Goal: Task Accomplishment & Management: Manage account settings

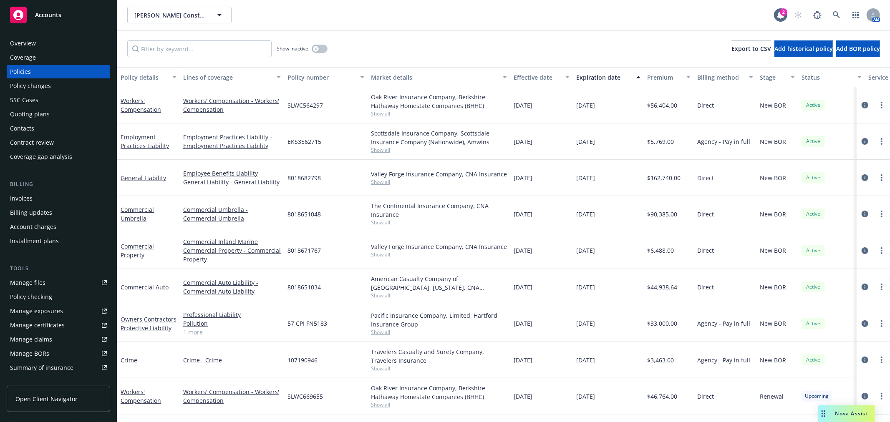
scroll to position [23, 0]
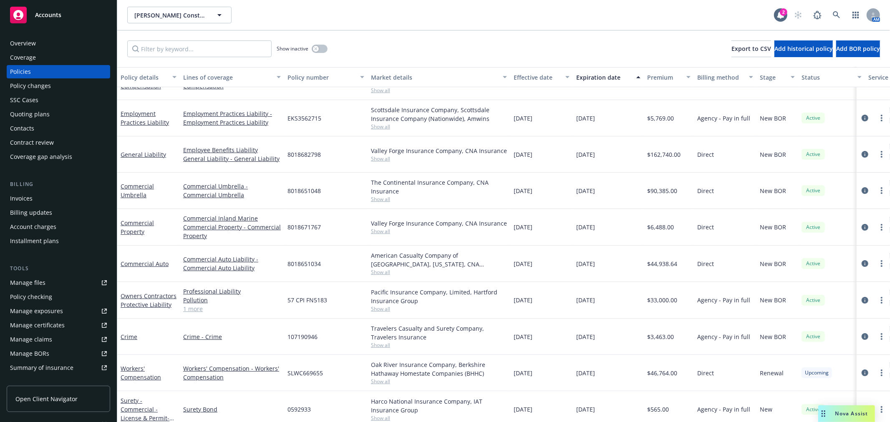
click at [180, 23] on div "Slatter Construction, Inc. Slatter Construction, Inc. 2 AM" at bounding box center [503, 15] width 773 height 30
click at [185, 12] on span "Slatter Construction, Inc." at bounding box center [170, 15] width 72 height 9
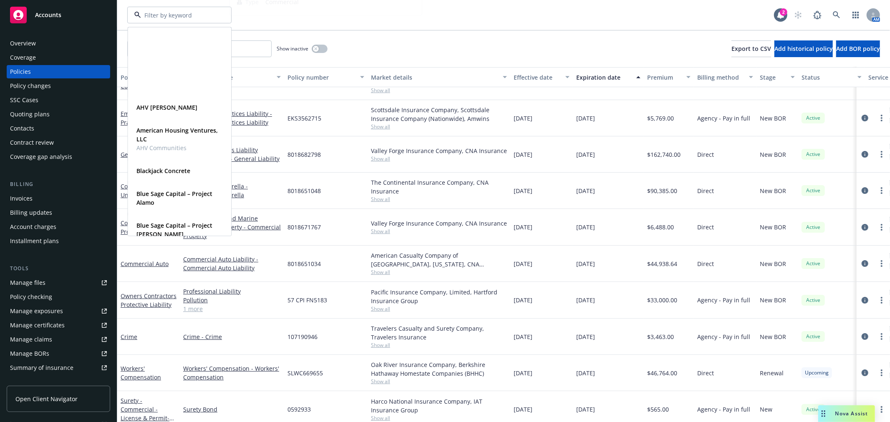
scroll to position [417, 0]
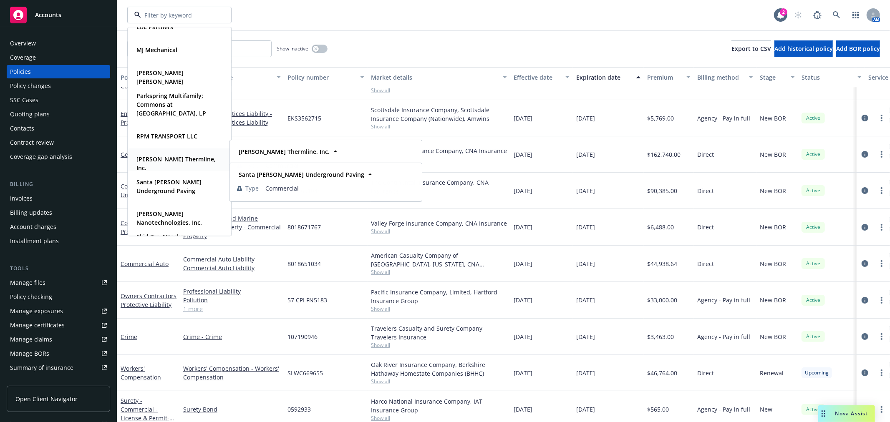
click at [181, 167] on div "Ricker Thermline, Inc. Type Commercial" at bounding box center [179, 163] width 103 height 31
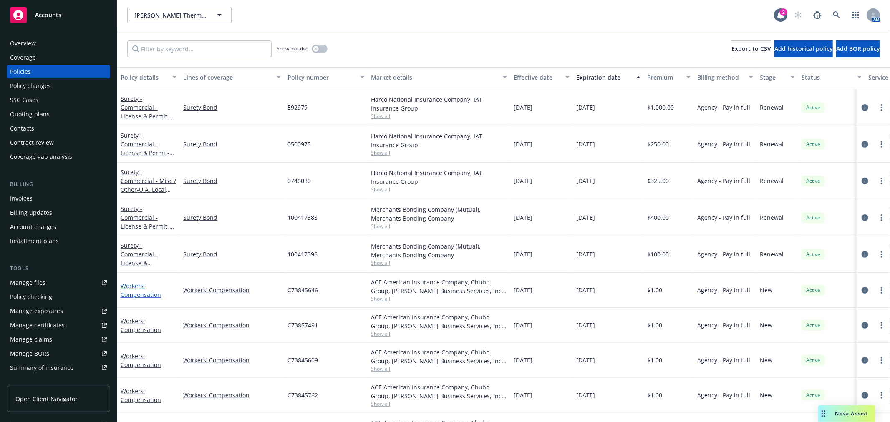
scroll to position [278, 0]
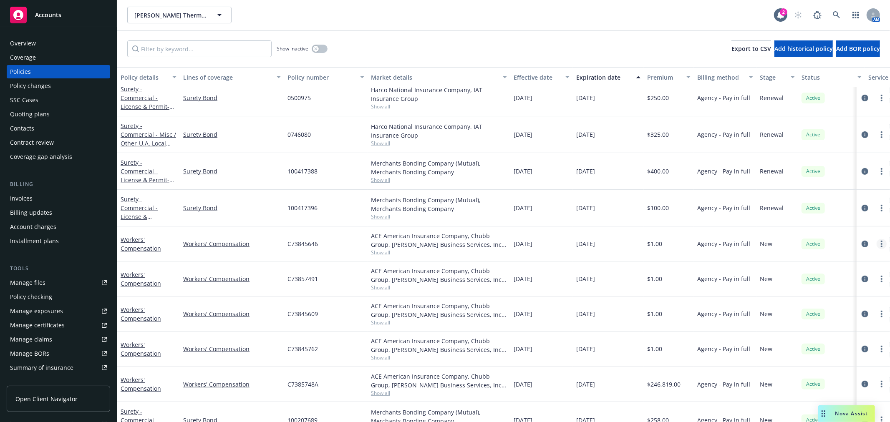
click at [877, 246] on link "more" at bounding box center [882, 244] width 10 height 10
click at [881, 243] on icon "more" at bounding box center [882, 244] width 2 height 7
click at [140, 384] on link "Workers' Compensation" at bounding box center [141, 384] width 40 height 17
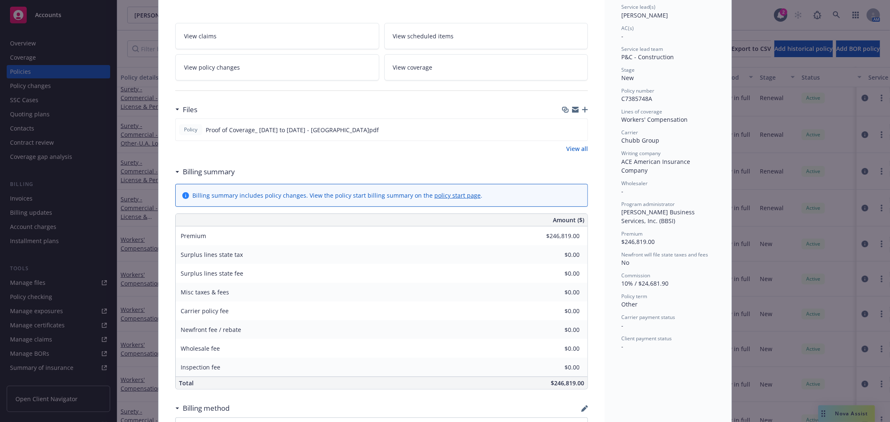
scroll to position [80, 0]
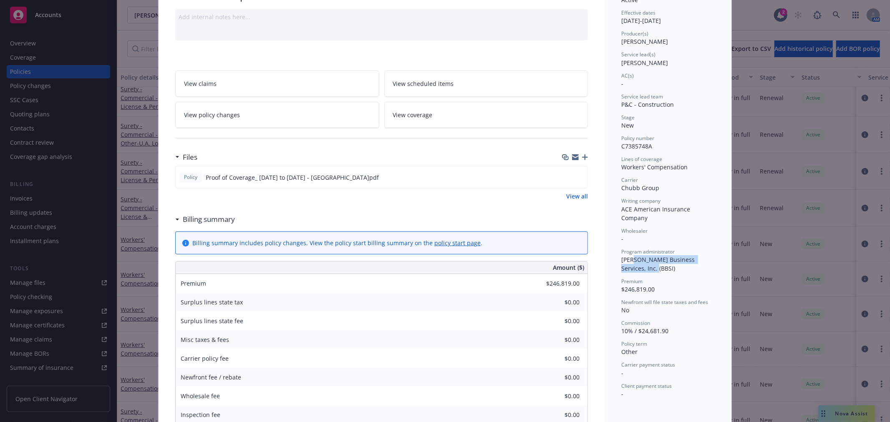
drag, startPoint x: 635, startPoint y: 265, endPoint x: 627, endPoint y: 257, distance: 10.9
click at [627, 257] on div "Program administrator Barrett Business Services, Inc. (BBSI)" at bounding box center [667, 260] width 93 height 25
click at [626, 256] on span "Barrett Business Services, Inc. (BBSI)" at bounding box center [658, 264] width 75 height 17
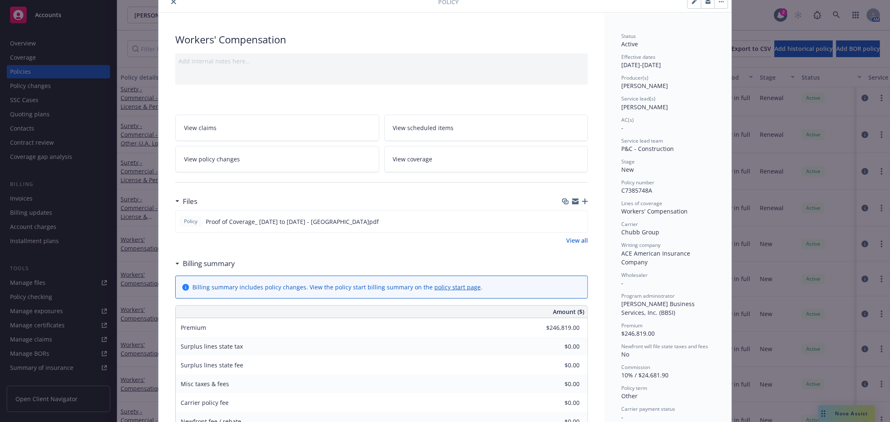
scroll to position [0, 0]
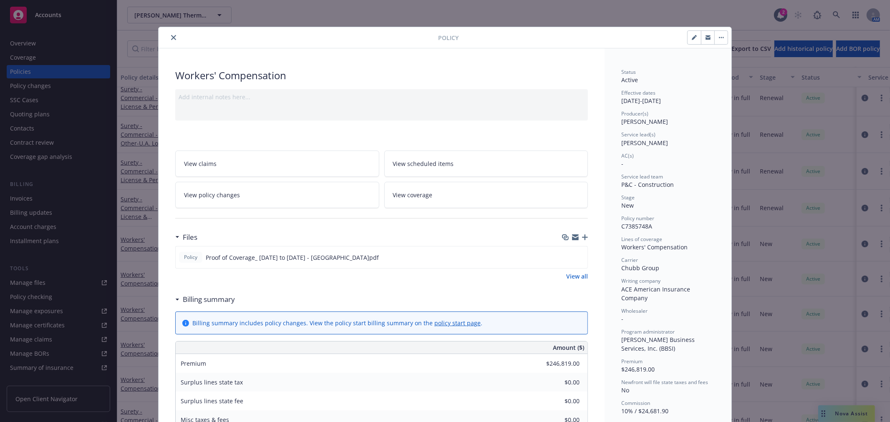
click at [570, 281] on link "View all" at bounding box center [577, 276] width 22 height 9
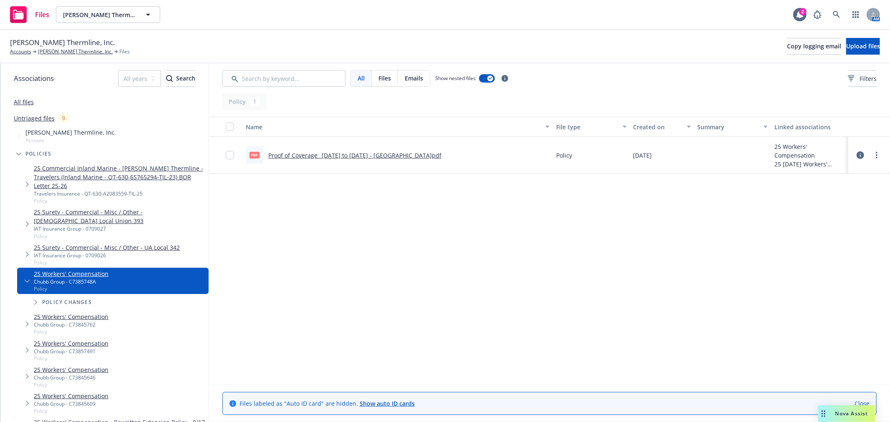
click at [63, 270] on link "25 Workers' Compensation" at bounding box center [71, 274] width 75 height 9
click at [39, 296] on span "Tree Example" at bounding box center [35, 302] width 13 height 13
click at [57, 313] on link "25 Workers' Compensation" at bounding box center [82, 317] width 80 height 9
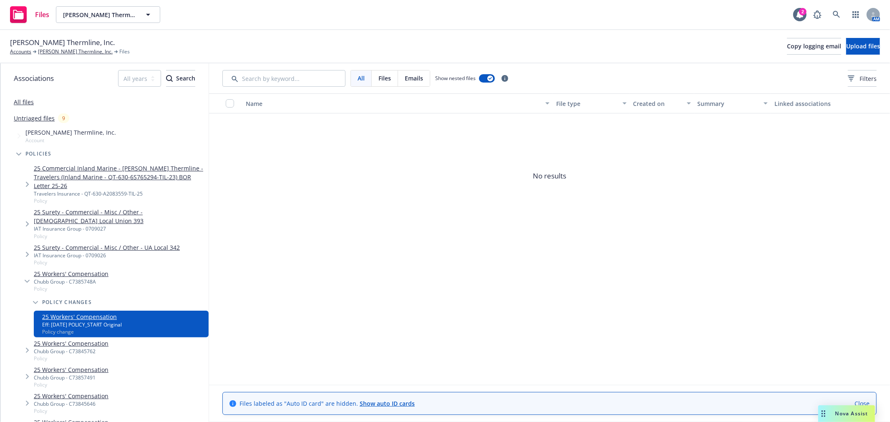
click at [67, 270] on link "25 Workers' Compensation" at bounding box center [71, 274] width 75 height 9
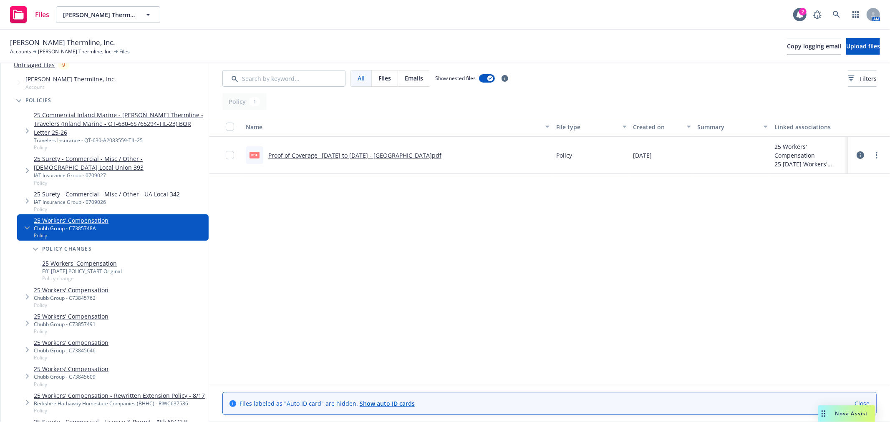
scroll to position [139, 0]
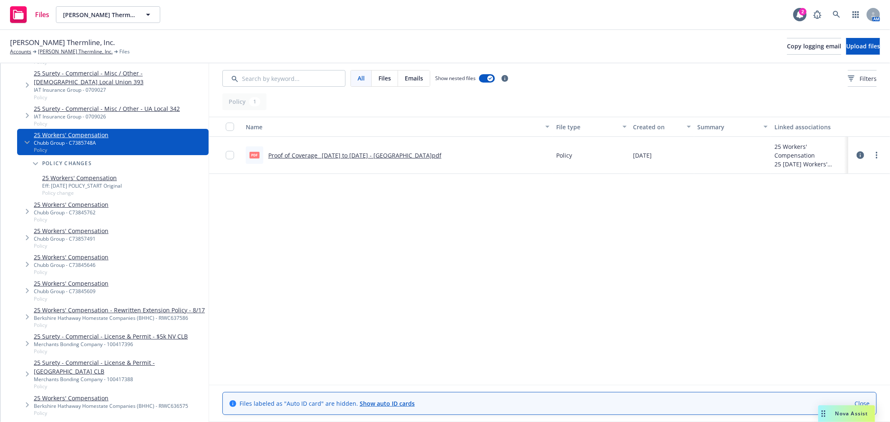
click at [60, 200] on link "25 Workers' Compensation" at bounding box center [71, 204] width 75 height 9
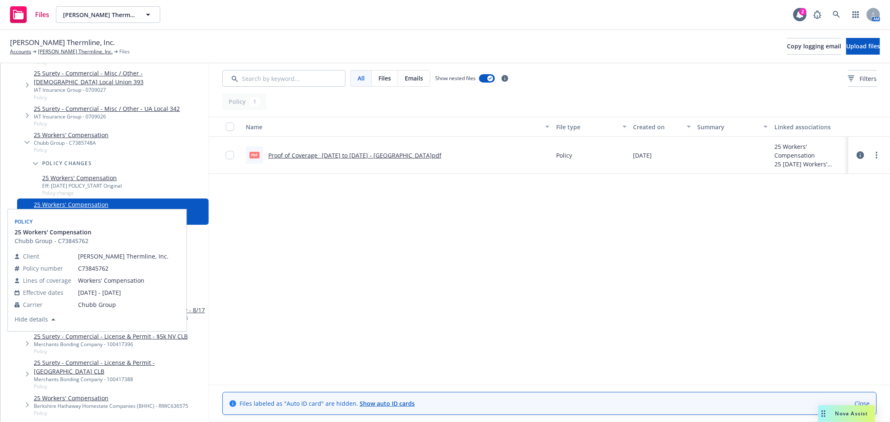
scroll to position [232, 0]
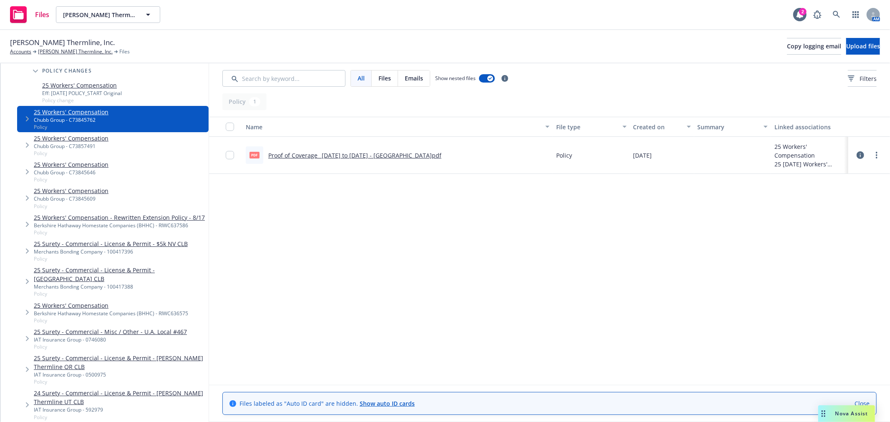
click at [84, 187] on link "25 Workers' Compensation" at bounding box center [71, 191] width 75 height 9
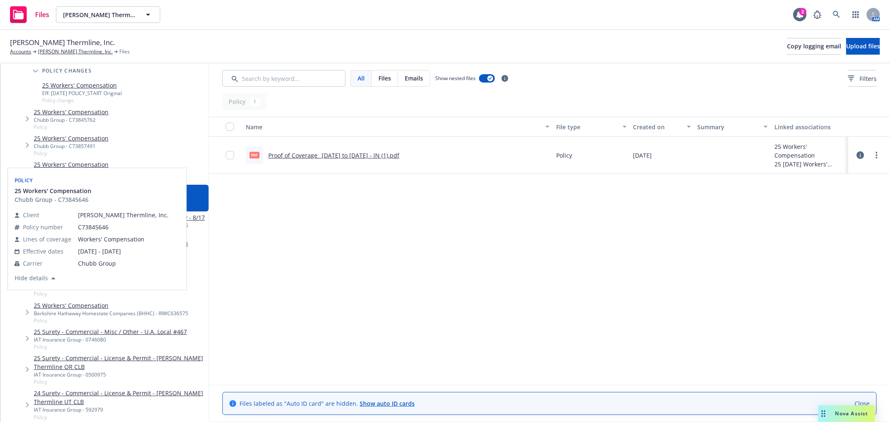
click at [82, 160] on link "25 Workers' Compensation" at bounding box center [71, 164] width 75 height 9
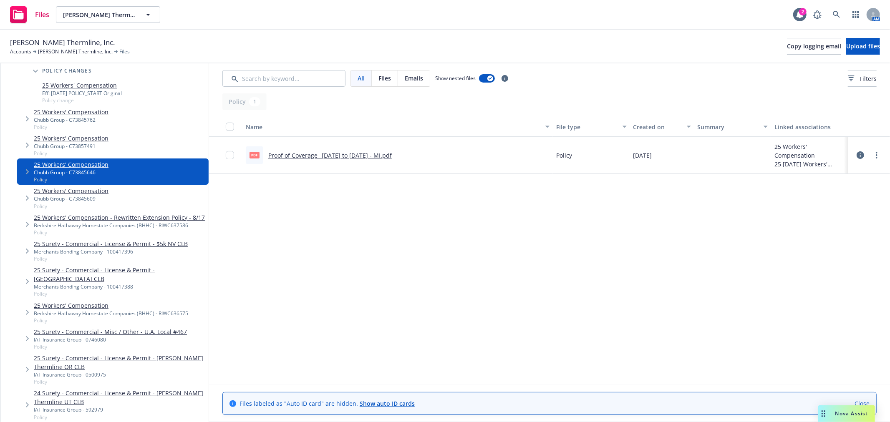
click at [85, 134] on link "25 Workers' Compensation" at bounding box center [71, 138] width 75 height 9
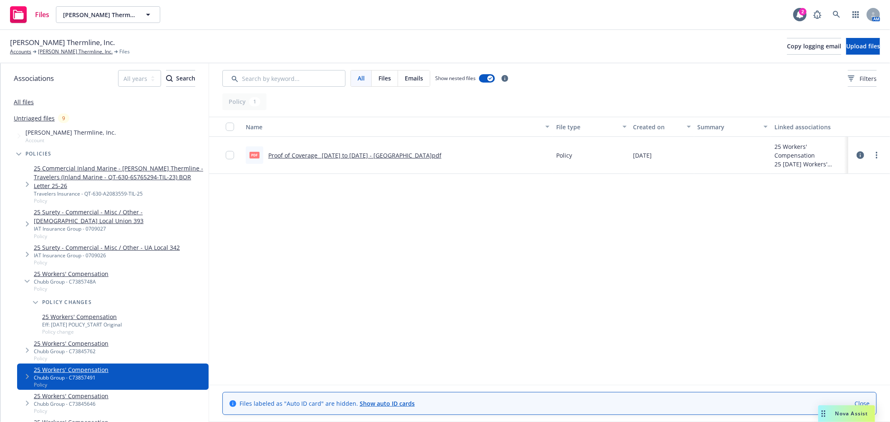
click at [16, 156] on span "Tree Example" at bounding box center [18, 153] width 13 height 13
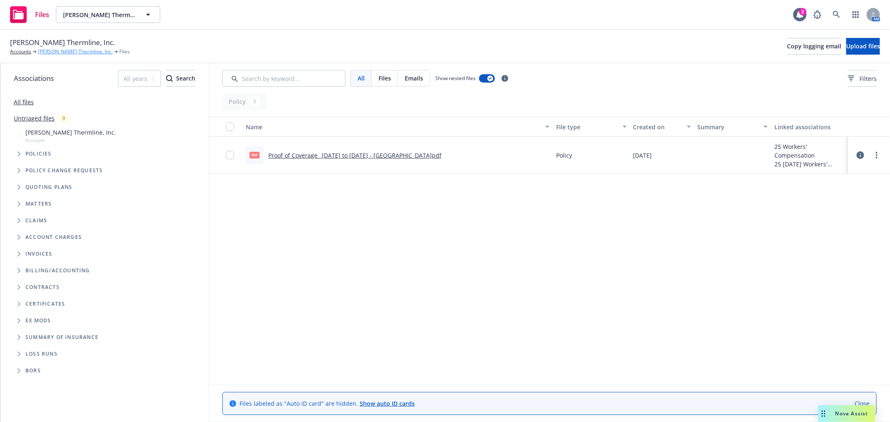
click at [68, 51] on link "Ricker Thermline, Inc." at bounding box center [75, 52] width 75 height 8
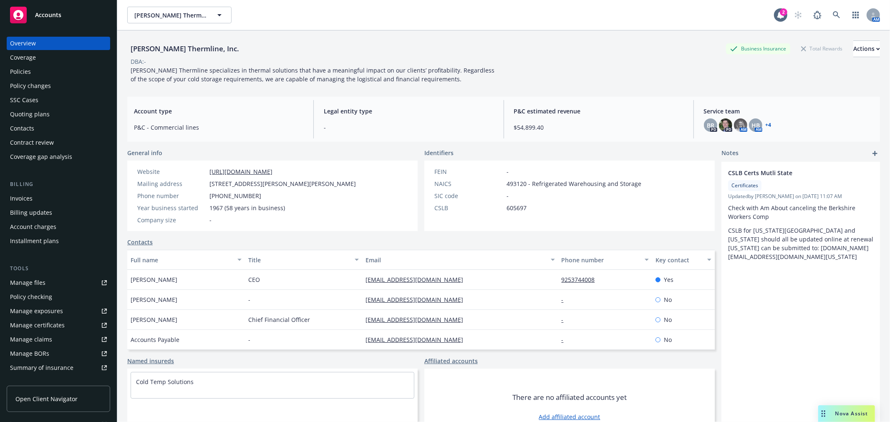
click at [60, 287] on link "Manage files" at bounding box center [58, 282] width 103 height 13
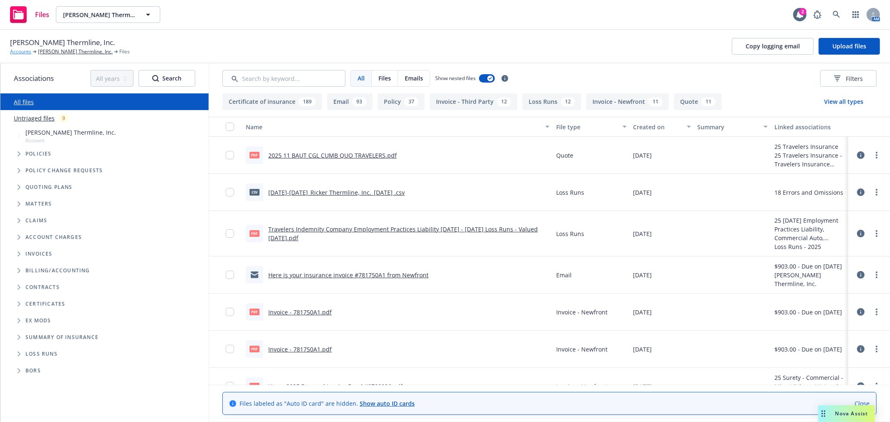
click at [13, 49] on link "Accounts" at bounding box center [20, 52] width 21 height 8
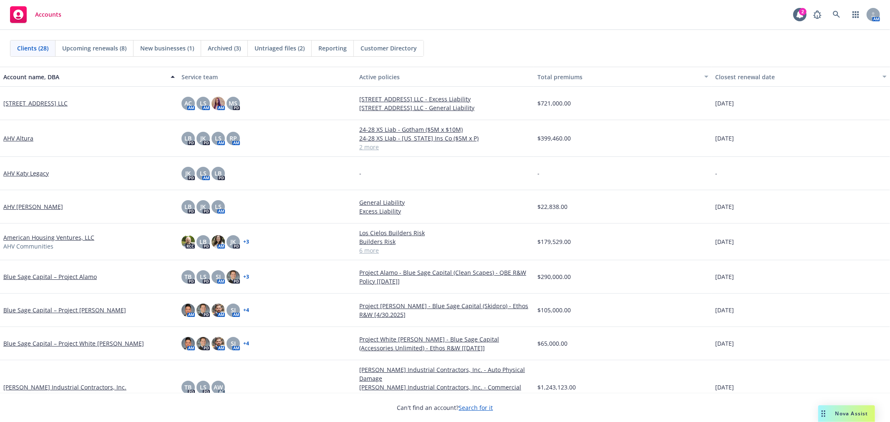
click at [161, 48] on span "New businesses (1)" at bounding box center [167, 48] width 54 height 9
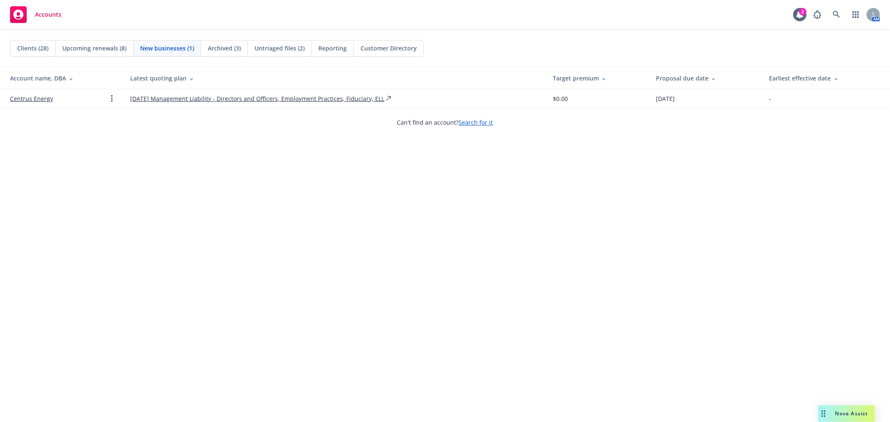
click at [34, 47] on span "Clients (28)" at bounding box center [32, 48] width 31 height 9
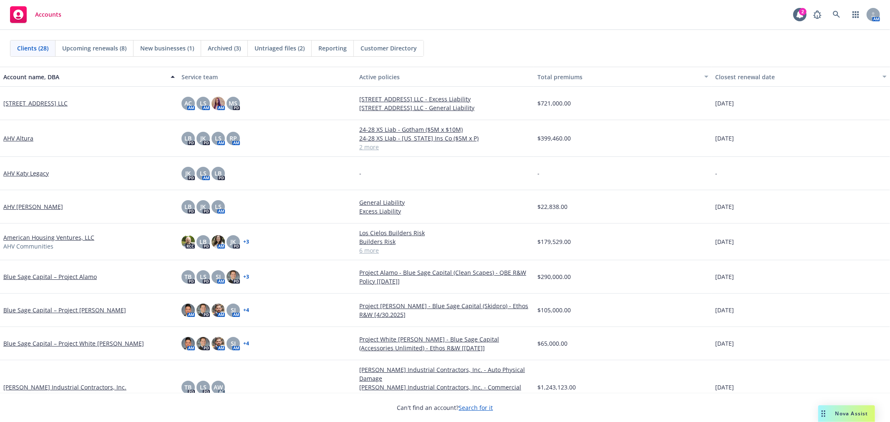
drag, startPoint x: 566, startPoint y: 28, endPoint x: 535, endPoint y: 15, distance: 33.7
click at [565, 28] on div "Accounts 2 AM" at bounding box center [445, 15] width 890 height 30
click at [844, 202] on div "07/30/2026" at bounding box center [801, 206] width 178 height 33
click at [800, 14] on div "2" at bounding box center [803, 10] width 8 height 8
click at [660, 17] on div "Accounts 2 AM" at bounding box center [445, 15] width 890 height 30
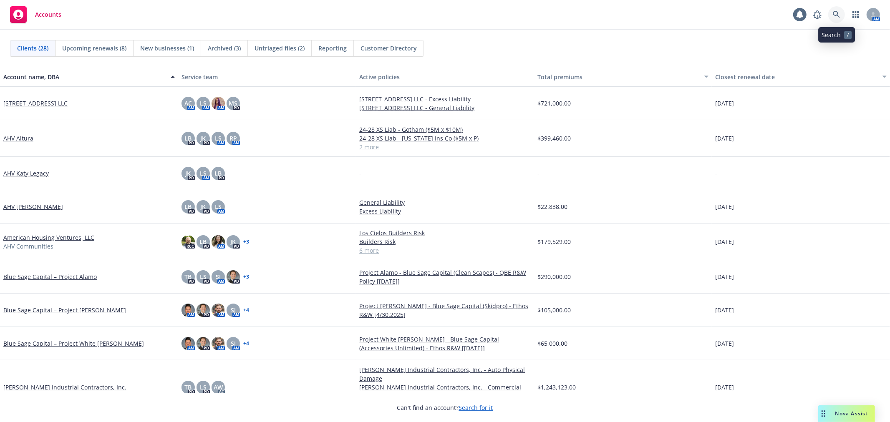
click at [841, 11] on link at bounding box center [836, 14] width 17 height 17
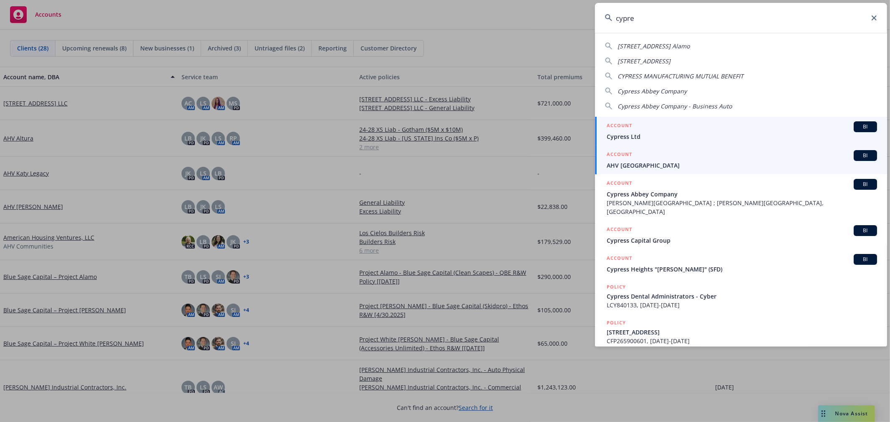
type input "cypre"
click at [684, 153] on div "ACCOUNT BI" at bounding box center [742, 155] width 270 height 11
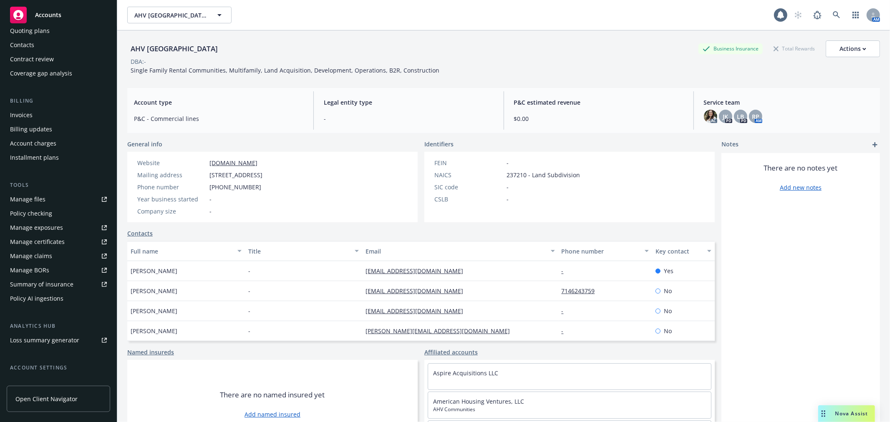
scroll to position [149, 0]
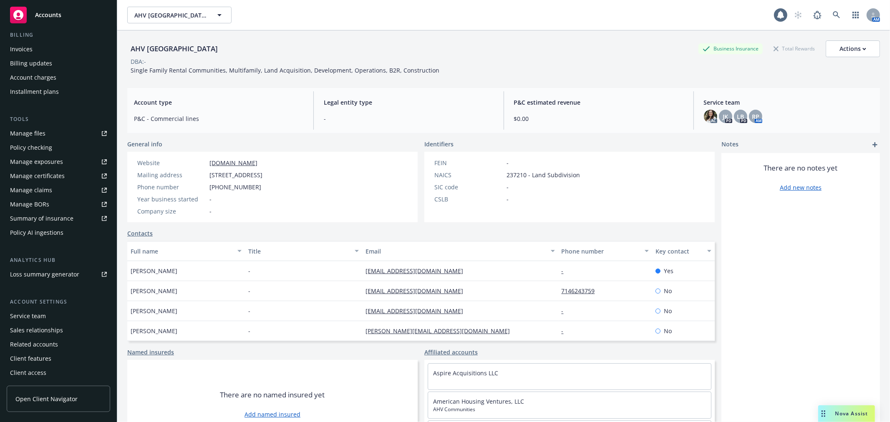
click at [56, 318] on div "Service team" at bounding box center [58, 316] width 97 height 13
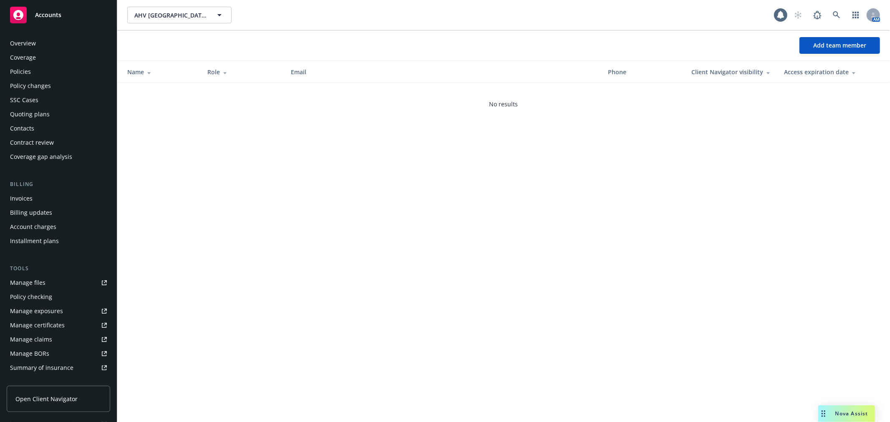
scroll to position [149, 0]
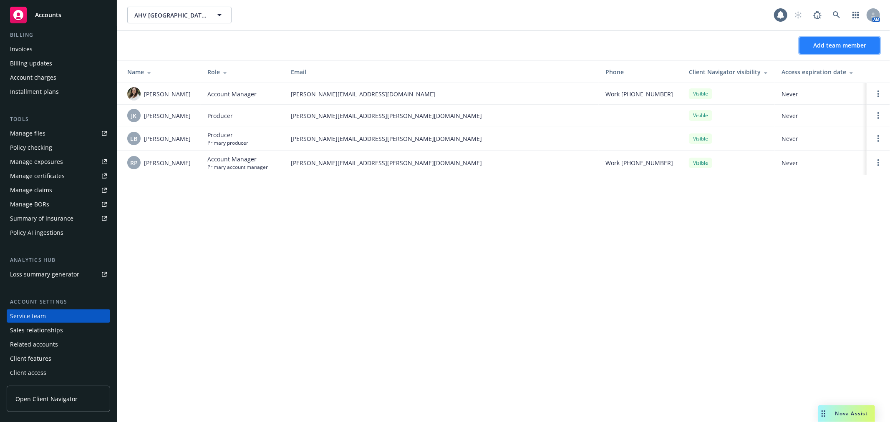
click at [851, 49] on button "Add team member" at bounding box center [839, 45] width 81 height 17
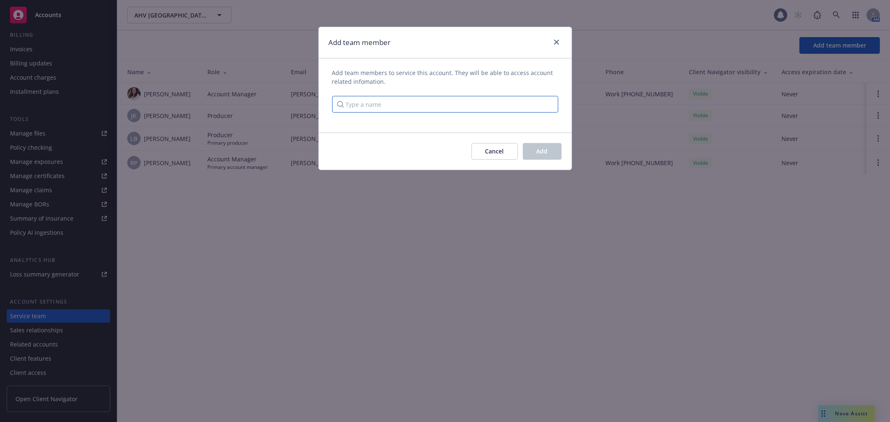
click at [355, 103] on input "Type a name" at bounding box center [445, 104] width 226 height 17
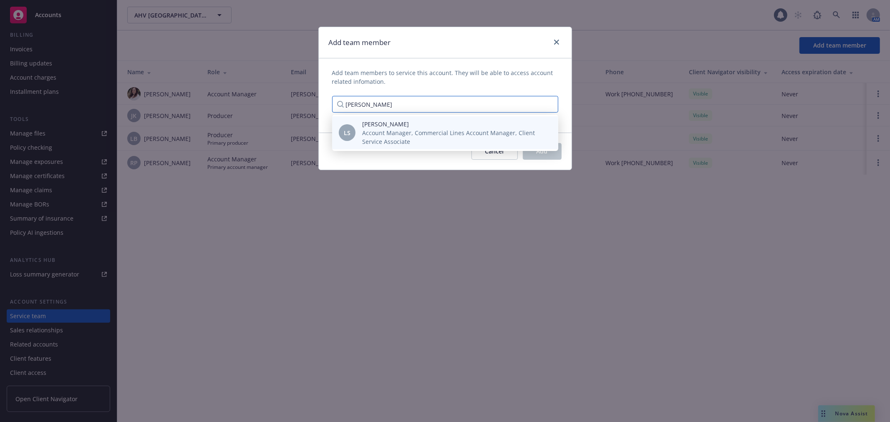
type input "lee s"
click at [391, 131] on span "Account Manager, Commercial Lines Account Manager, Client Service Associate" at bounding box center [453, 138] width 183 height 18
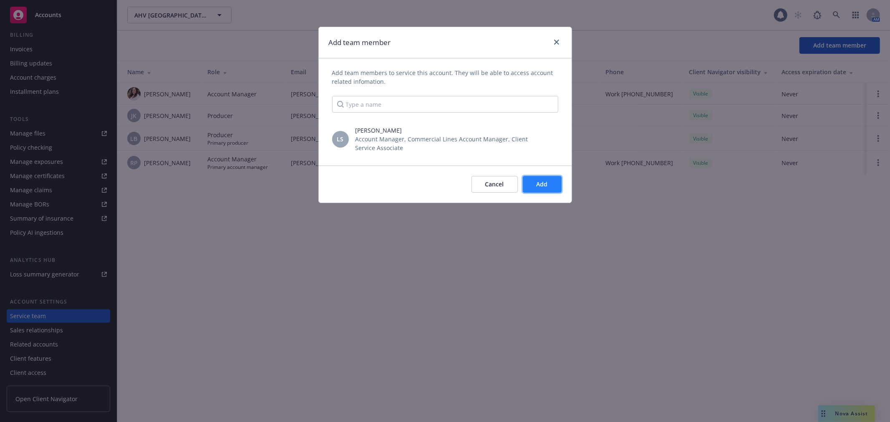
click at [536, 181] on button "Add" at bounding box center [542, 184] width 39 height 17
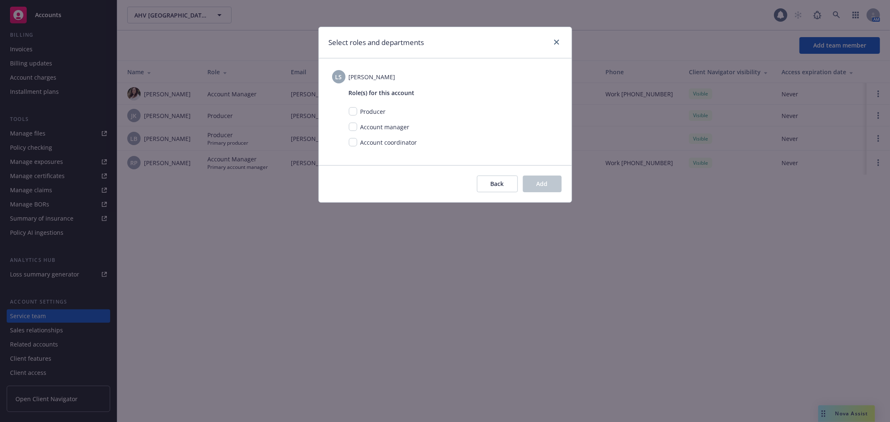
click at [380, 144] on span "Account coordinator" at bounding box center [388, 143] width 57 height 8
click at [352, 129] on input "checkbox" at bounding box center [353, 127] width 8 height 8
checkbox input "true"
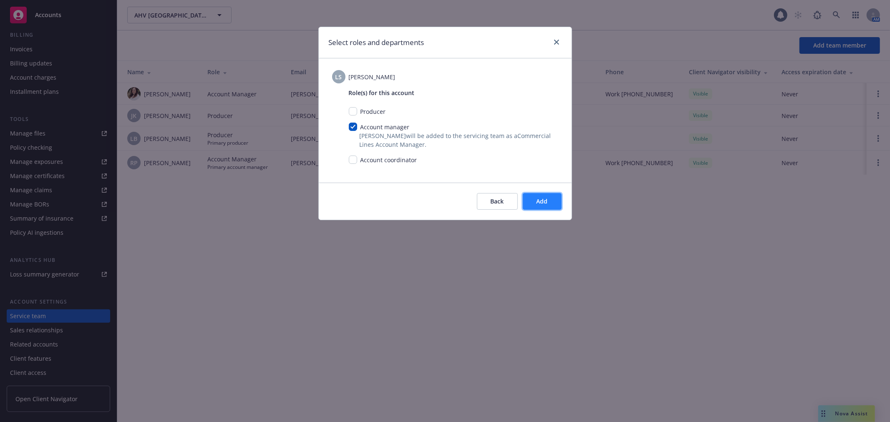
click at [538, 202] on span "Add" at bounding box center [542, 201] width 11 height 8
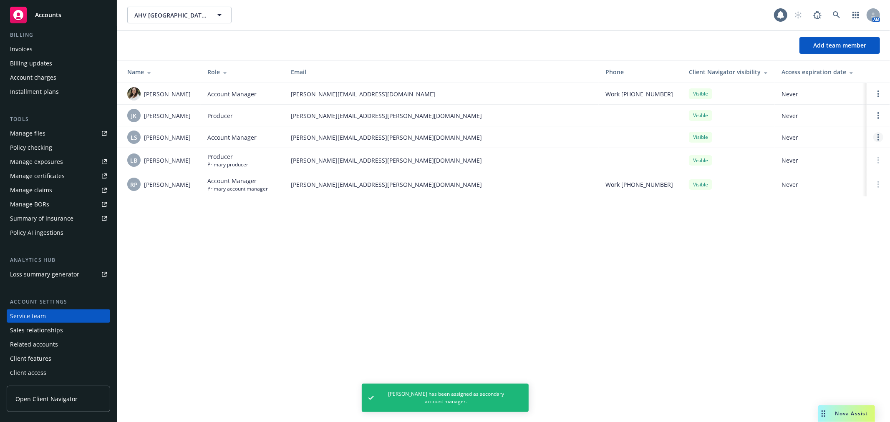
click at [874, 138] on link "Open options" at bounding box center [878, 137] width 10 height 10
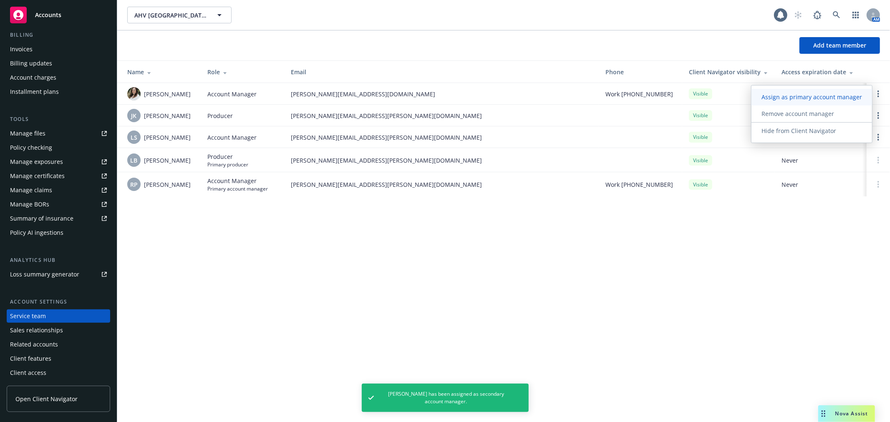
click at [842, 103] on link "Assign as primary account manager" at bounding box center [811, 97] width 121 height 17
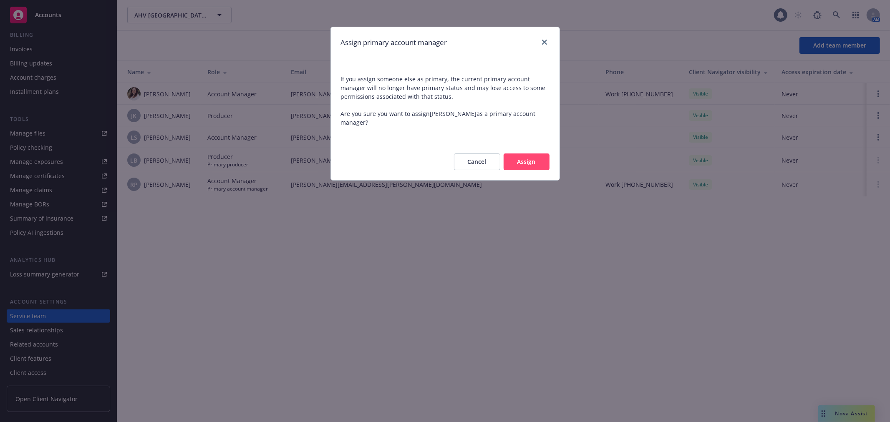
click at [537, 169] on button "Assign" at bounding box center [527, 162] width 46 height 17
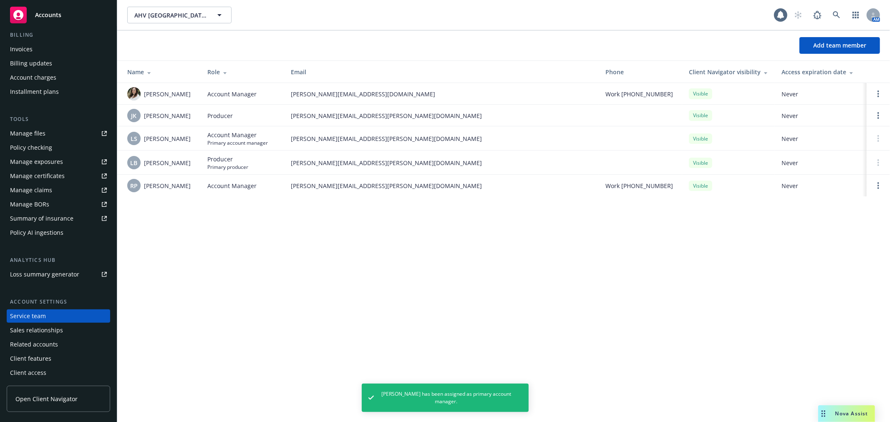
click at [877, 180] on td at bounding box center [878, 186] width 23 height 22
click at [877, 185] on link "Open options" at bounding box center [878, 186] width 10 height 10
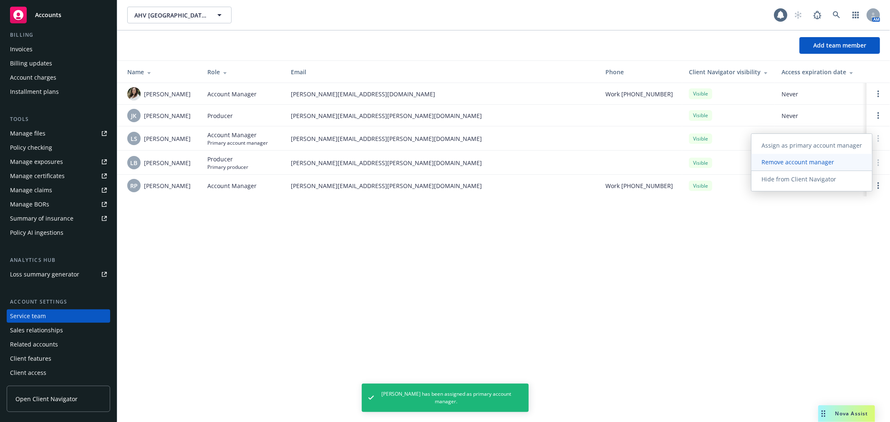
click at [810, 165] on span "Remove account manager" at bounding box center [797, 162] width 93 height 8
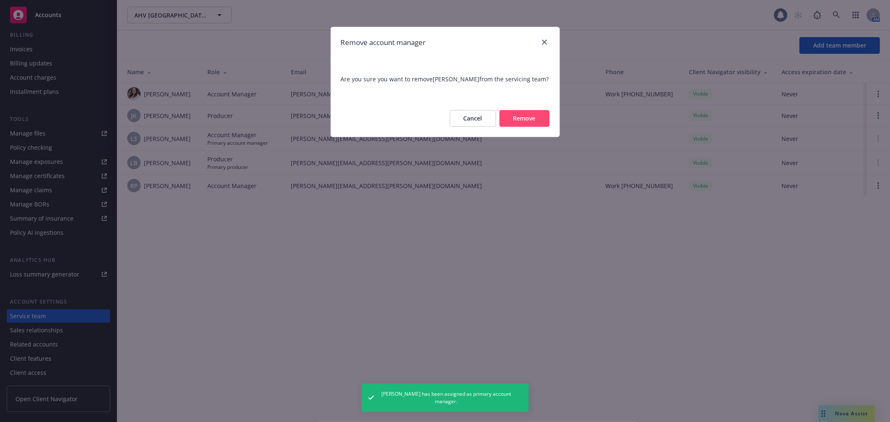
click at [532, 117] on button "Remove" at bounding box center [524, 118] width 50 height 17
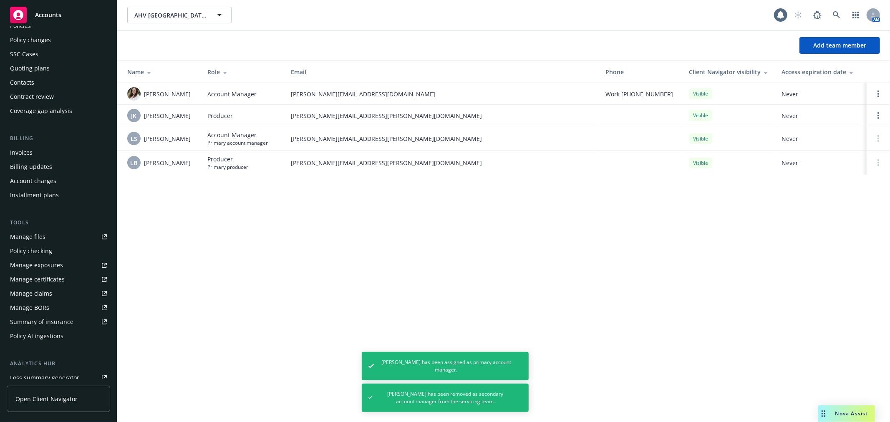
scroll to position [0, 0]
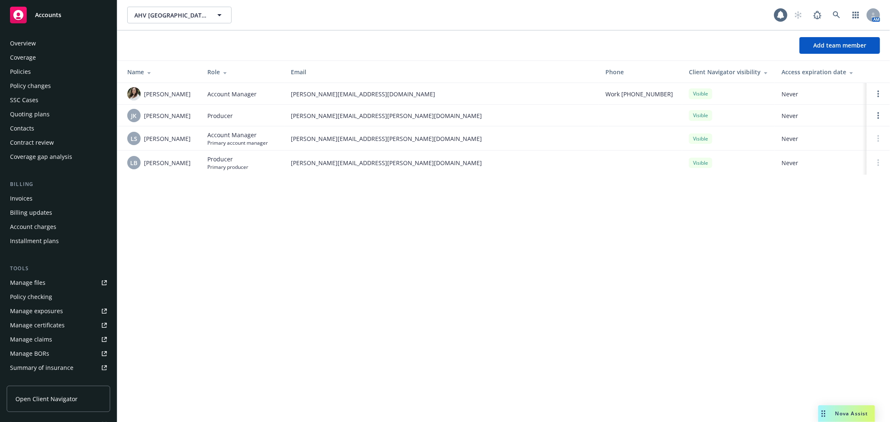
click at [56, 47] on div "Overview" at bounding box center [58, 43] width 97 height 13
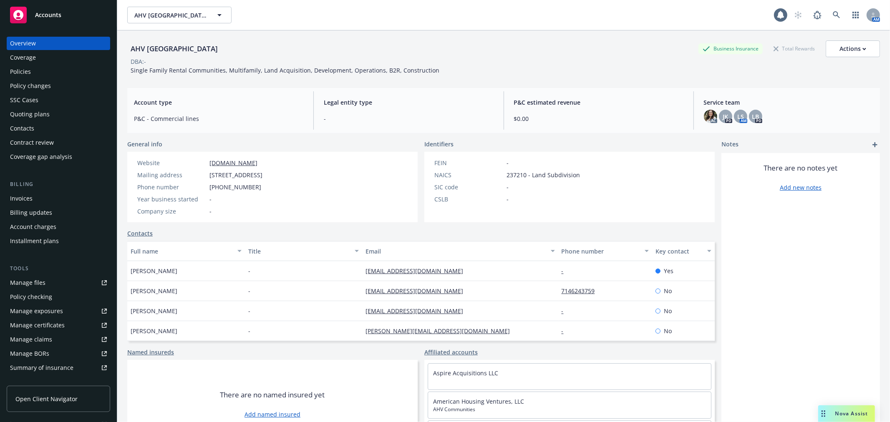
click at [38, 73] on div "Policies" at bounding box center [58, 71] width 97 height 13
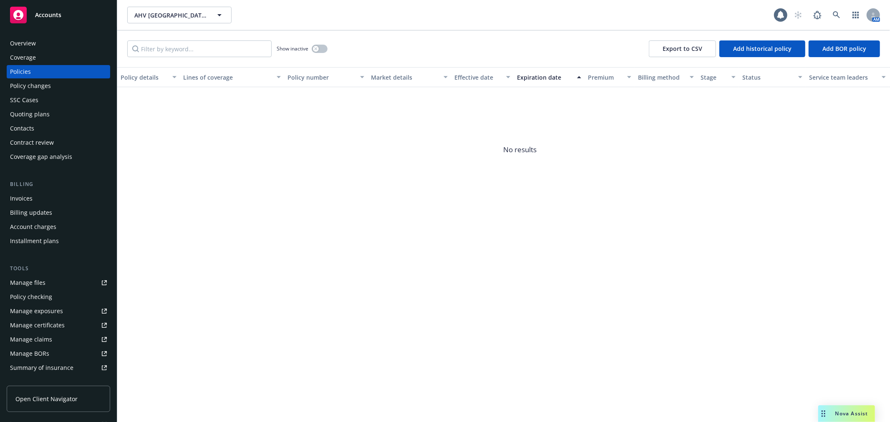
click at [58, 111] on div "Quoting plans" at bounding box center [58, 114] width 97 height 13
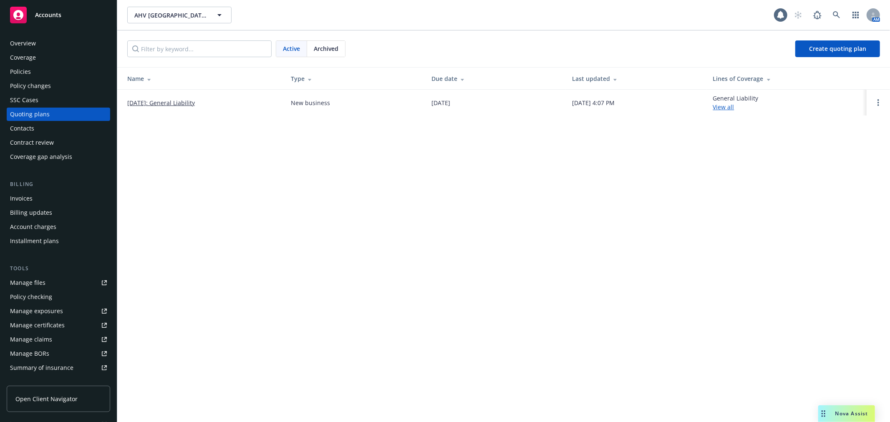
click at [141, 103] on link "7/1/2024: General Liability" at bounding box center [161, 102] width 68 height 9
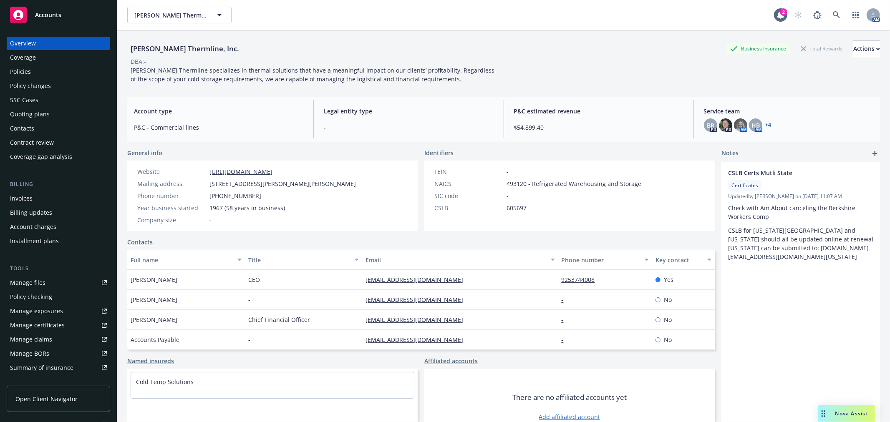
click at [160, 19] on button "[PERSON_NAME] Thermline, Inc." at bounding box center [179, 15] width 104 height 17
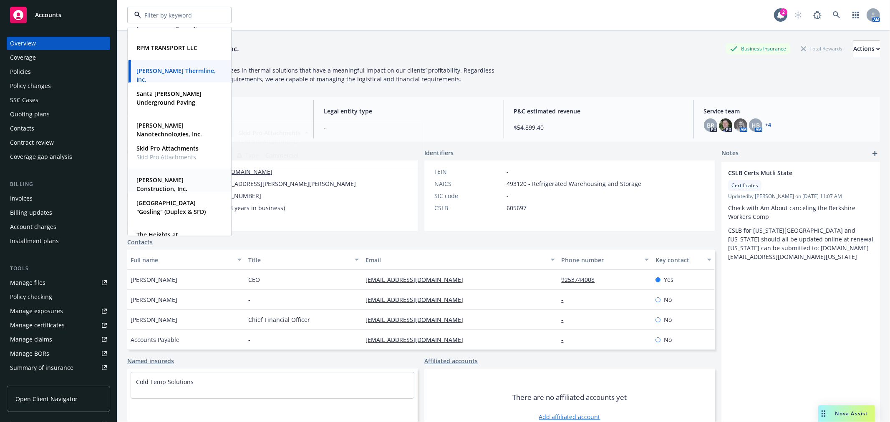
scroll to position [510, 0]
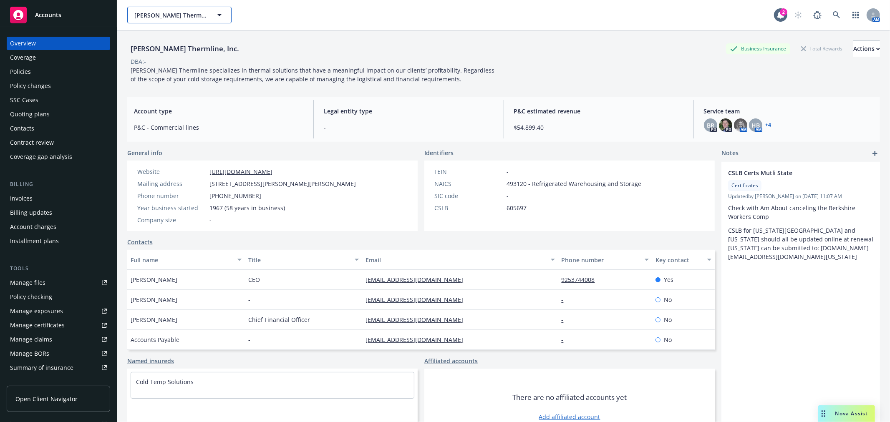
click at [168, 13] on span "[PERSON_NAME] Thermline, Inc." at bounding box center [170, 15] width 72 height 9
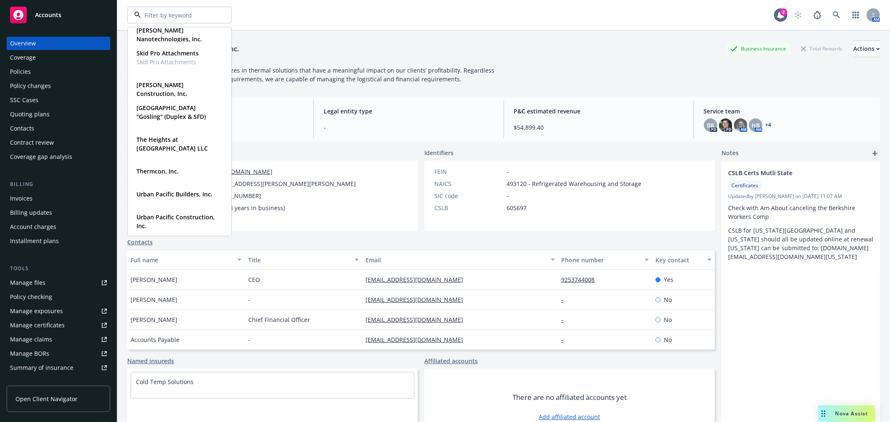
scroll to position [550, 0]
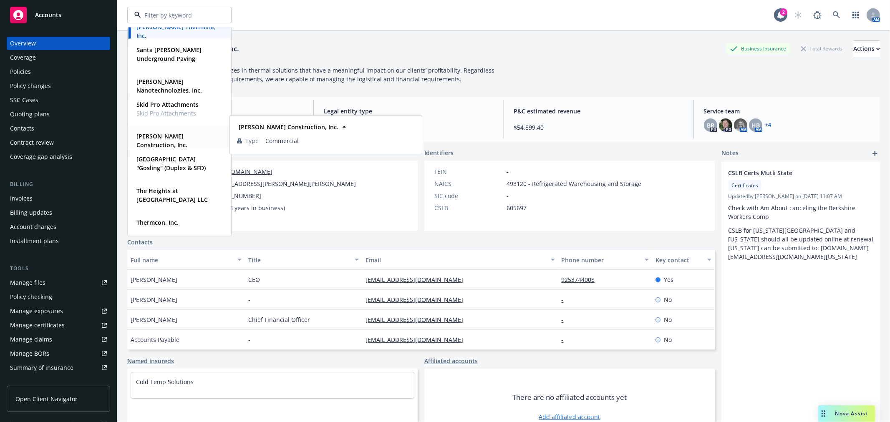
click at [187, 139] on strong "Slatter Construction, Inc." at bounding box center [161, 140] width 51 height 17
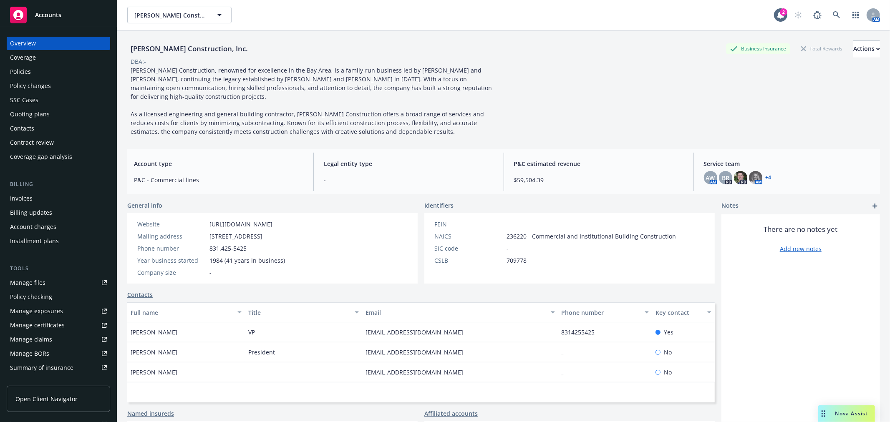
click at [31, 70] on div "Policies" at bounding box center [58, 71] width 97 height 13
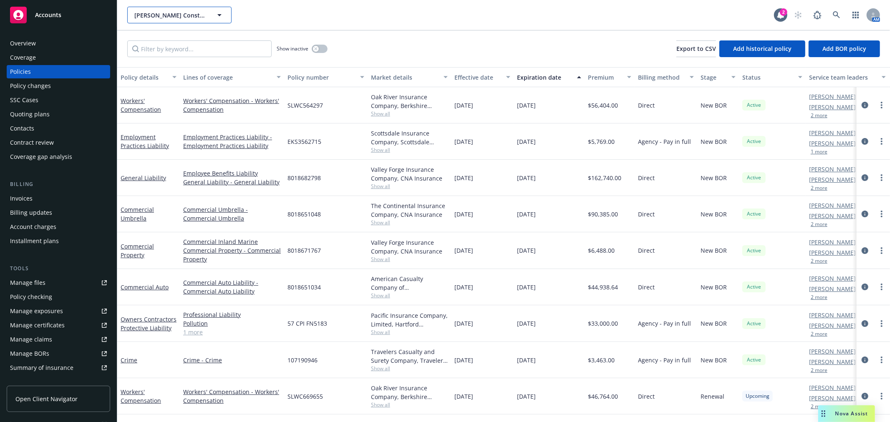
click at [160, 11] on span "Slatter Construction, Inc." at bounding box center [170, 15] width 72 height 9
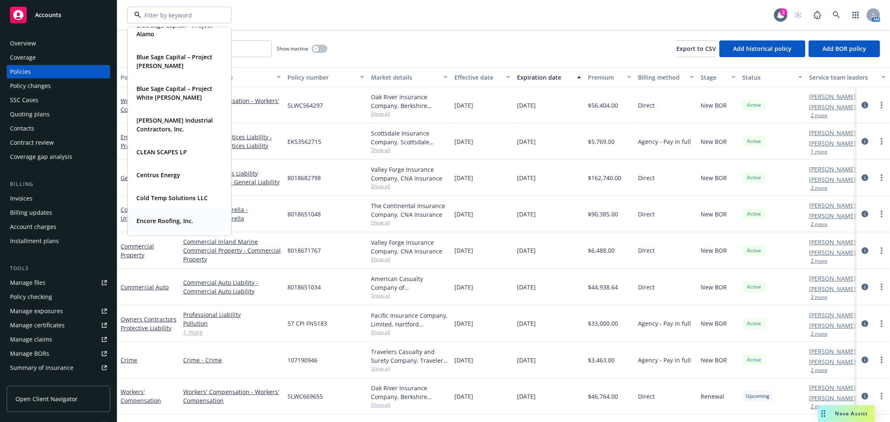
scroll to position [185, 0]
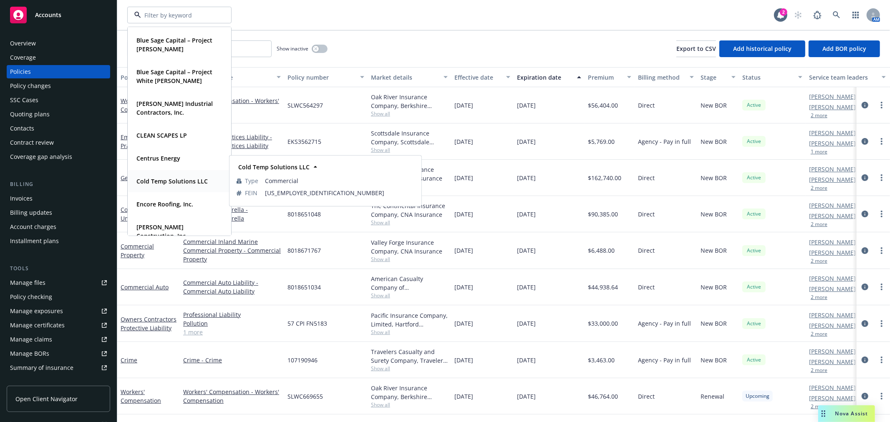
click at [176, 184] on strong "Cold Temp Solutions LLC" at bounding box center [171, 181] width 71 height 8
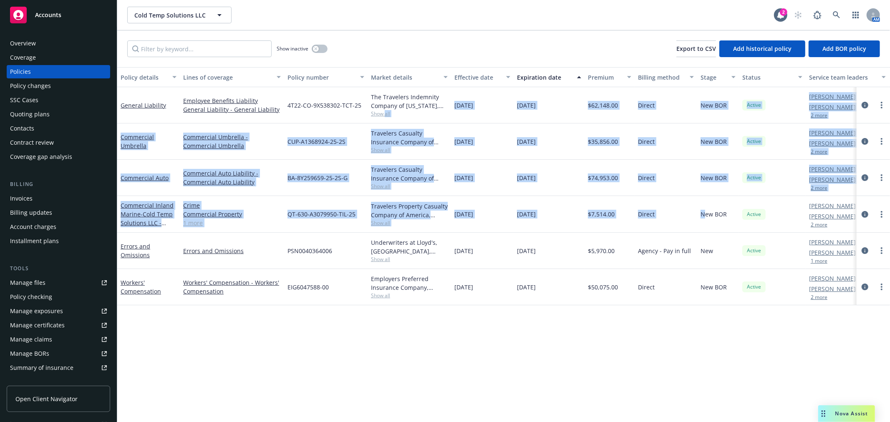
drag, startPoint x: 661, startPoint y: 219, endPoint x: 250, endPoint y: 68, distance: 438.9
click at [332, 72] on div "Policy details Lines of coverage Policy number Market details Effective date Ex…" at bounding box center [503, 244] width 773 height 355
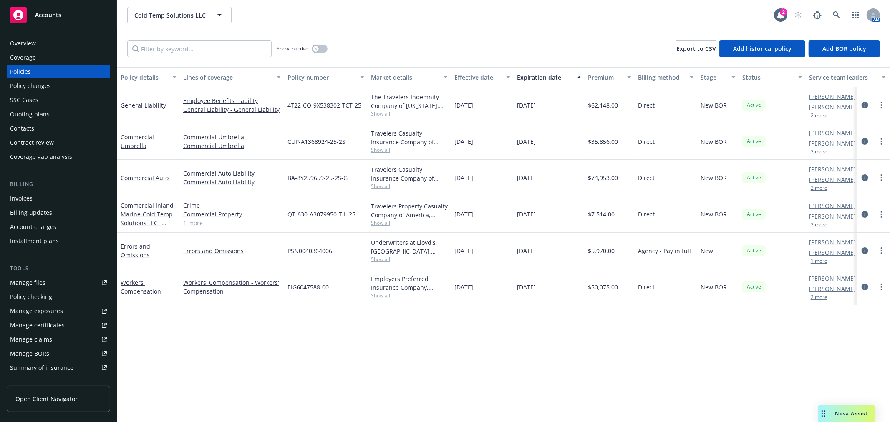
drag, startPoint x: 234, startPoint y: 17, endPoint x: 216, endPoint y: 19, distance: 18.4
click at [228, 18] on div "Cold Temp Solutions LLC Cold Temp Solutions LLC" at bounding box center [450, 15] width 647 height 17
click at [217, 13] on icon "button" at bounding box center [219, 15] width 10 height 10
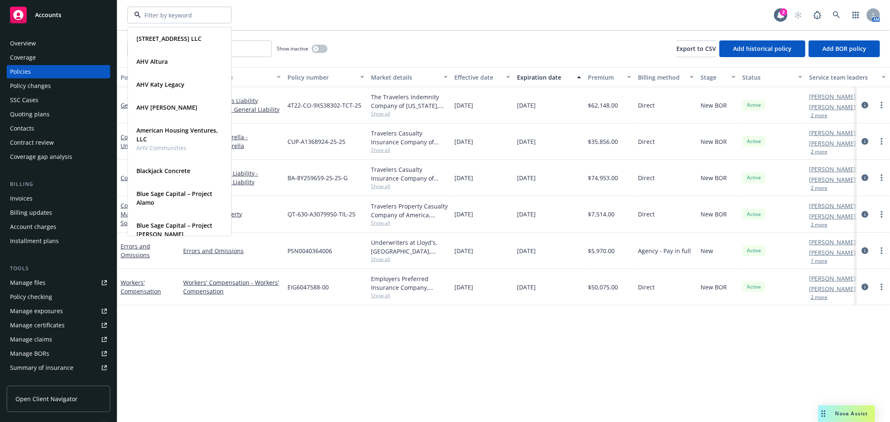
click at [554, 30] on div "5800 North Bay Rd LLC Type Commercial FEIN 16-0009009 AHV Altura Type Commercia…" at bounding box center [503, 211] width 773 height 422
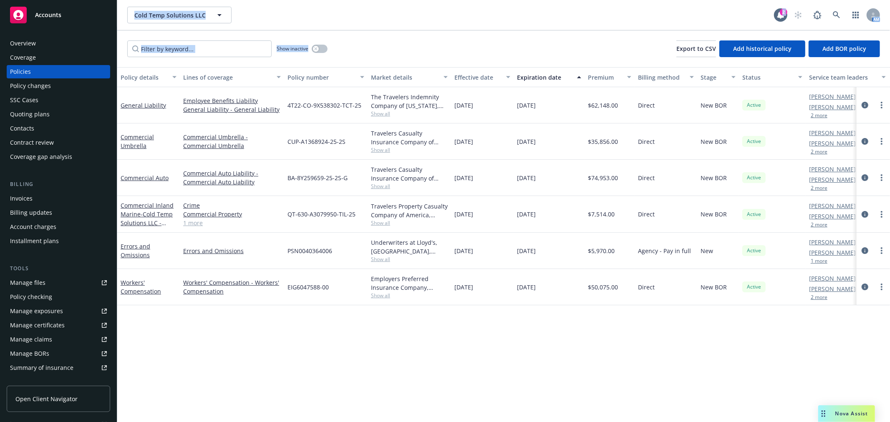
click at [222, 3] on div "Cold Temp Solutions LLC 2 AM" at bounding box center [503, 15] width 773 height 30
click at [221, 16] on icon "button" at bounding box center [219, 15] width 10 height 10
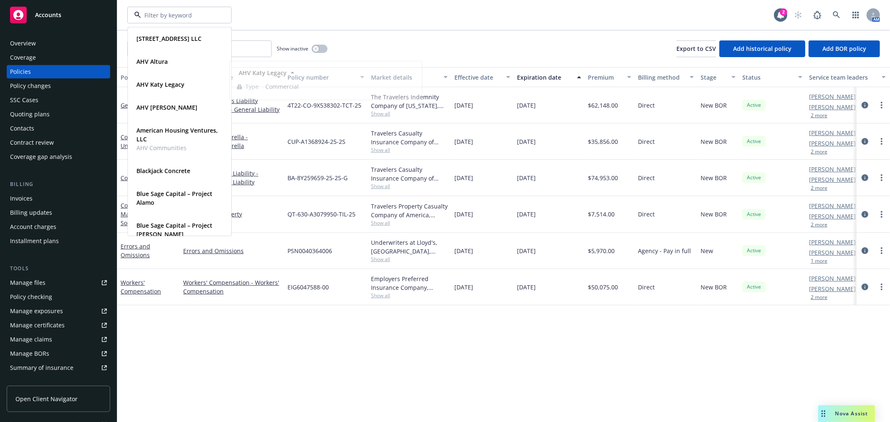
click at [429, 24] on div "5800 North Bay Rd LLC Type Commercial FEIN 16-0009009 AHV Altura Type Commercia…" at bounding box center [503, 15] width 773 height 30
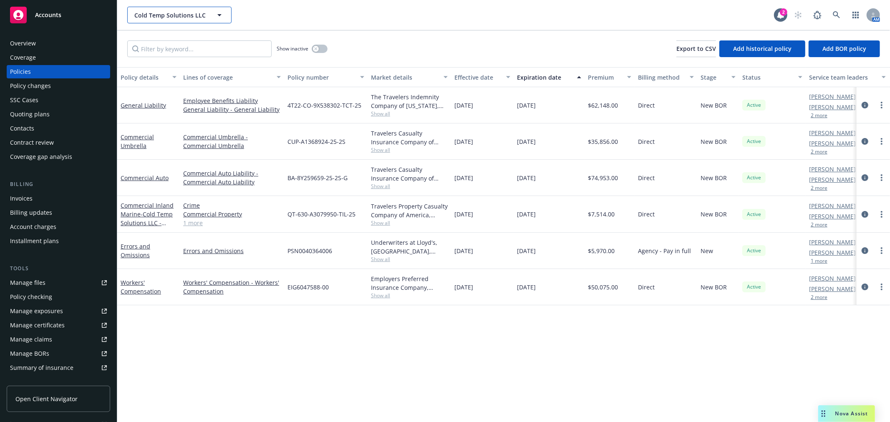
click at [164, 9] on button "Cold Temp Solutions LLC" at bounding box center [179, 15] width 104 height 17
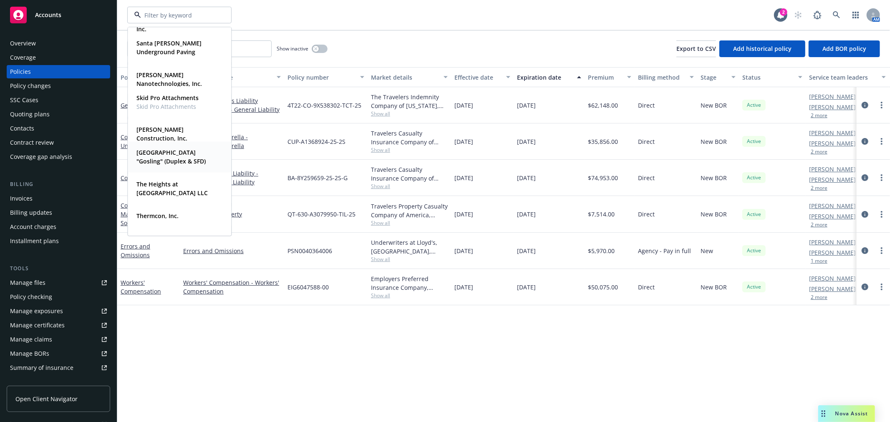
scroll to position [510, 0]
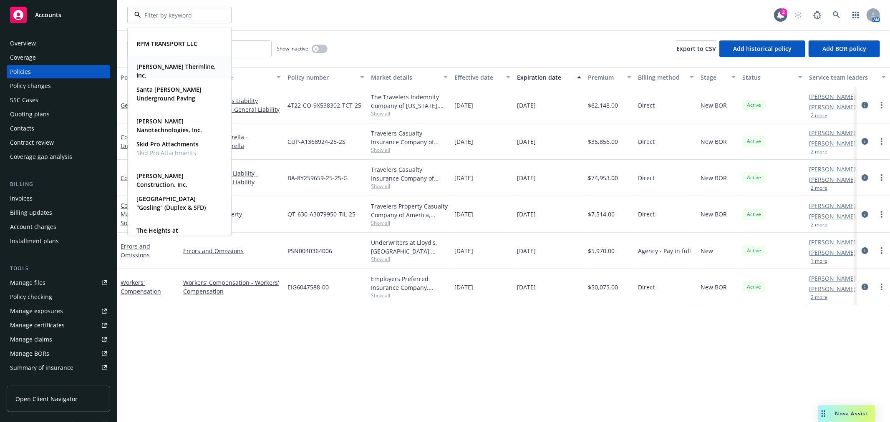
click at [164, 74] on div "Ricker Thermline, Inc. Type Commercial" at bounding box center [179, 70] width 103 height 31
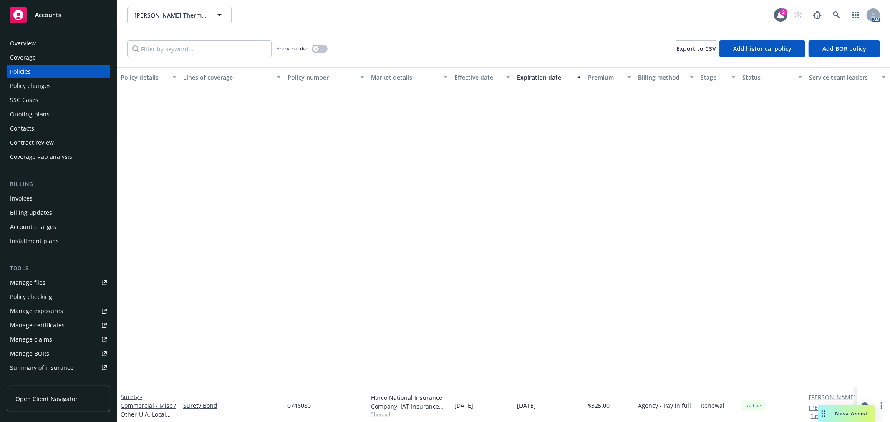
scroll to position [371, 0]
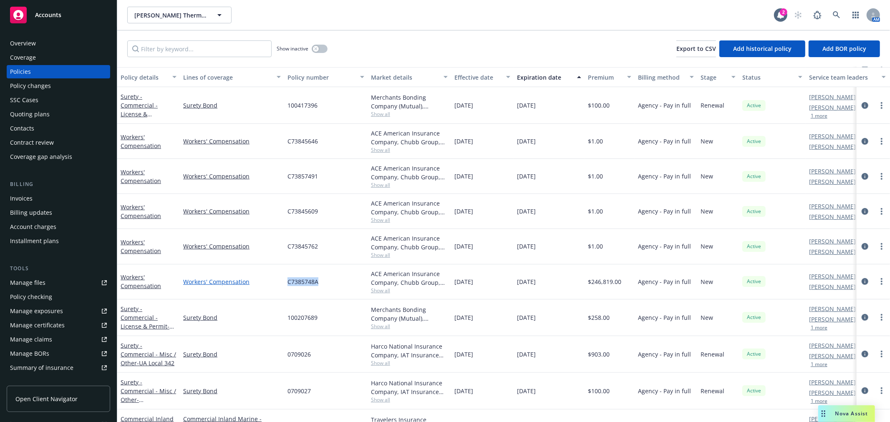
drag, startPoint x: 320, startPoint y: 278, endPoint x: 276, endPoint y: 277, distance: 44.7
click at [275, 277] on div "Workers' Compensation Workers' Compensation C7385748A ACE American Insurance Co…" at bounding box center [519, 282] width 805 height 35
copy div "C7385748A"
click at [288, 280] on span "C7385748A" at bounding box center [302, 281] width 31 height 9
drag, startPoint x: 297, startPoint y: 281, endPoint x: 286, endPoint y: 281, distance: 10.4
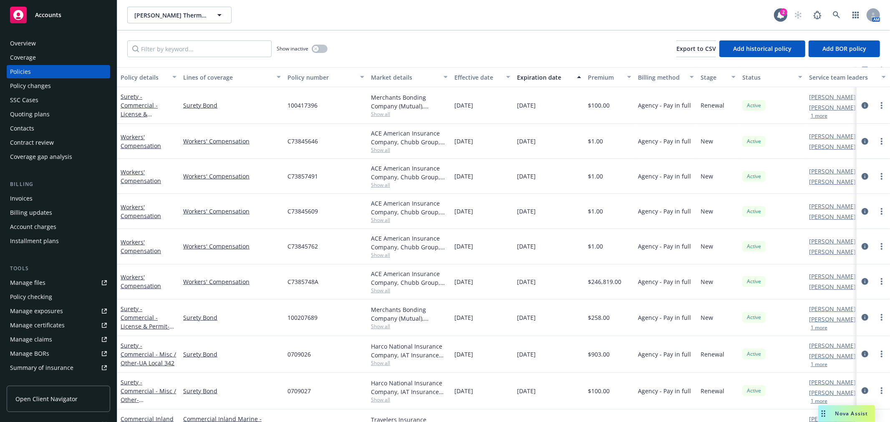
click at [289, 281] on span "C7385748A" at bounding box center [302, 281] width 31 height 9
click at [316, 281] on span "C7385748A" at bounding box center [302, 281] width 31 height 9
drag, startPoint x: 318, startPoint y: 282, endPoint x: 290, endPoint y: 283, distance: 28.8
click at [290, 283] on div "C7385748A" at bounding box center [325, 282] width 83 height 35
click at [290, 283] on span "C7385748A" at bounding box center [302, 281] width 31 height 9
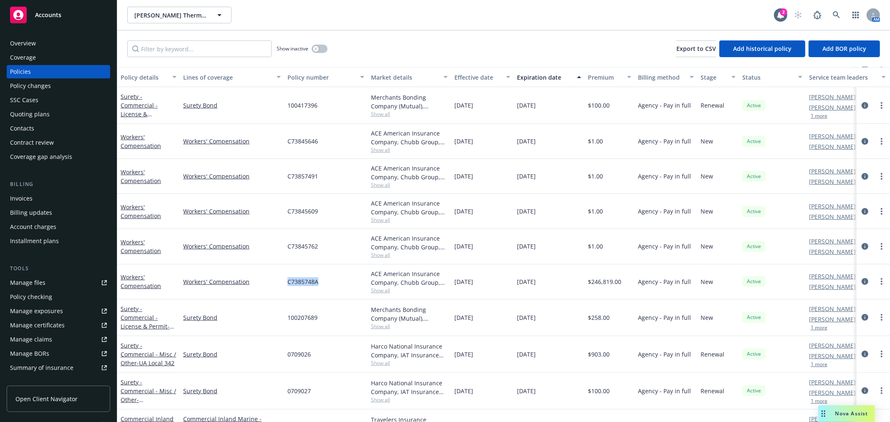
drag, startPoint x: 288, startPoint y: 283, endPoint x: 318, endPoint y: 282, distance: 29.7
click at [318, 282] on span "C7385748A" at bounding box center [302, 281] width 31 height 9
copy span "C7385748A"
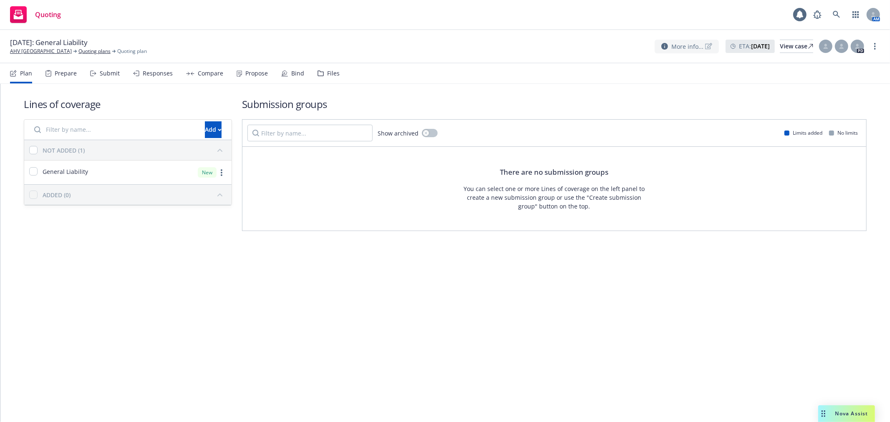
click at [705, 45] on icon at bounding box center [708, 46] width 7 height 7
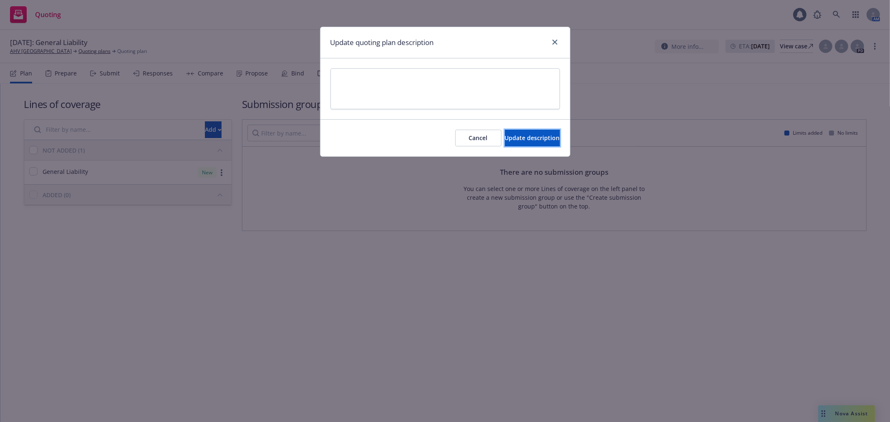
drag, startPoint x: 510, startPoint y: 132, endPoint x: 391, endPoint y: 78, distance: 131.1
click at [368, 99] on div "Update quoting plan description Cancel Update description" at bounding box center [445, 92] width 250 height 130
click at [391, 78] on textarea at bounding box center [444, 88] width 229 height 40
click at [505, 131] on button "Update description" at bounding box center [532, 138] width 55 height 17
click at [427, 100] on textarea at bounding box center [444, 88] width 229 height 40
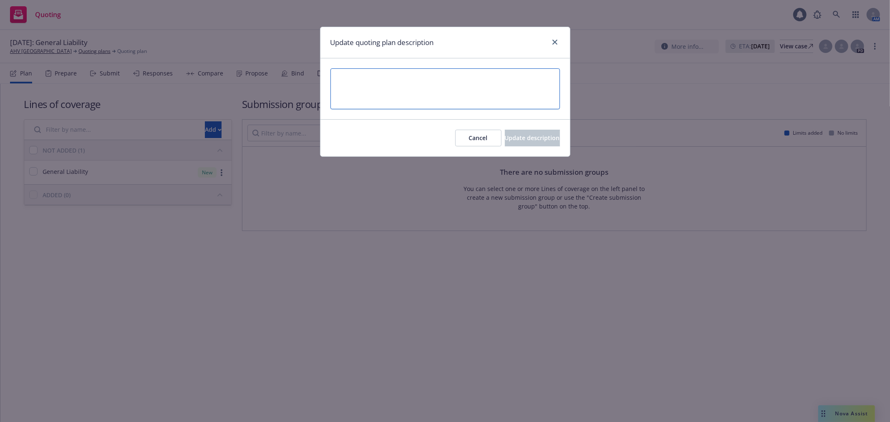
type textarea "1"
type textarea "x"
type textarea "10"
type textarea "x"
type textarea "10/"
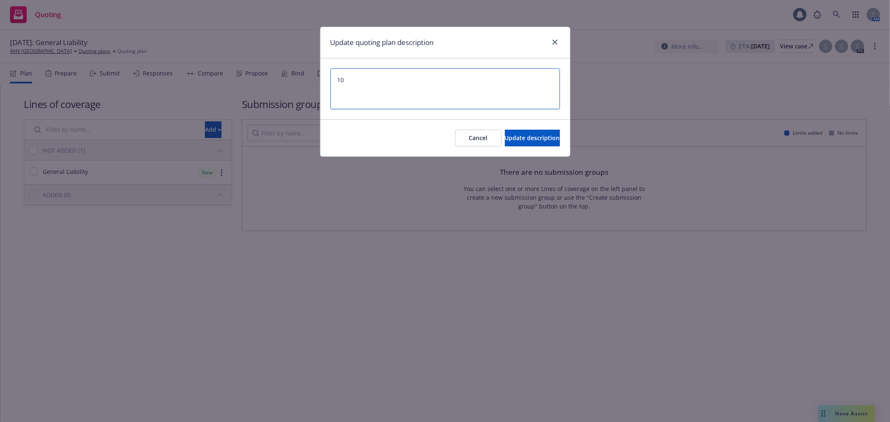
type textarea "x"
type textarea "10/1"
type textarea "x"
type textarea "10/10"
type textarea "x"
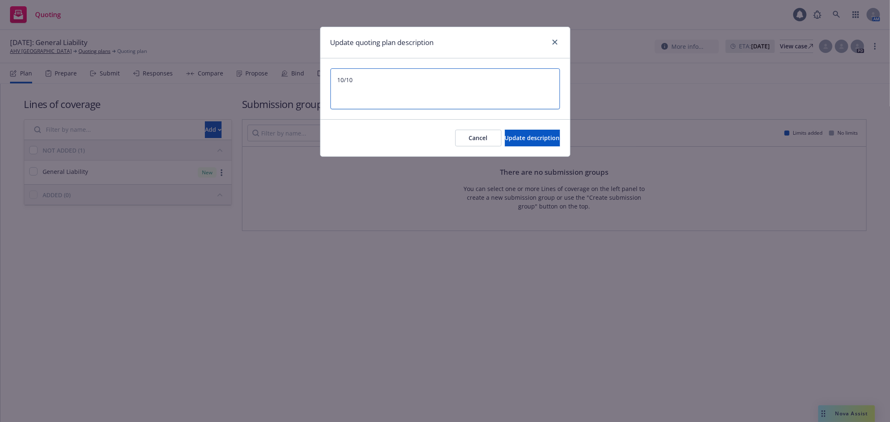
type textarea "10/10/"
type textarea "x"
type textarea "10/10/2"
type textarea "x"
type textarea "[DATE]"
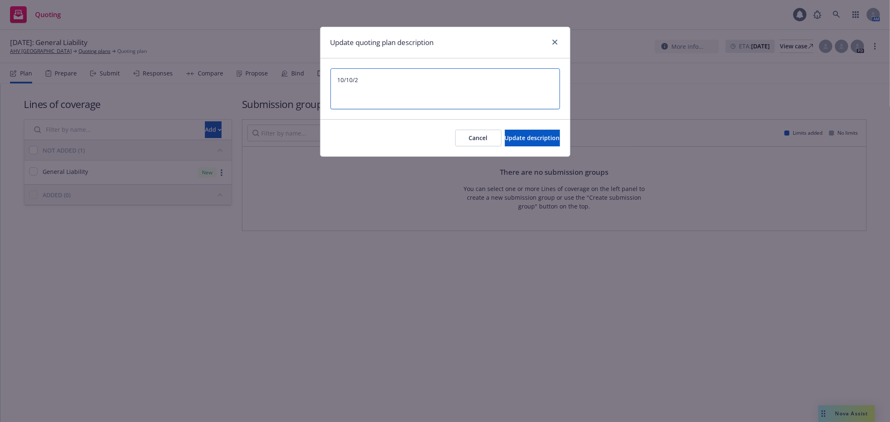
type textarea "x"
type textarea "10/10/202"
type textarea "x"
type textarea "[DATE]"
type textarea "x"
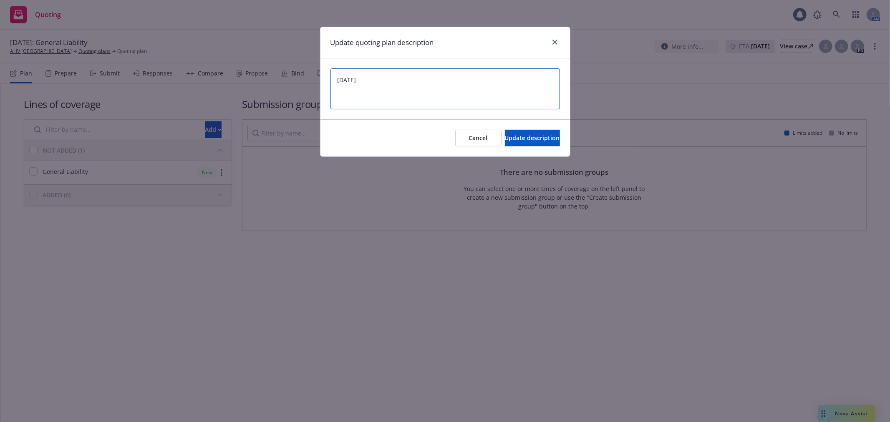
type textarea "[DATE]"
type textarea "x"
type textarea "10/10/2025 G"
type textarea "x"
type textarea "10/10/2025 GL"
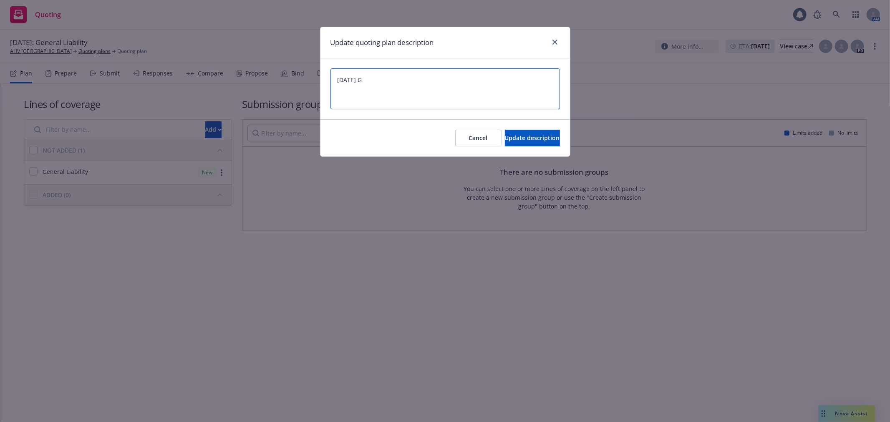
type textarea "x"
type textarea "10/10/2025 GL"
type textarea "x"
type textarea "10/10/2025 GL X"
type textarea "x"
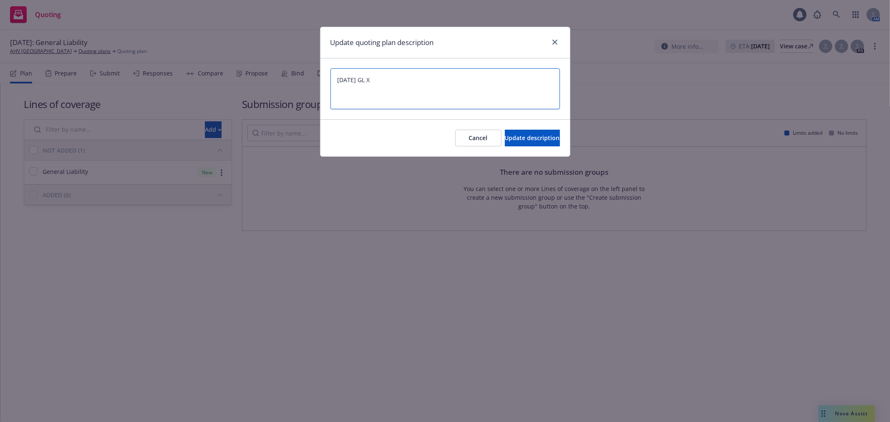
type textarea "[DATE] GL XS"
type textarea "x"
type textarea "[DATE] GL XS"
click at [505, 136] on span "Update description" at bounding box center [532, 138] width 55 height 8
type textarea "x"
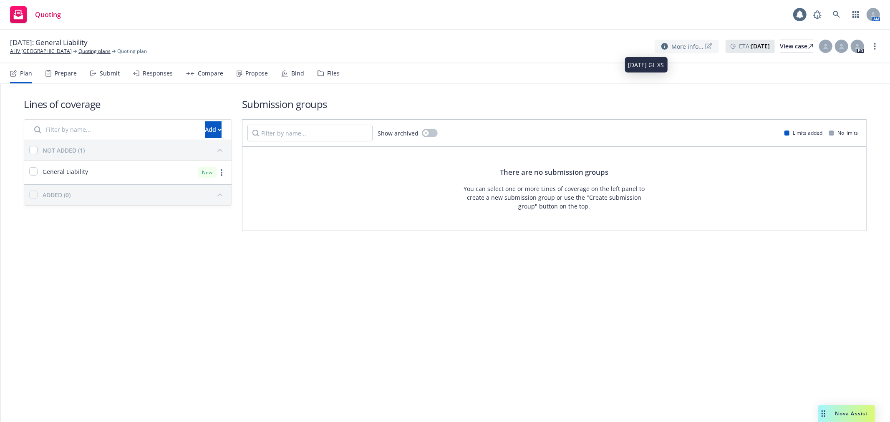
click at [671, 44] on span "More info..." at bounding box center [687, 46] width 32 height 9
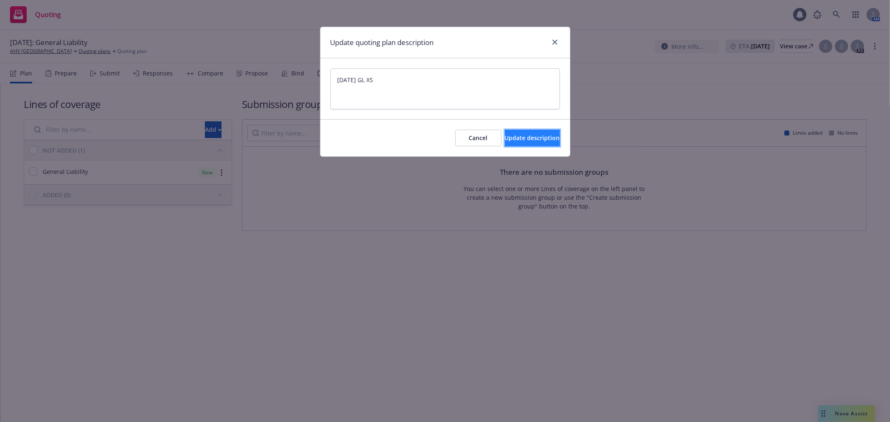
drag, startPoint x: 500, startPoint y: 137, endPoint x: 506, endPoint y: 136, distance: 5.9
click at [505, 137] on span "Update description" at bounding box center [532, 138] width 55 height 8
type textarea "x"
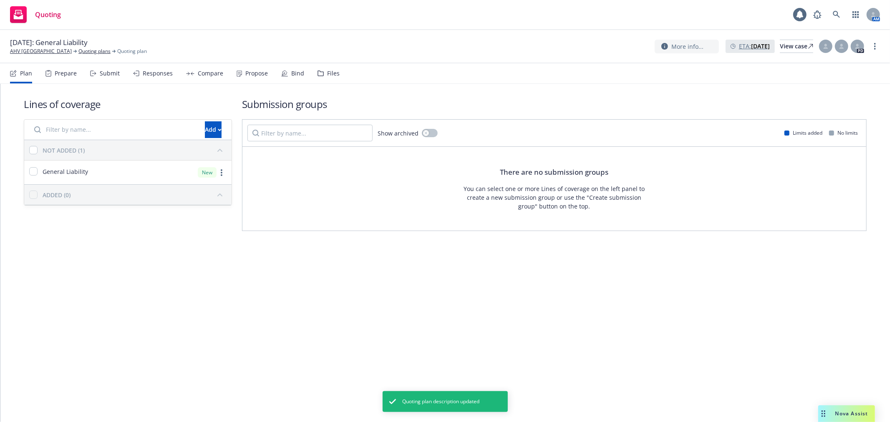
click at [731, 47] on div at bounding box center [735, 46] width 8 height 5
select select "July"
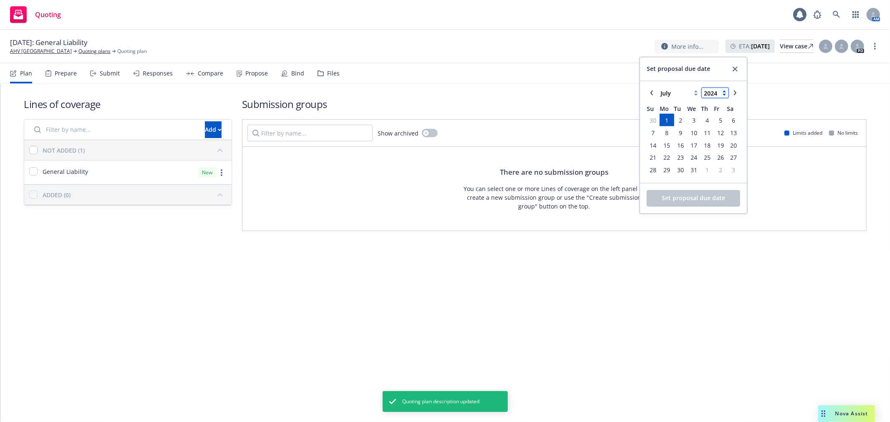
click at [718, 92] on select "2125 2124 2123 2122 2121 2120 2119 2118 2117 2116 2115 2114 2113 2112 2111 2110…" at bounding box center [715, 93] width 27 height 10
select select "2025"
click at [702, 88] on select "2125 2124 2123 2122 2121 2120 2119 2118 2117 2116 2115 2114 2113 2112 2111 2110…" at bounding box center [715, 93] width 27 height 10
click at [693, 92] on select "January February March April May June July August September October November De…" at bounding box center [679, 93] width 42 height 10
select select "October"
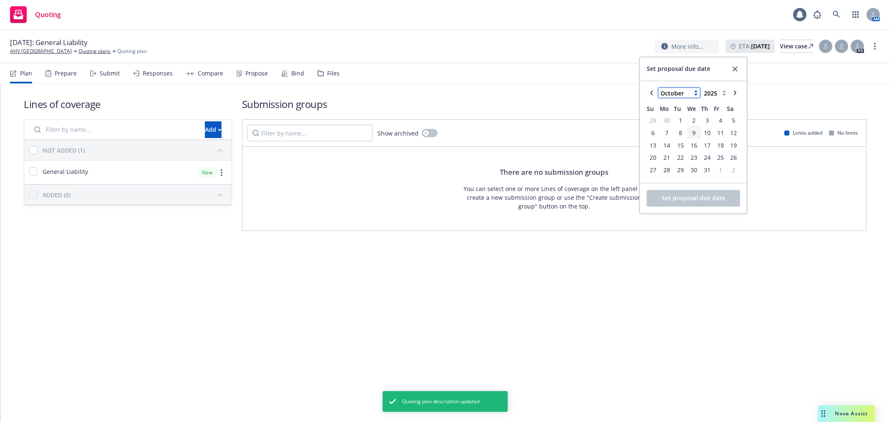
click at [658, 88] on select "January February March April May June July August September October November De…" at bounding box center [679, 93] width 42 height 10
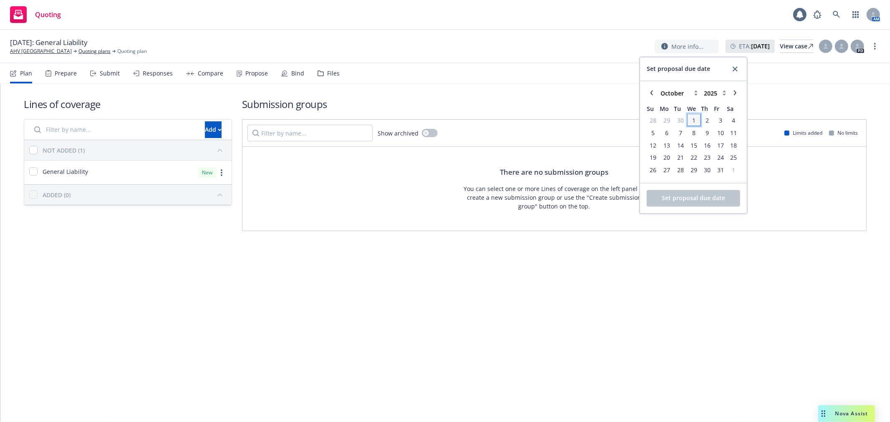
click at [691, 119] on span "1" at bounding box center [694, 120] width 12 height 10
click at [693, 197] on span "Set proposal due date" at bounding box center [693, 198] width 63 height 8
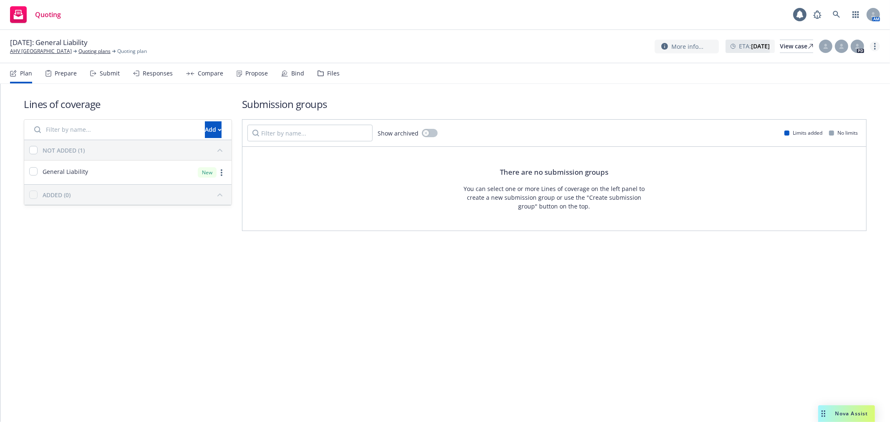
click at [878, 44] on link "more" at bounding box center [875, 46] width 10 height 10
click at [862, 80] on link "Rename quoting plan" at bounding box center [833, 80] width 93 height 17
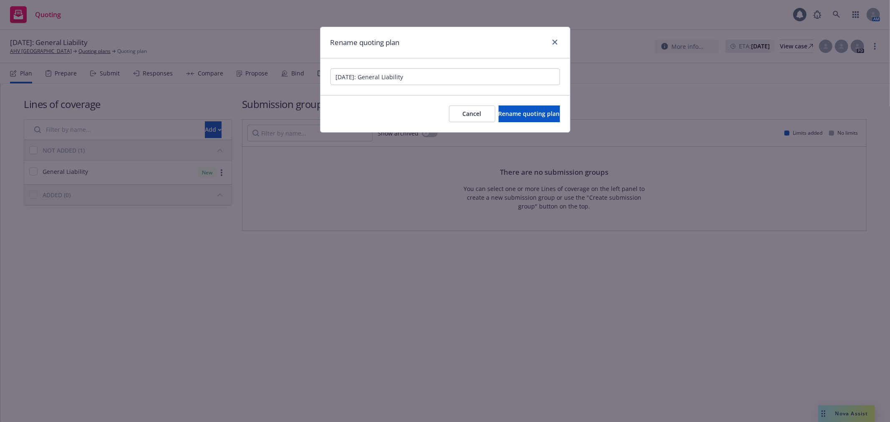
drag, startPoint x: 415, startPoint y: 78, endPoint x: 387, endPoint y: 78, distance: 28.0
click at [405, 78] on input "7/1/2024: General Liability" at bounding box center [444, 76] width 229 height 17
click at [370, 76] on input "7/1/2024: General Liability" at bounding box center [444, 76] width 229 height 17
click at [370, 80] on input "7/1/2024: General Liability" at bounding box center [444, 76] width 229 height 17
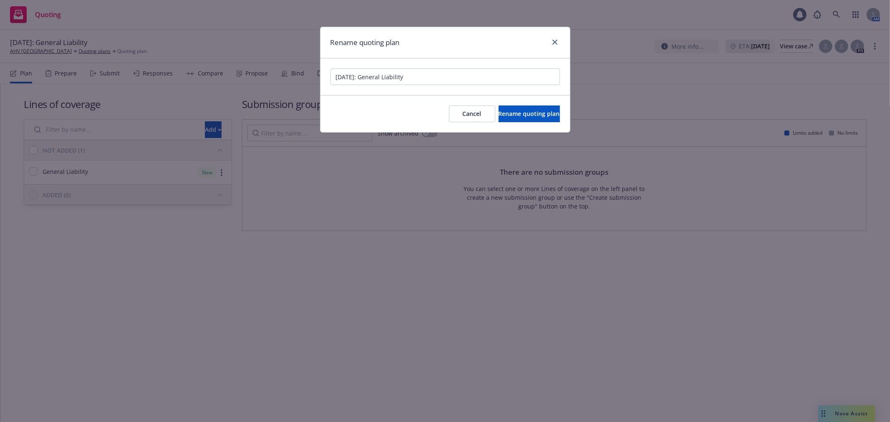
click at [370, 80] on input "7/1/2024: General Liability" at bounding box center [444, 76] width 229 height 17
type input "[GEOGRAPHIC_DATA]- GL XS [DATE]"
click at [514, 115] on span "Rename quoting plan" at bounding box center [529, 114] width 61 height 8
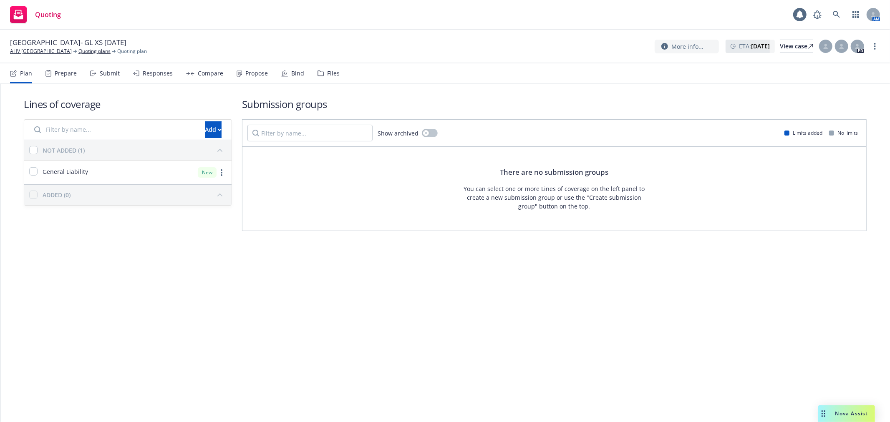
click at [97, 126] on input "Filter by name..." at bounding box center [114, 129] width 171 height 17
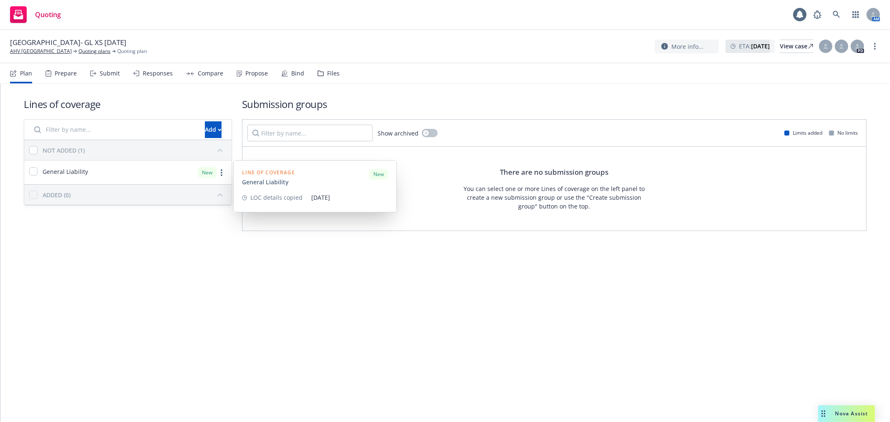
click at [92, 169] on div "General Liability New" at bounding box center [127, 173] width 207 height 24
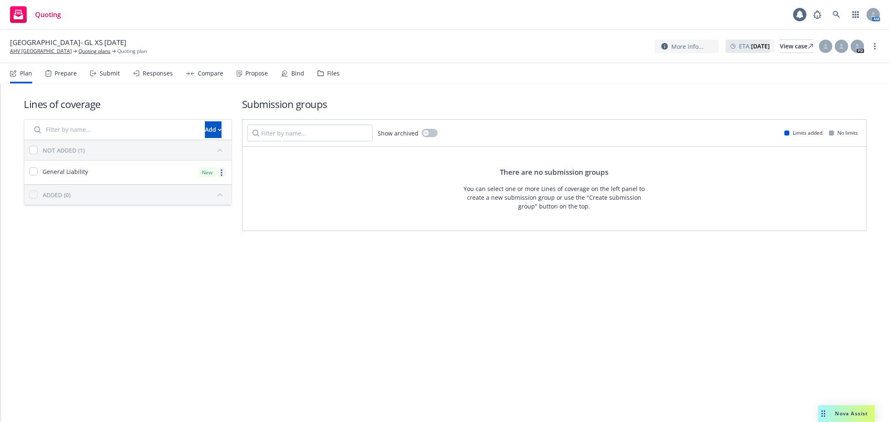
click at [219, 170] on link "more" at bounding box center [222, 173] width 10 height 10
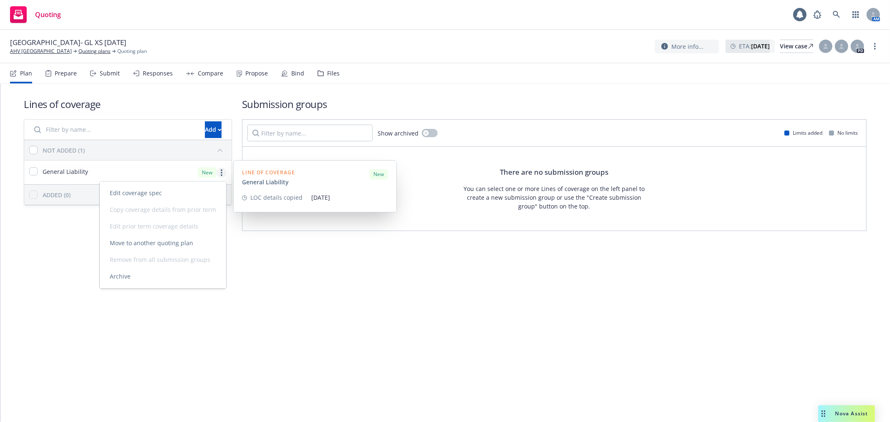
drag, startPoint x: 220, startPoint y: 170, endPoint x: 103, endPoint y: 129, distance: 123.7
click at [214, 170] on div "New" at bounding box center [212, 172] width 29 height 10
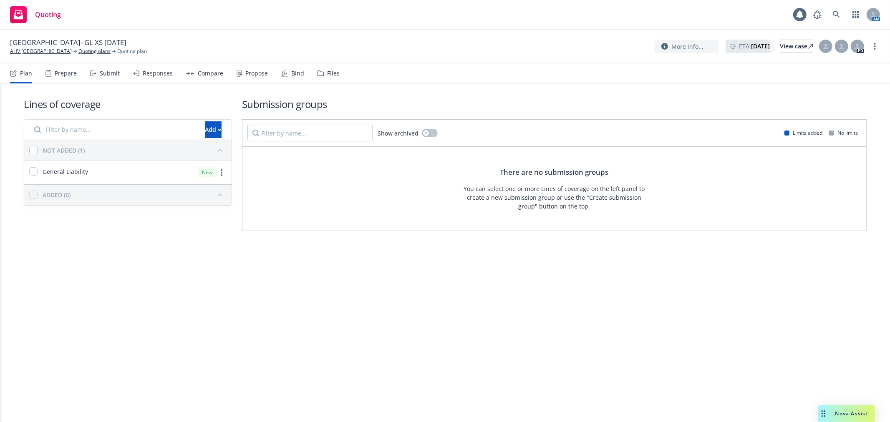
click at [101, 128] on input "Filter by name..." at bounding box center [114, 129] width 171 height 17
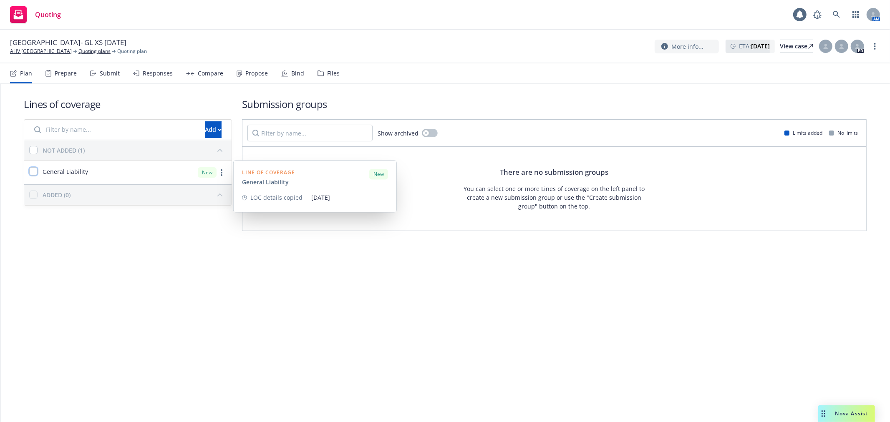
click at [32, 171] on input "checkbox" at bounding box center [33, 171] width 8 height 8
checkbox input "true"
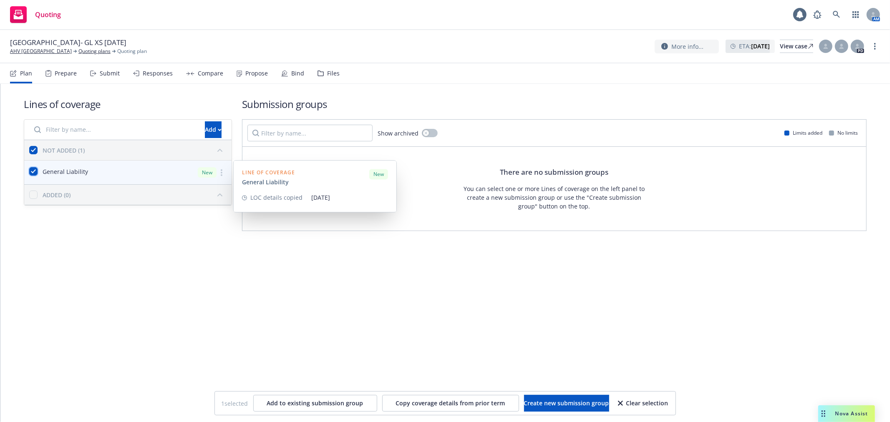
click at [32, 171] on input "checkbox" at bounding box center [33, 171] width 8 height 8
checkbox input "false"
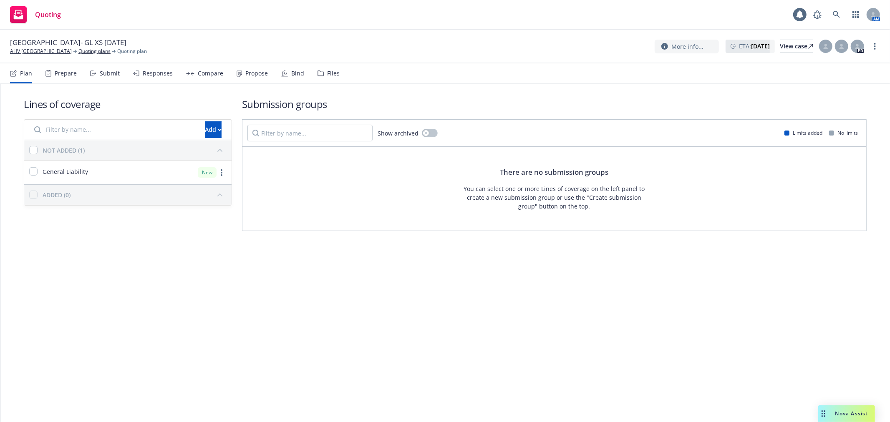
click at [68, 123] on input "Filter by name..." at bounding box center [114, 129] width 171 height 17
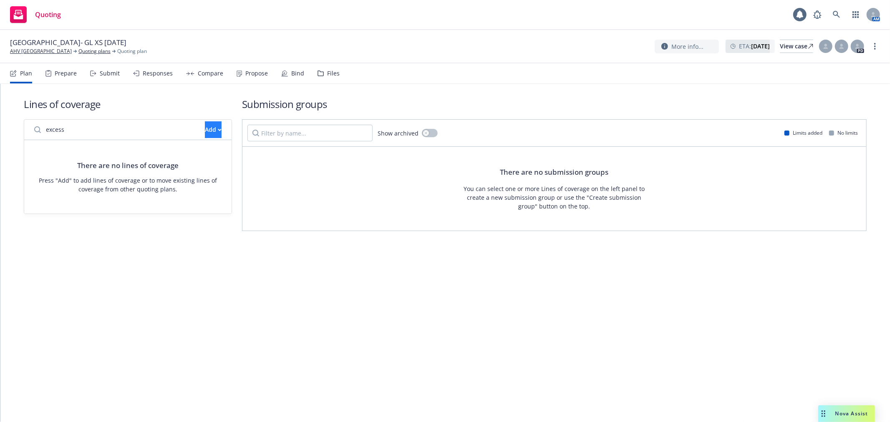
type input "excess"
click at [205, 129] on div "Add" at bounding box center [213, 130] width 17 height 16
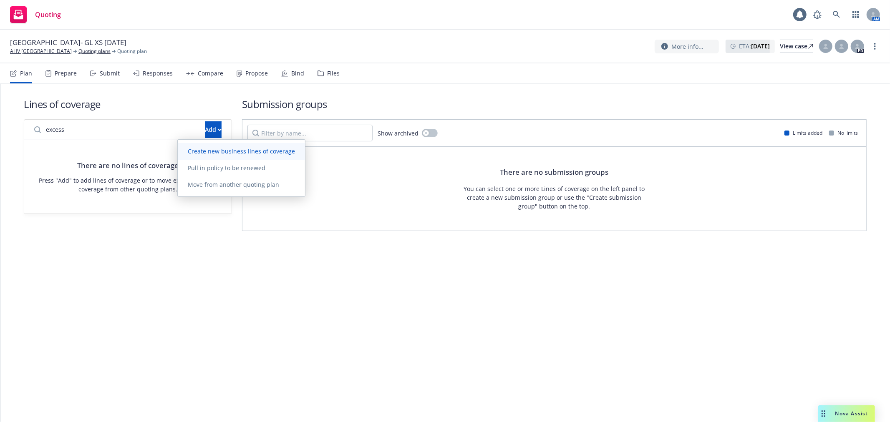
click at [201, 153] on span "Create new business lines of coverage" at bounding box center [241, 151] width 127 height 8
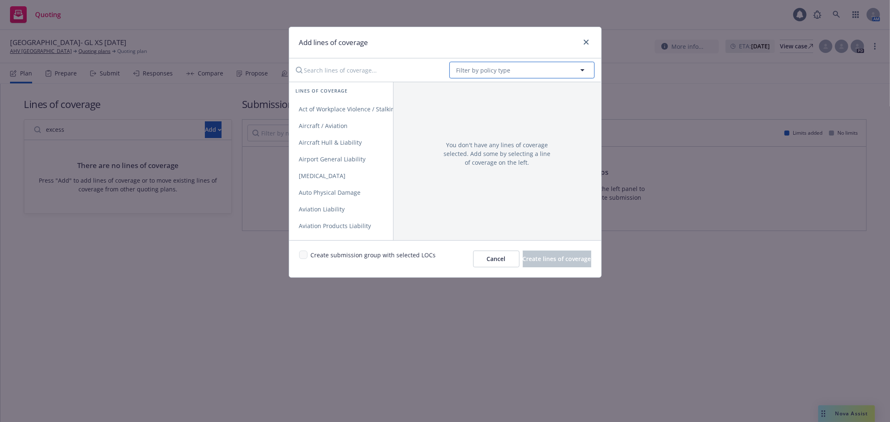
click at [459, 70] on span "Filter by policy type" at bounding box center [483, 70] width 54 height 9
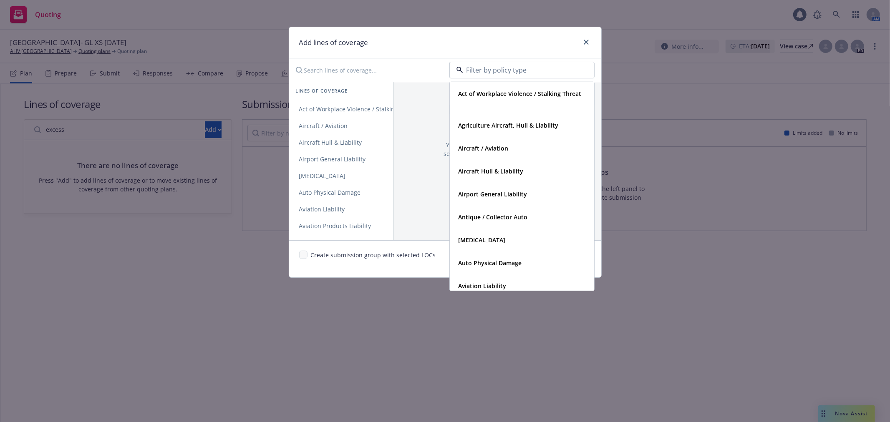
click at [335, 75] on input "Search lines of coverage..." at bounding box center [367, 70] width 152 height 17
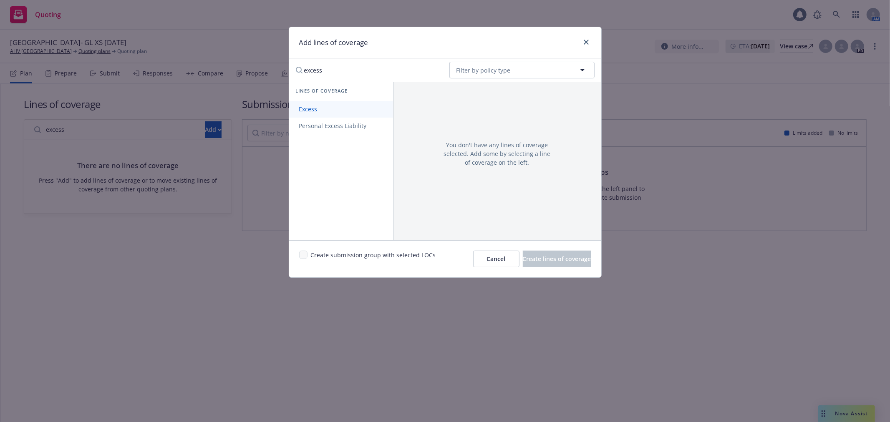
type input "excess"
click at [333, 107] on link "Excess" at bounding box center [341, 109] width 104 height 17
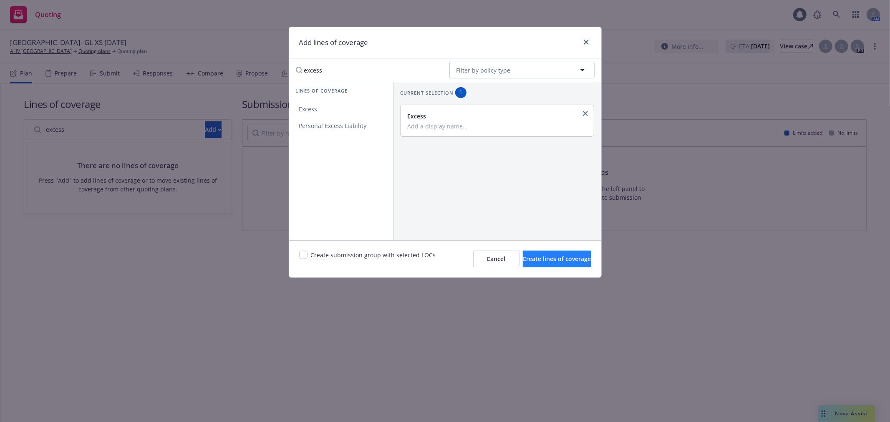
drag, startPoint x: 554, startPoint y: 242, endPoint x: 544, endPoint y: 263, distance: 23.1
click at [554, 243] on div "Create submission group with selected LOCs Cancel Create lines of coverage" at bounding box center [445, 258] width 312 height 37
click at [544, 263] on button "Create lines of coverage" at bounding box center [557, 259] width 68 height 17
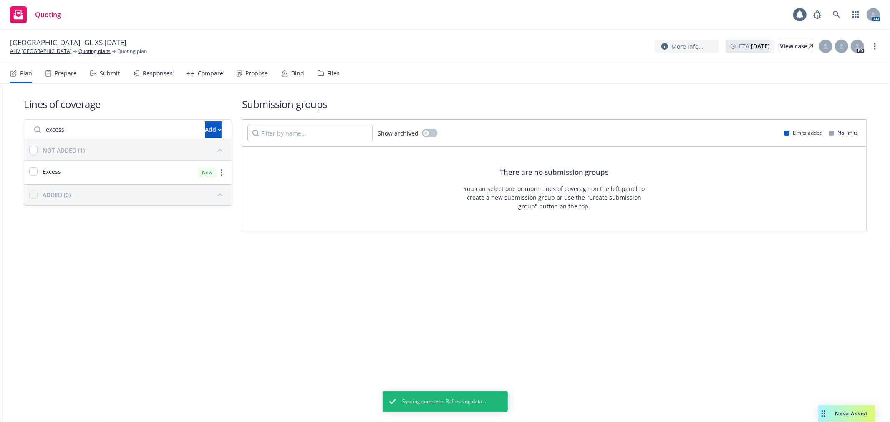
click at [124, 121] on input "excess" at bounding box center [114, 129] width 171 height 17
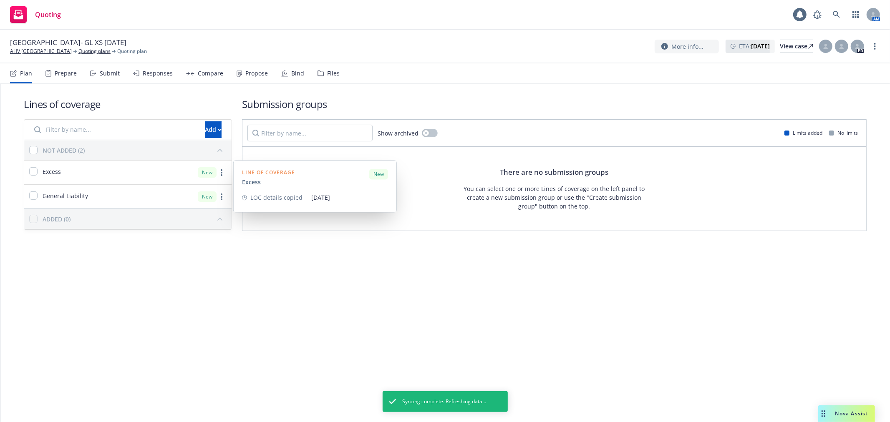
click at [28, 170] on div "Excess" at bounding box center [42, 173] width 37 height 24
checkbox input "true"
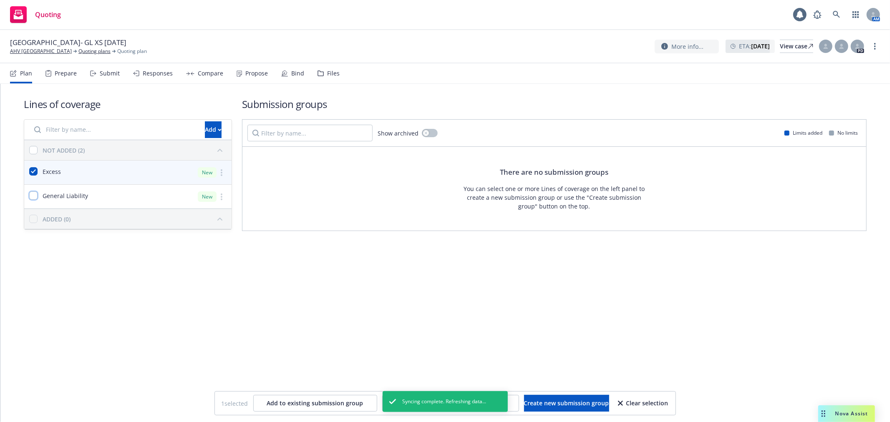
click at [35, 198] on input "checkbox" at bounding box center [33, 196] width 8 height 8
checkbox input "true"
click at [535, 402] on span "Create new submission group" at bounding box center [566, 403] width 85 height 8
checkbox input "false"
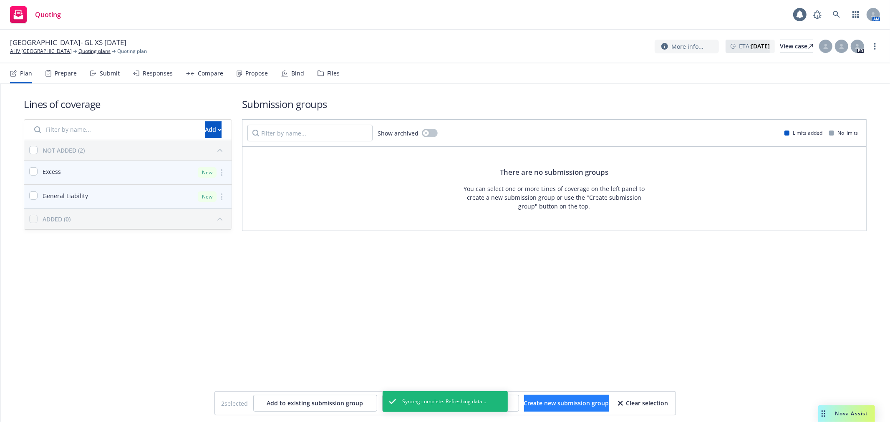
checkbox input "false"
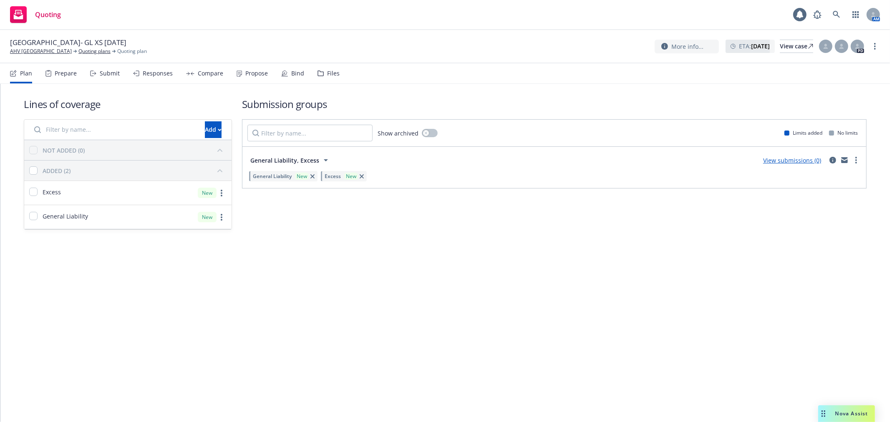
click at [781, 156] on div "View submissions (0)" at bounding box center [792, 160] width 68 height 10
click at [854, 156] on link "more" at bounding box center [856, 160] width 10 height 10
click at [839, 230] on span "Add market to approach" at bounding box center [817, 231] width 88 height 8
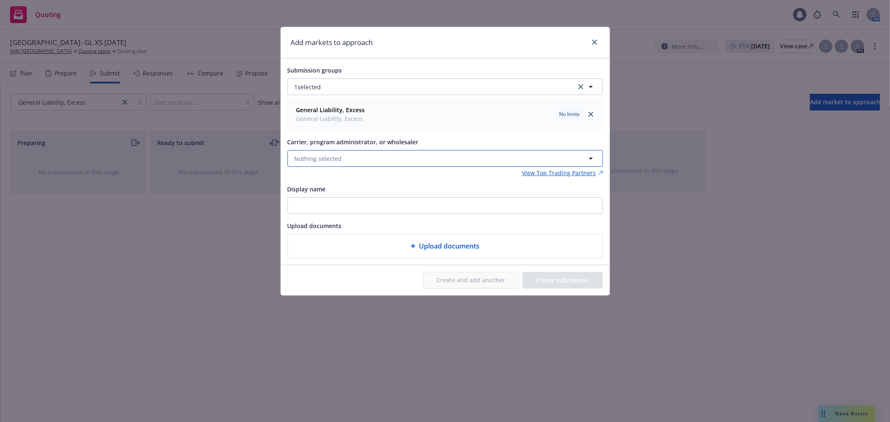
click at [348, 161] on button "Nothing selected" at bounding box center [444, 158] width 315 height 17
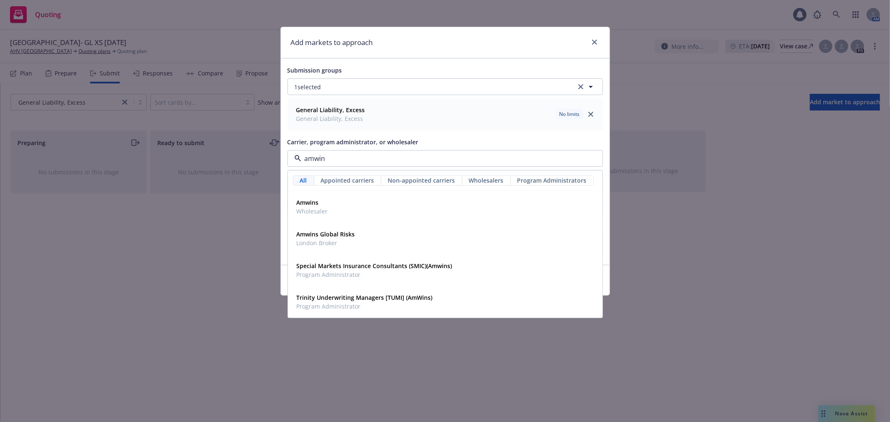
type input "amwins"
click at [390, 202] on div "Amwins Wholesaler" at bounding box center [445, 207] width 304 height 21
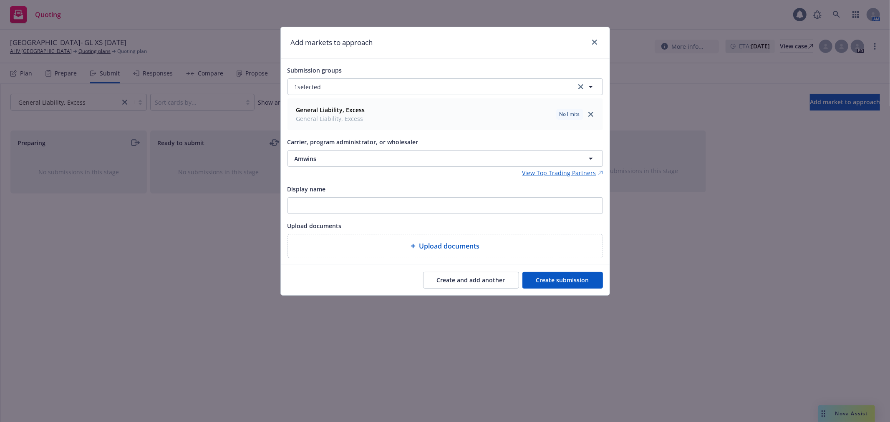
click at [587, 278] on button "Create submission" at bounding box center [562, 280] width 81 height 17
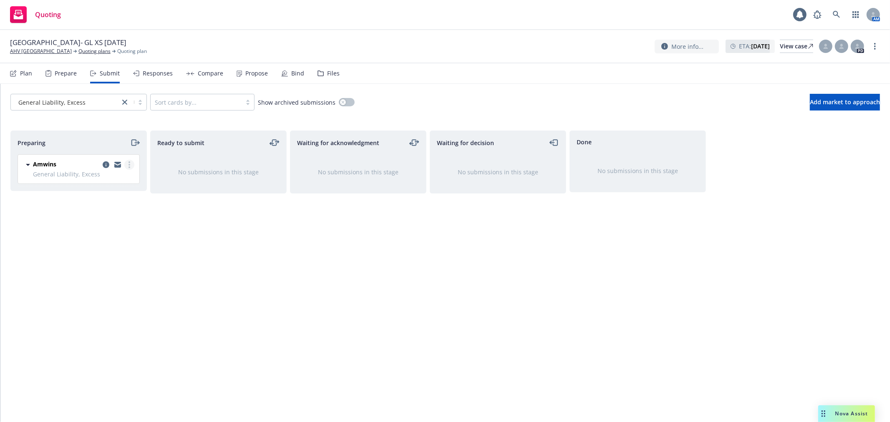
click at [131, 165] on link "more" at bounding box center [129, 165] width 10 height 10
click at [227, 252] on div "Ready to submit No submissions in this stage" at bounding box center [218, 268] width 136 height 274
click at [129, 167] on circle "more" at bounding box center [130, 167] width 2 height 2
click at [116, 231] on span "Add accepted decision" at bounding box center [91, 232] width 83 height 8
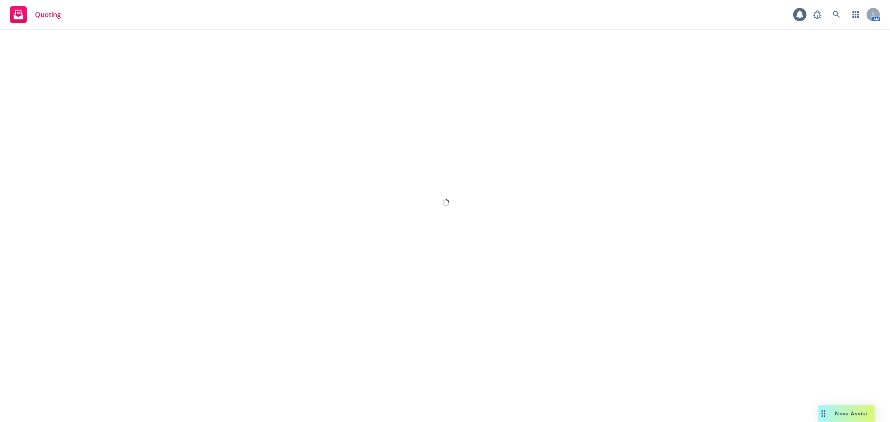
select select "12"
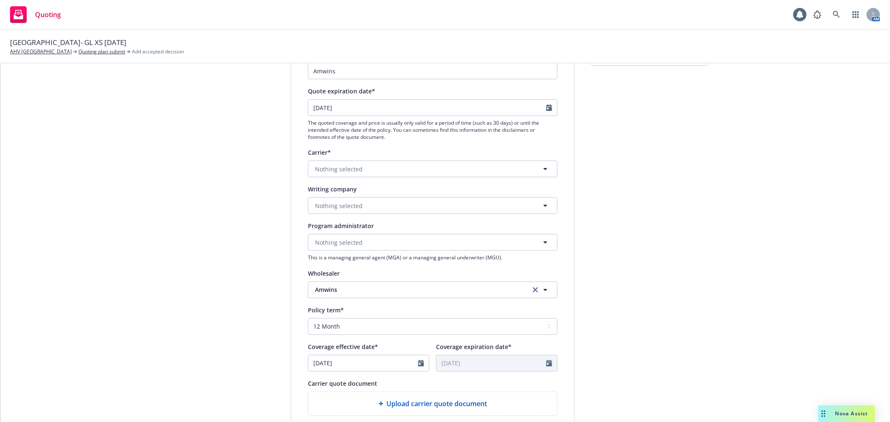
scroll to position [93, 0]
click at [439, 166] on button "Nothing selected" at bounding box center [433, 168] width 250 height 17
type input "m"
click at [340, 198] on button "Nothing selected" at bounding box center [433, 205] width 250 height 17
type input "mt."
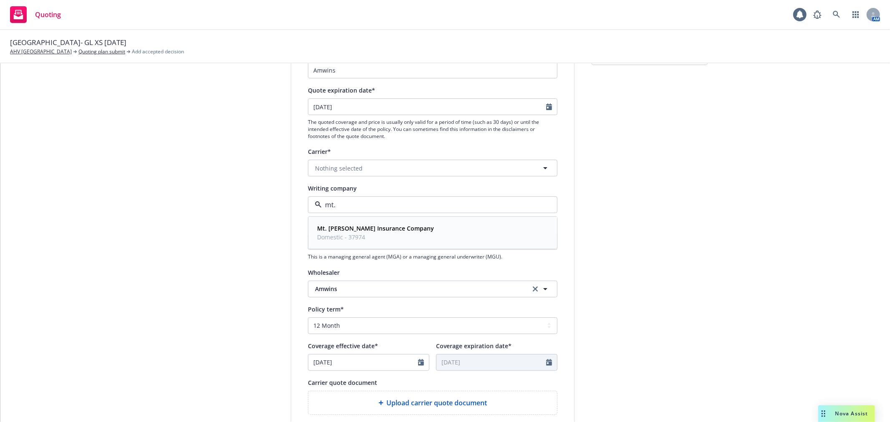
click at [355, 238] on span "Domestic - 37974" at bounding box center [375, 237] width 117 height 9
click at [244, 217] on div "1 Quote initiation 2 Coverage selection 3 Billing info" at bounding box center [228, 284] width 92 height 560
click at [418, 365] on icon "Calendar" at bounding box center [421, 362] width 6 height 7
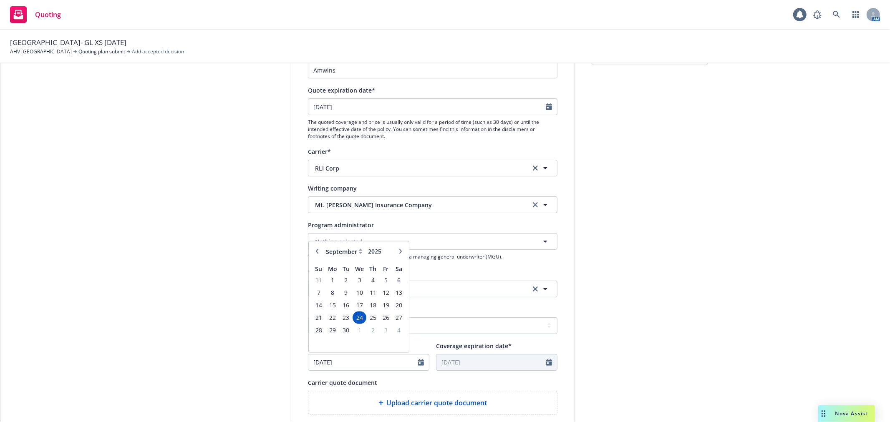
click at [398, 251] on icon "button" at bounding box center [400, 251] width 5 height 5
select select "10"
click at [384, 290] on span "10" at bounding box center [385, 292] width 11 height 10
type input "10/10/2025"
type input "10/10/2026"
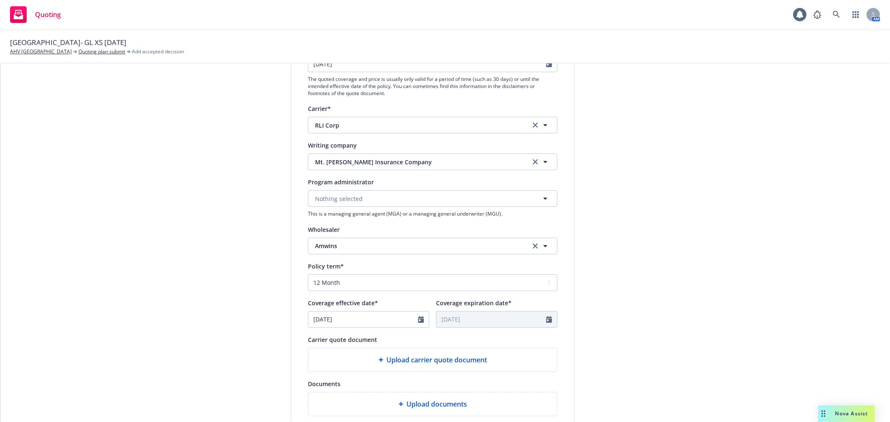
scroll to position [185, 0]
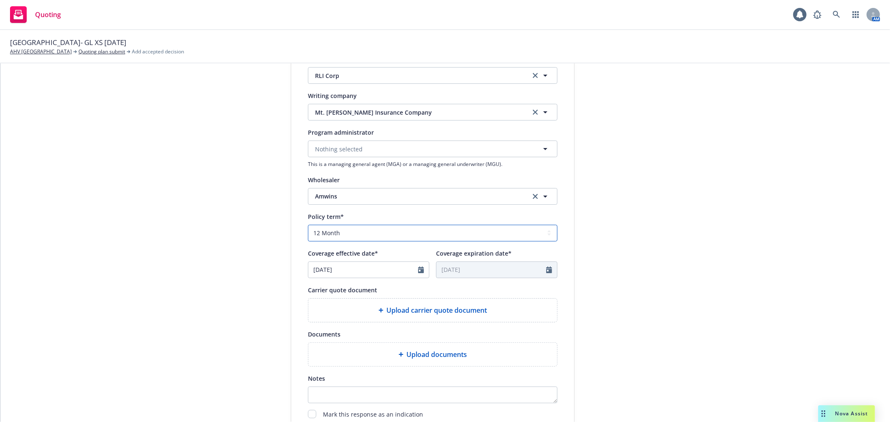
click at [391, 237] on select "Select policy term 12 Month 6 Month 4 Month 3 Month 2 Month 1 Month 36 Month (3…" at bounding box center [433, 233] width 250 height 17
select select "36"
click at [308, 225] on select "Select policy term 12 Month 6 Month 4 Month 3 Month 2 Month 1 Month 36 Month (3…" at bounding box center [433, 233] width 250 height 17
type input "10/10/2028"
click at [672, 260] on div "submission Carrier Amwins Last updated 9/24, 3:14 PM" at bounding box center [649, 192] width 117 height 560
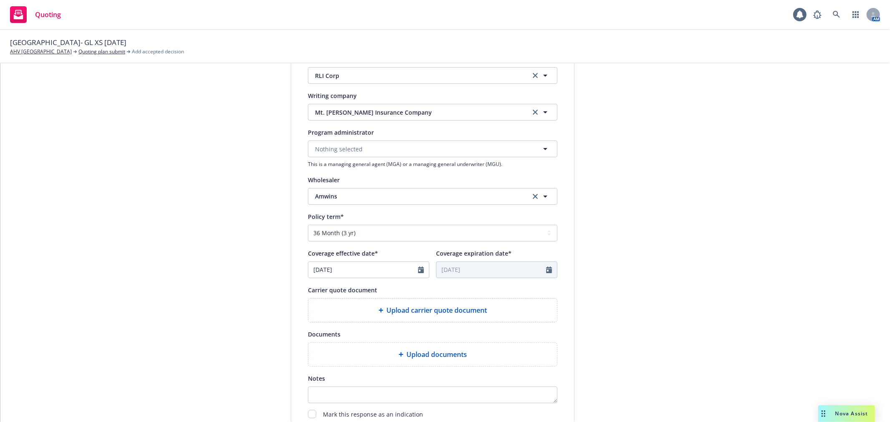
scroll to position [278, 0]
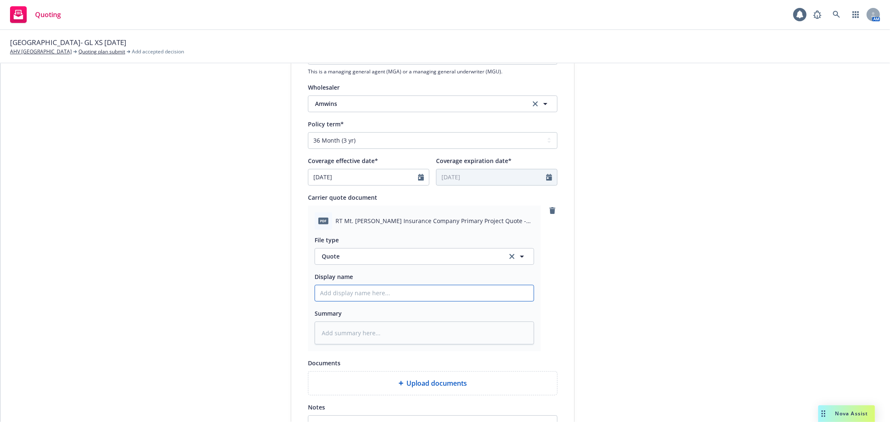
click at [341, 292] on input "Display name" at bounding box center [424, 293] width 219 height 16
type textarea "x"
type input "2"
type textarea "x"
type input "20"
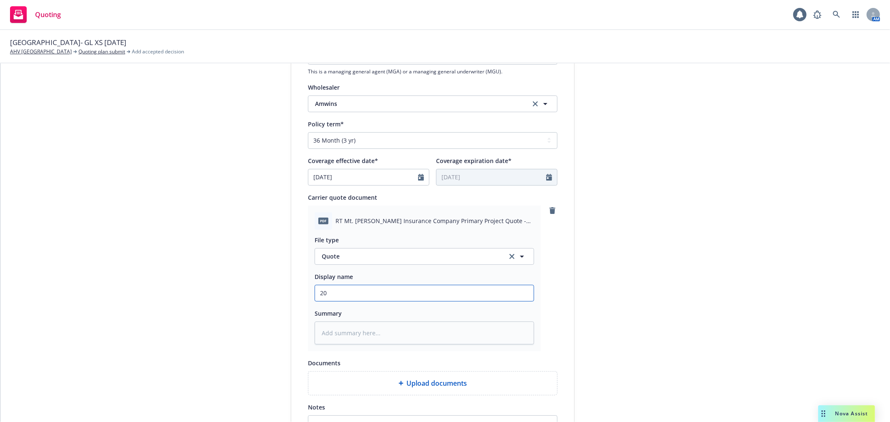
type textarea "x"
type input "202"
type textarea "x"
type input "2025"
type textarea "x"
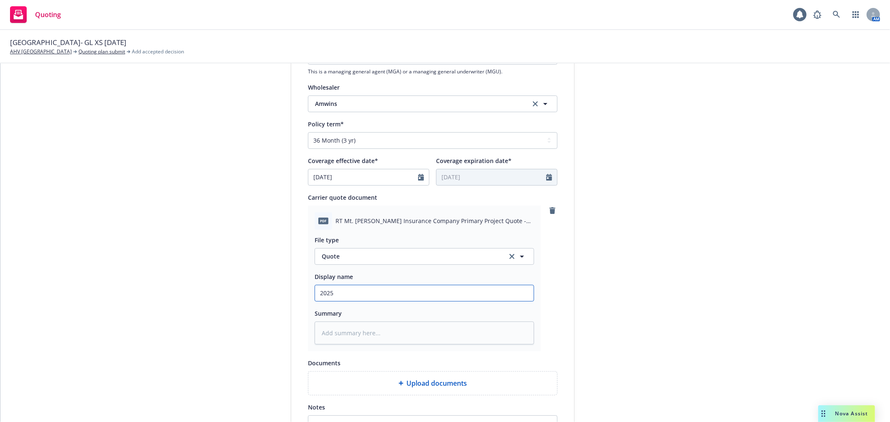
type input "2025"
type textarea "x"
type input "2025 1"
type textarea "x"
type input "2025 10"
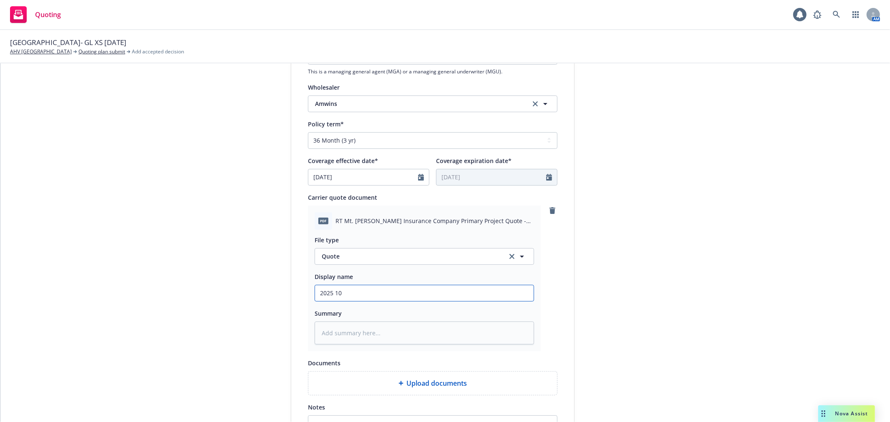
type textarea "x"
type input "2025 10"
type textarea "x"
type input "2025 10 C"
type textarea "x"
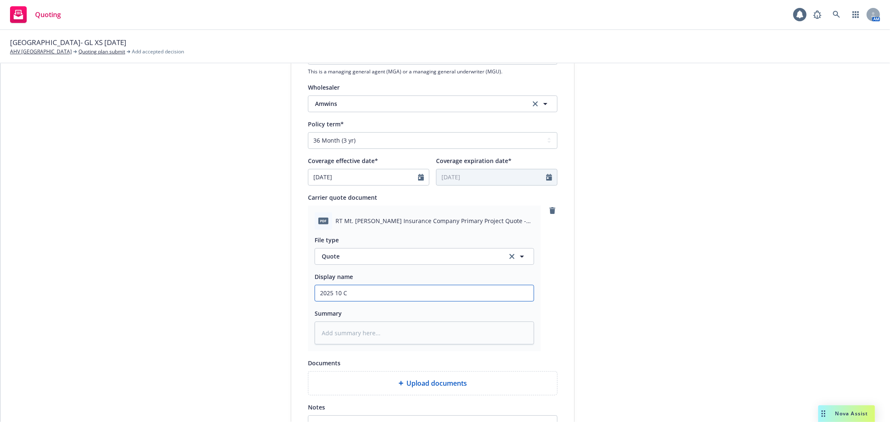
type input "2025 10 CG"
type textarea "x"
type input "2025 10 CGL"
type textarea "x"
type input "2025 10 CGL"
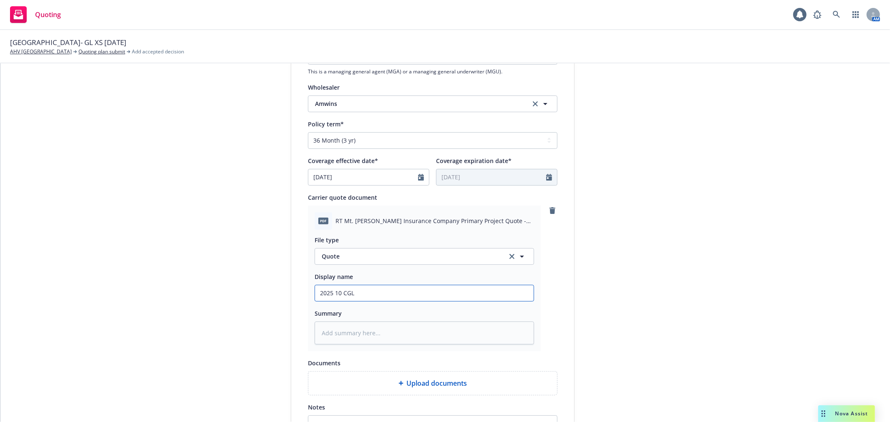
type textarea "x"
type input "2025 10 CGL Q"
type textarea "x"
type input "2025 10 CGL QU"
type textarea "x"
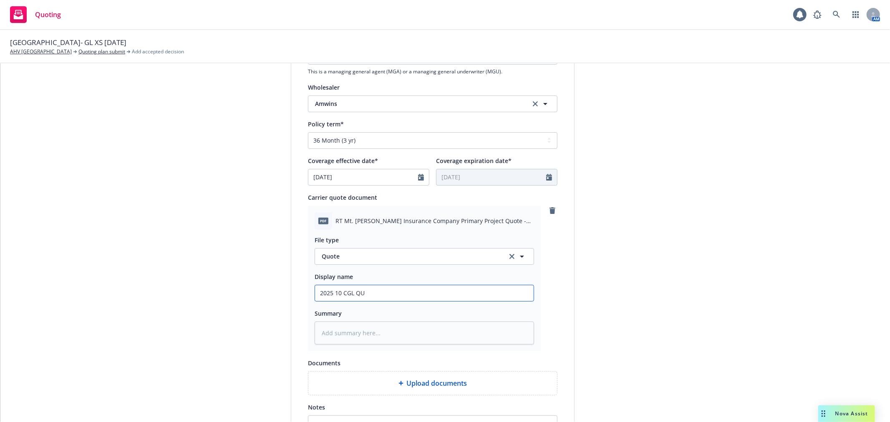
type input "2025 10 CGL QUO"
type textarea "x"
type input "2025 10 CGL QUO"
type textarea "x"
type input "2025 10 CGL QUO C"
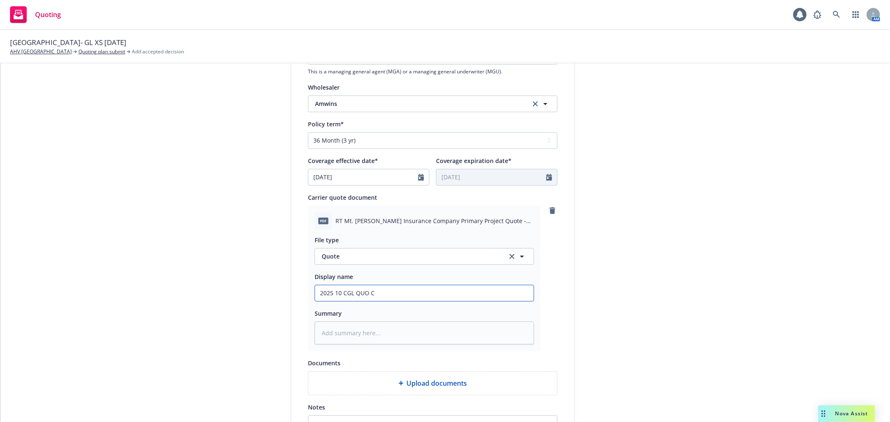
type textarea "x"
type input "2025 10 CGL QUO Cy"
type textarea "x"
type input "2025 10 CGL QUO Cyp"
type textarea "x"
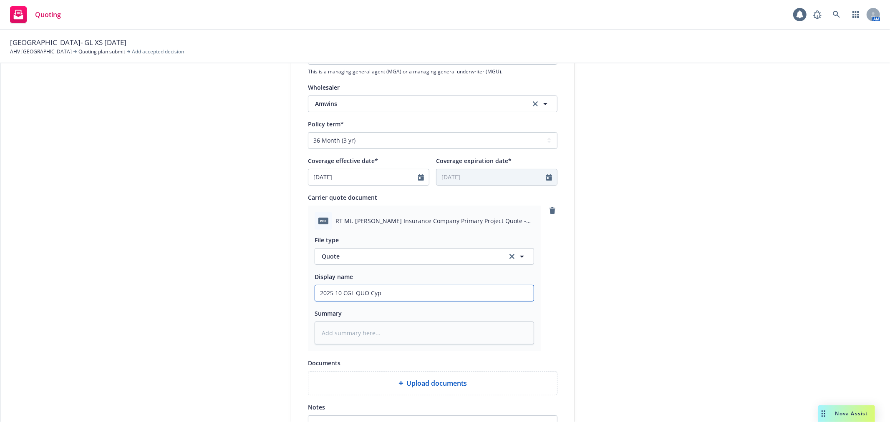
type input "2025 10 CGL QUO Cypr"
type textarea "x"
type input "2025 10 CGL QUO Cypre"
type textarea "x"
type input "2025 10 CGL QUO Cypres"
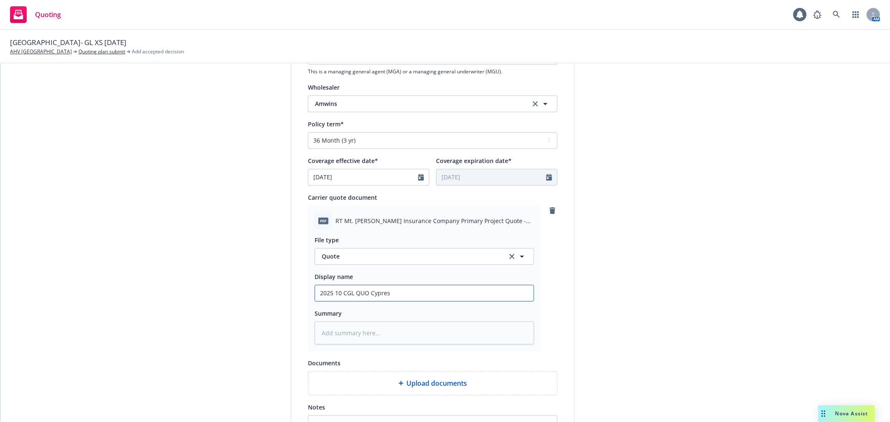
type textarea "x"
type input "2025 10 CGL QUO Cypress"
type textarea "x"
type input "2025 10 CGL QUO Cypress"
type textarea "x"
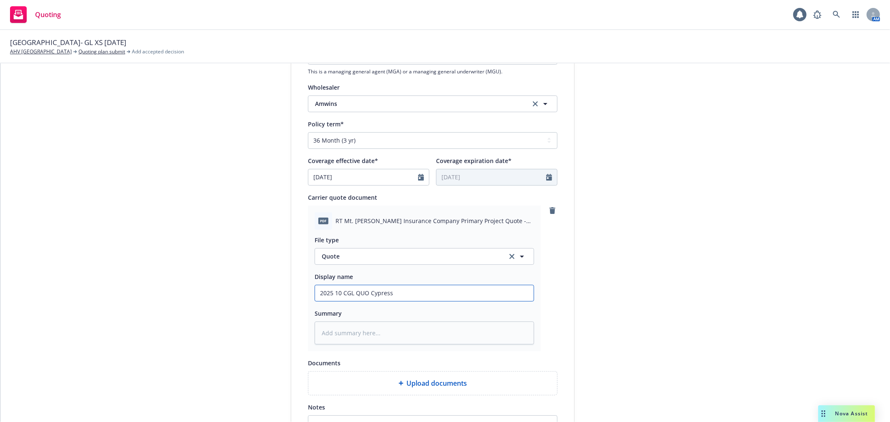
type input "2025 10 CGL QUO Cypress H"
type textarea "x"
type input "2025 10 CGL QUO Cypress He"
type textarea "x"
type input "2025 10 CGL QUO Cypress Hei"
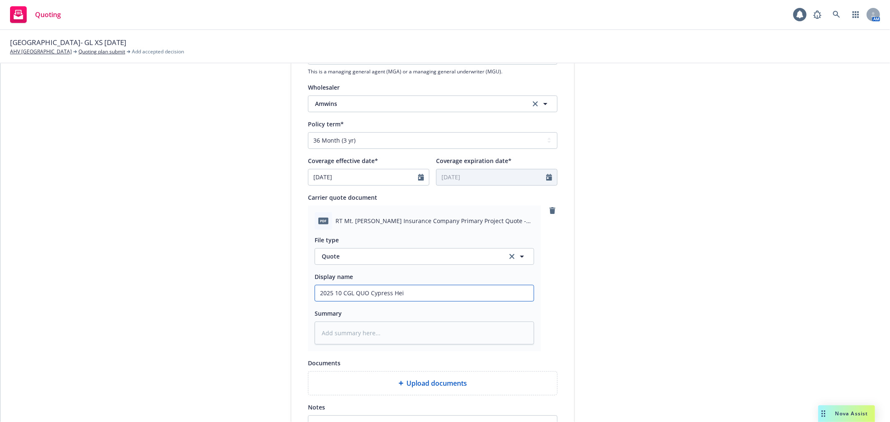
type textarea "x"
type input "2025 10 CGL QUO Cypress Heih"
type textarea "x"
type input "2025 10 CGL QUO Cypress Heihg"
type textarea "x"
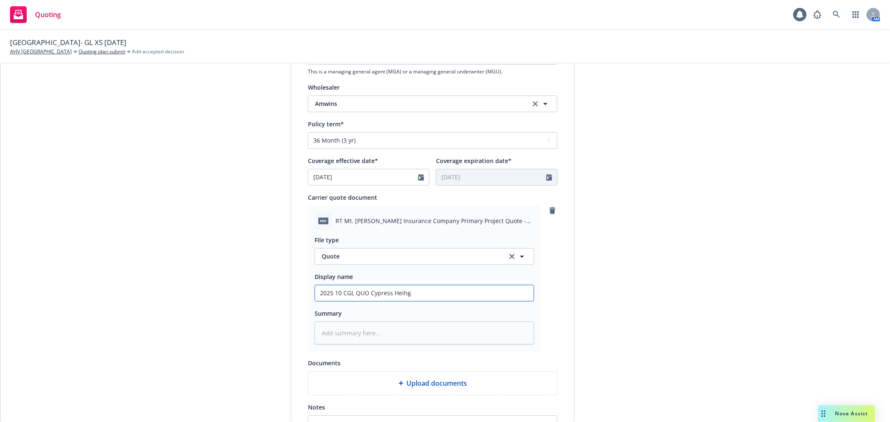
type input "2025 10 CGL QUO Cypress Heih"
type textarea "x"
type input "2025 10 CGL QUO Cypress Hei"
type textarea "x"
type input "2025 10 CGL QUO Cypress Heig"
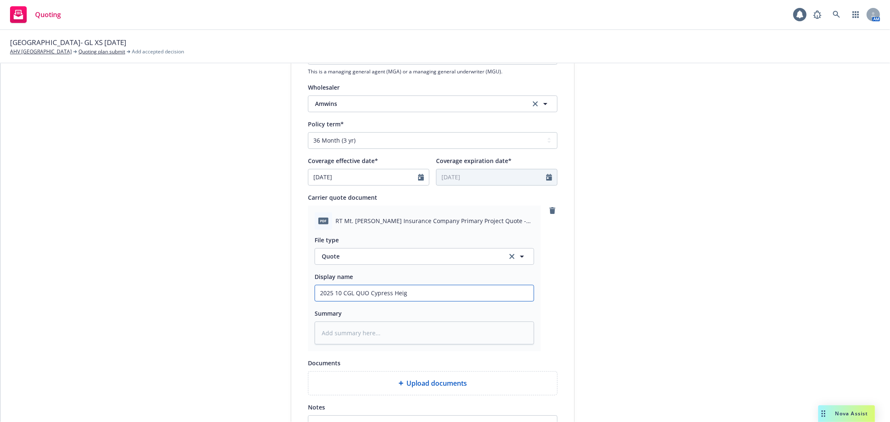
type textarea "x"
type input "2025 10 CGL QUO Cypress Heigh"
type textarea "x"
type input "2025 10 CGL QUO Cypress Height"
type textarea "x"
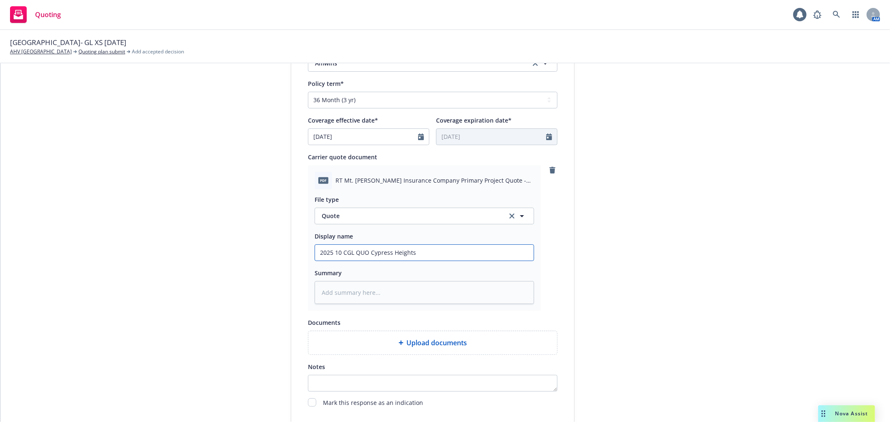
scroll to position [371, 0]
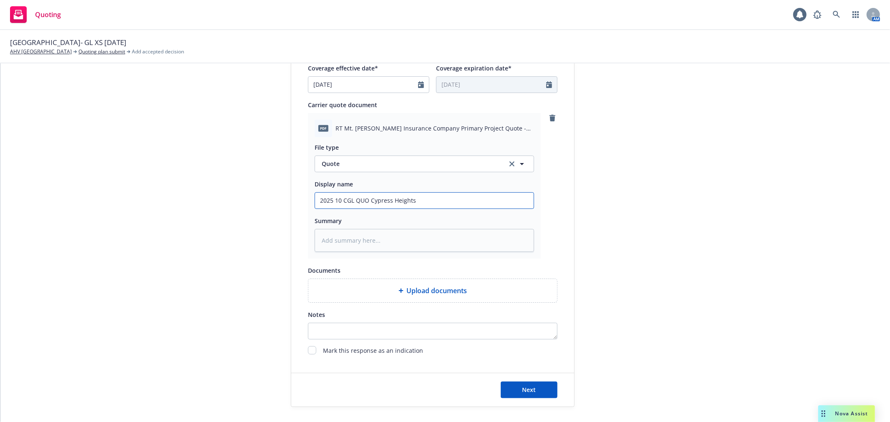
type input "2025 10 CGL QUO Cypress Heights"
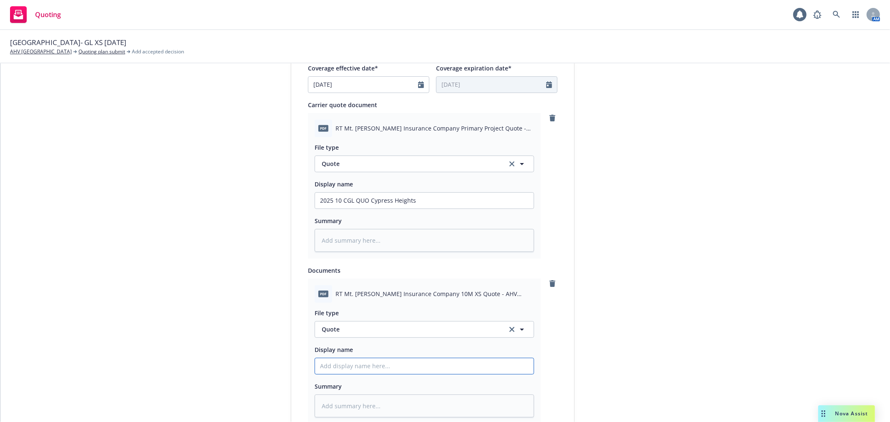
click at [349, 364] on input "Display name" at bounding box center [424, 366] width 219 height 16
paste input "2025 10 CGL QUO Cypress Heights"
type textarea "x"
type input "2025 10 CGL QUO Cypress Heights"
drag, startPoint x: 340, startPoint y: 368, endPoint x: 351, endPoint y: 366, distance: 10.6
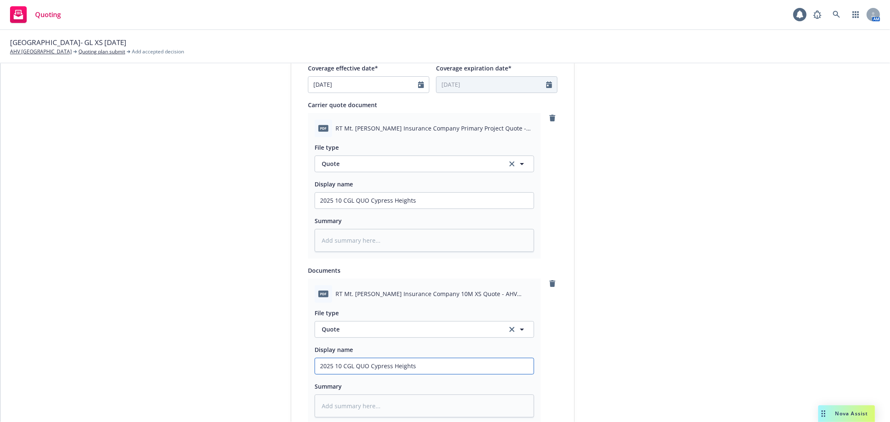
click at [351, 366] on input "2025 10 CGL QUO Cypress Heights" at bounding box center [424, 366] width 219 height 16
type textarea "x"
type input "2025 10 E QUO Cypress Heights"
type textarea "x"
type input "2025 10 EX QUO Cypress Heights"
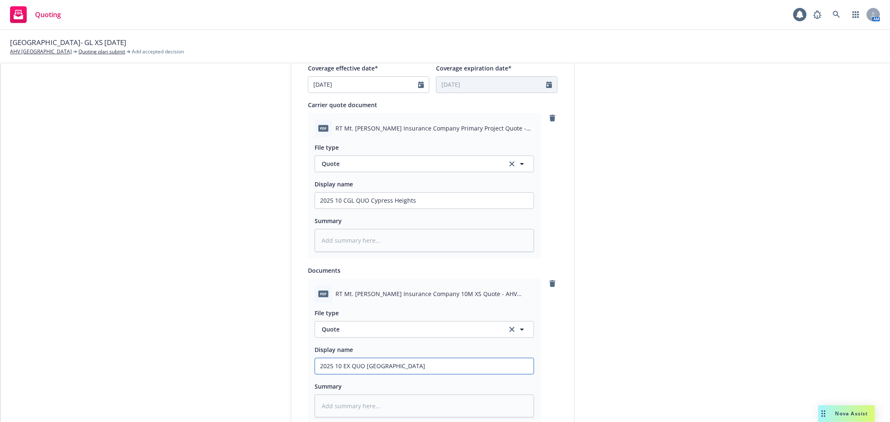
type textarea "x"
type input "2025 10 EXL QUO Cypress Heights"
type textarea "x"
type input "2025 10 EXLI QUO Cypress Heights"
click at [366, 368] on input "2025 10 EXLI QUO Cypress Heights" at bounding box center [424, 366] width 219 height 16
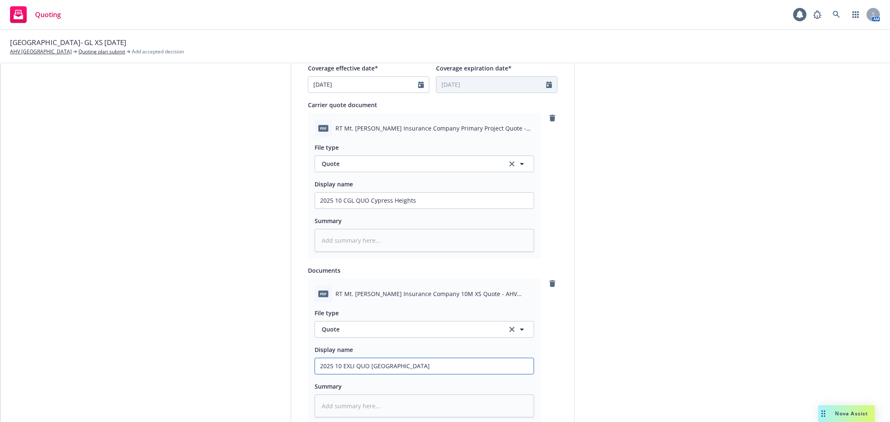
type textarea "x"
type input "2025 10 EXLI QUO Cypress Heights"
type textarea "x"
type input "2025 10 EXLI QUO $ Cypress Heights"
type textarea "x"
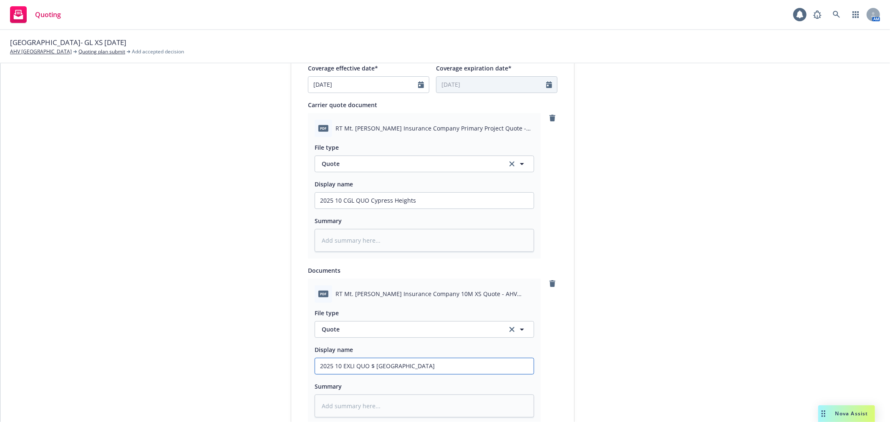
type input "2025 10 EXLI QUO $1 Cypress Heights"
type textarea "x"
type input "2025 10 EXLI QUO $19 Cypress Heights"
type textarea "x"
type input "2025 10 EXLI QUO $1 Cypress Heights"
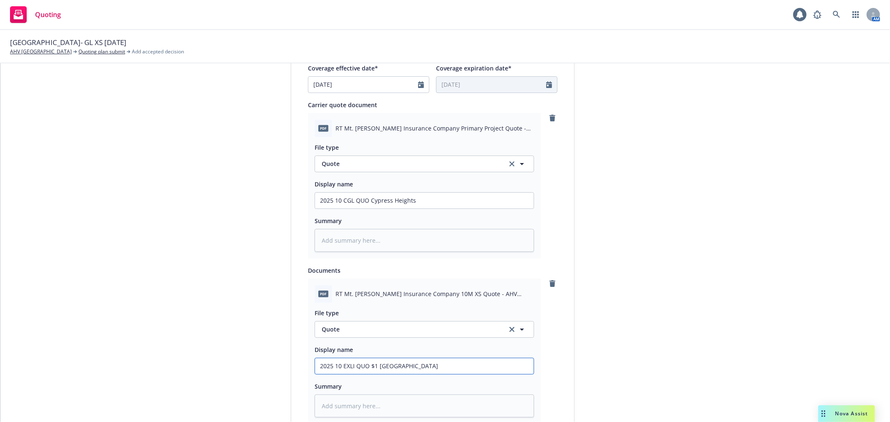
type textarea "x"
type input "2025 10 EXLI QUO $10 Cypress Heights"
type textarea "x"
type input "2025 10 EXLI QUO $10M Cypress Heights"
type textarea "x"
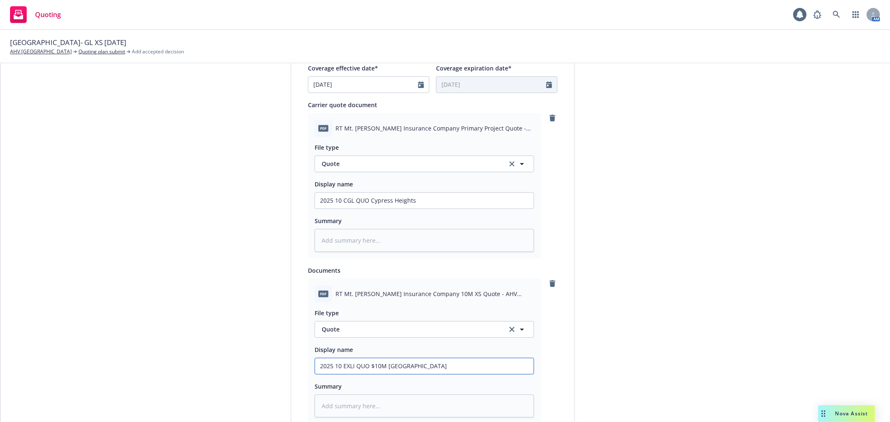
type input "2025 10 EXLI QUO $10M Cypress Heights"
type textarea "x"
type input "2025 10 EXLI QUO $10M E Cypress Heights"
type textarea "x"
type input "2025 10 EXLI QUO $10M Cypress Heights"
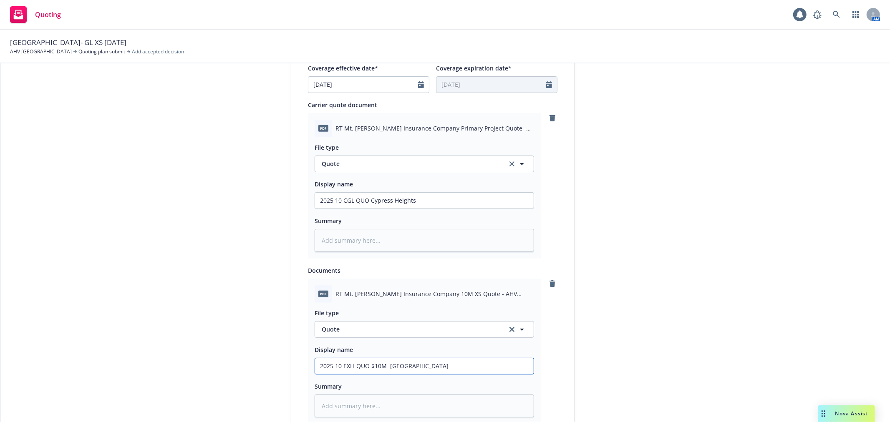
type textarea "x"
type input "2025 10 EXLI QUO $10M X Cypress Heights"
type textarea "x"
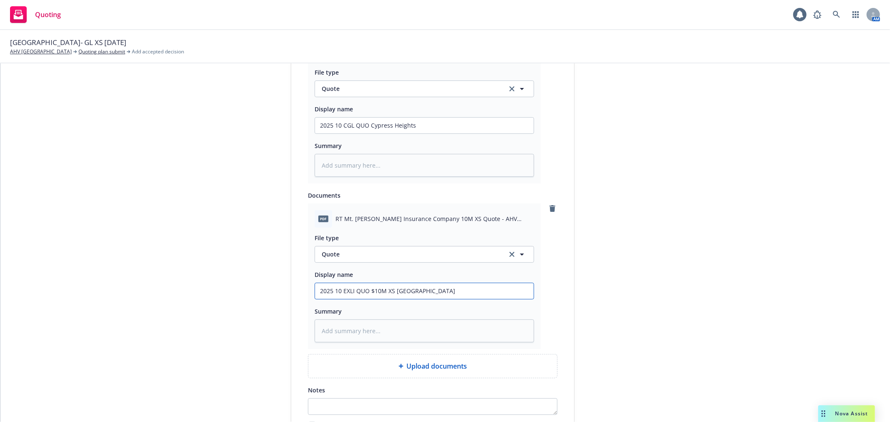
scroll to position [562, 0]
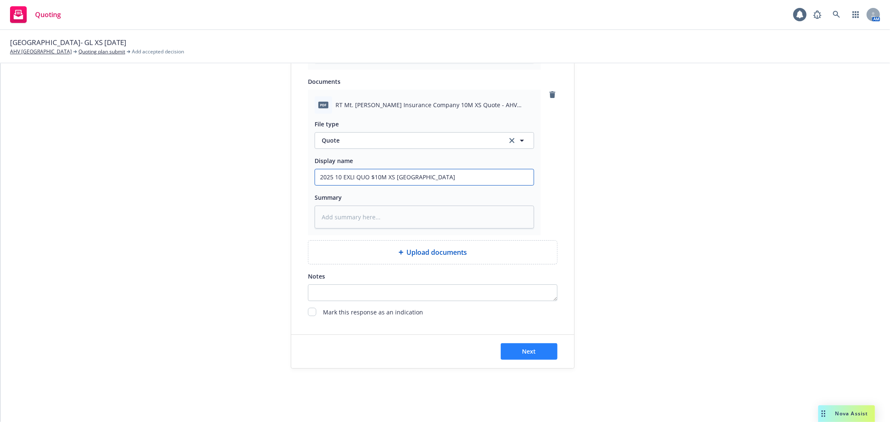
type input "2025 10 EXLI QUO $10M XS Cypress Heights"
click at [533, 356] on button "Next" at bounding box center [529, 351] width 57 height 17
type textarea "x"
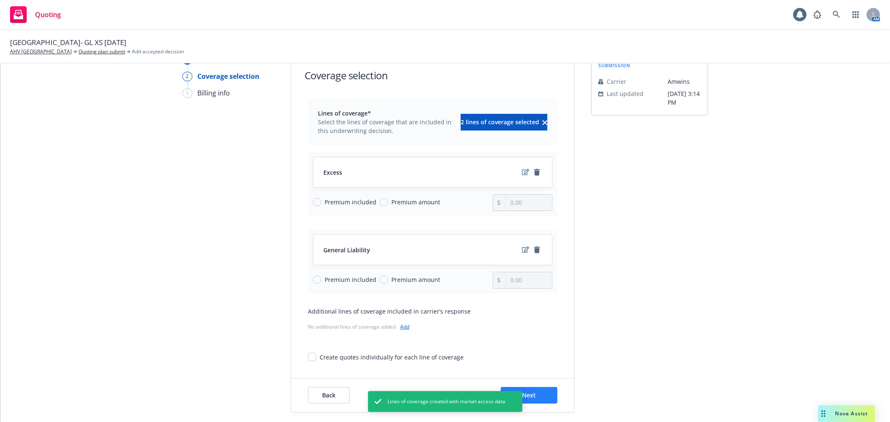
scroll to position [0, 0]
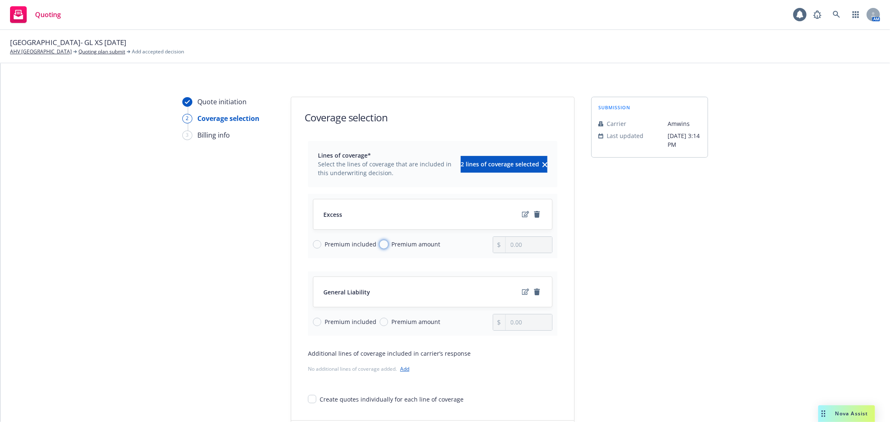
click at [380, 246] on input "Premium amount" at bounding box center [384, 244] width 8 height 8
radio input "true"
click at [517, 249] on input "0.00" at bounding box center [529, 245] width 46 height 16
click at [526, 245] on input "0.00" at bounding box center [529, 245] width 46 height 16
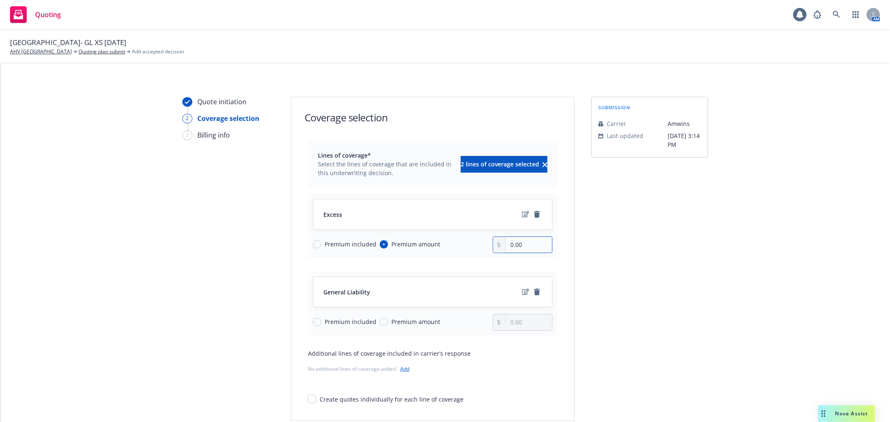
click at [526, 245] on input "0.00" at bounding box center [529, 245] width 46 height 16
type input "70,500.00"
click at [495, 323] on div at bounding box center [523, 322] width 60 height 17
click at [370, 323] on span "Premium included" at bounding box center [351, 322] width 52 height 9
click at [321, 323] on input "Premium included" at bounding box center [317, 322] width 8 height 8
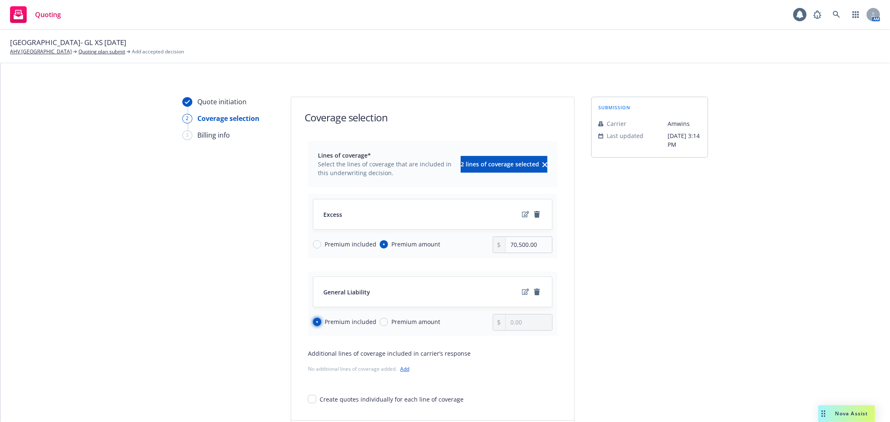
radio input "true"
drag, startPoint x: 387, startPoint y: 323, endPoint x: 414, endPoint y: 323, distance: 27.5
click at [391, 323] on span "Premium amount" at bounding box center [415, 322] width 49 height 9
click at [381, 323] on input "Premium amount" at bounding box center [384, 322] width 8 height 8
radio input "true"
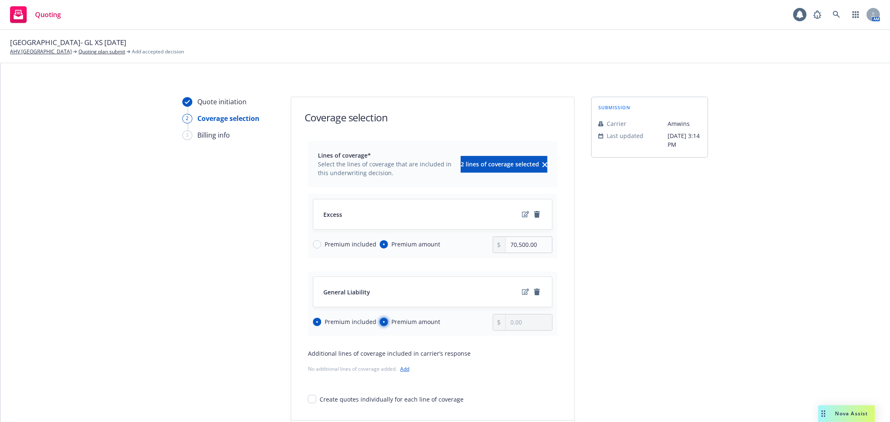
radio input "false"
click at [519, 323] on input "0.00" at bounding box center [529, 323] width 46 height 16
type input "82,913.00"
click at [648, 315] on div "submission Carrier Amwins Last updated 9/24, 3:14 PM" at bounding box center [649, 276] width 117 height 358
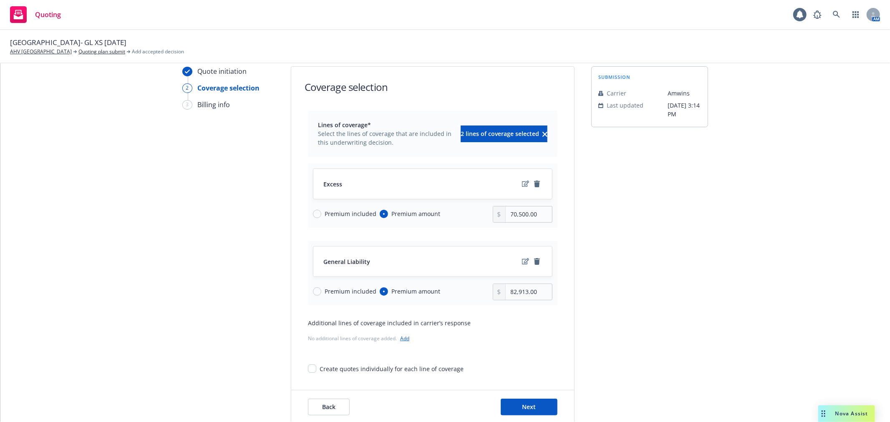
scroll to position [46, 0]
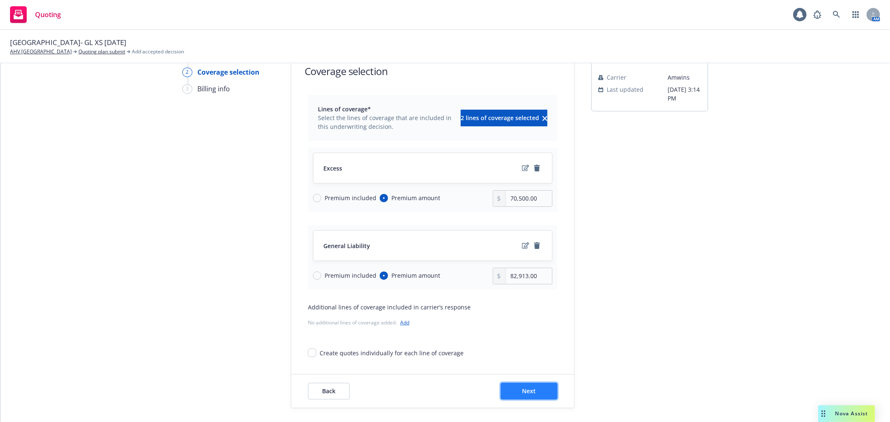
click at [523, 387] on span "Next" at bounding box center [529, 391] width 14 height 8
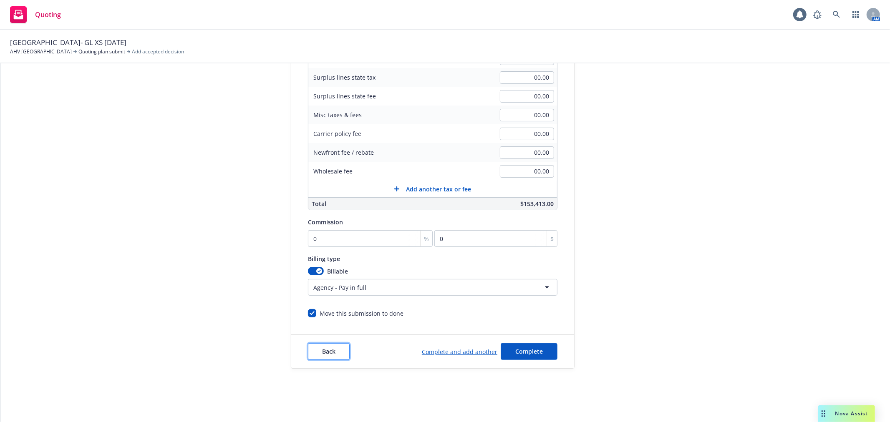
click at [322, 358] on button "Back" at bounding box center [329, 351] width 42 height 17
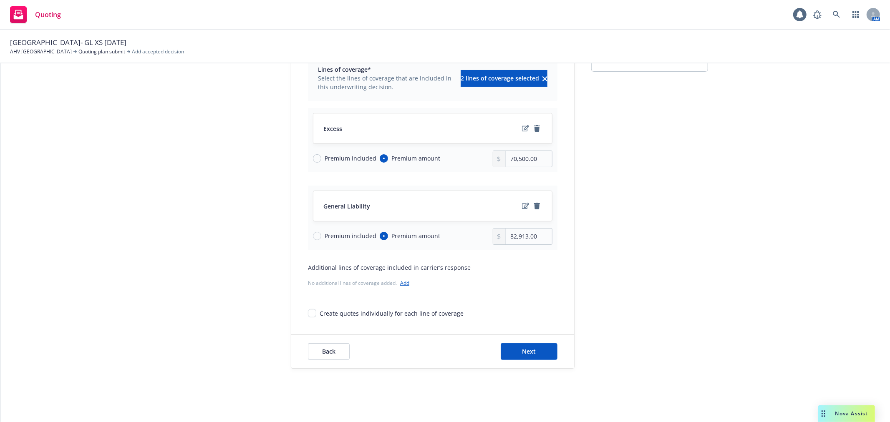
click at [335, 316] on div "Create quotes individually for each line of coverage" at bounding box center [392, 313] width 144 height 9
click at [316, 316] on input "Create quotes individually for each line of coverage" at bounding box center [312, 313] width 8 height 8
checkbox input "true"
click at [524, 352] on span "Next" at bounding box center [529, 352] width 14 height 8
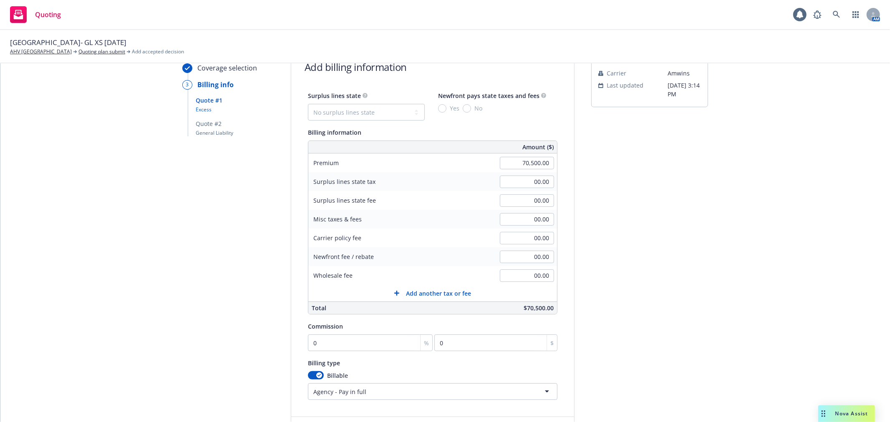
scroll to position [0, 0]
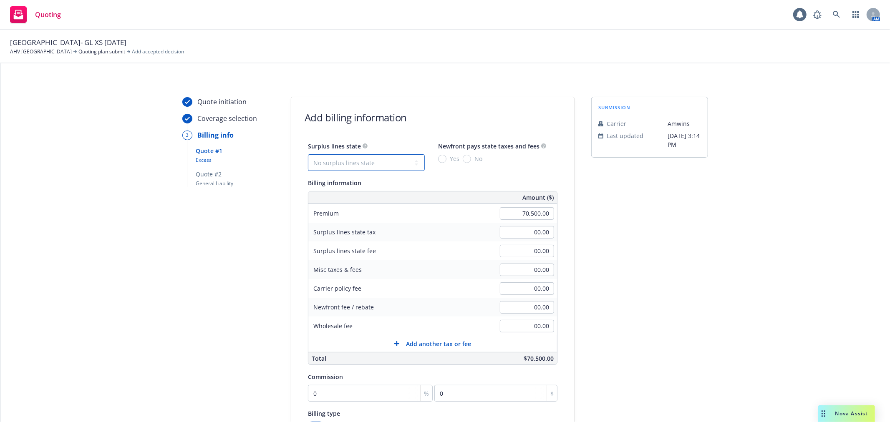
click at [359, 158] on select "No surplus lines state Alaska Alabama Arkansas Arizona California Colorado Conn…" at bounding box center [366, 162] width 117 height 17
select select "TX"
click at [308, 154] on select "No surplus lines state Alaska Alabama Arkansas Arizona California Colorado Conn…" at bounding box center [366, 162] width 117 height 17
type input "3,419.25"
type input "28.20"
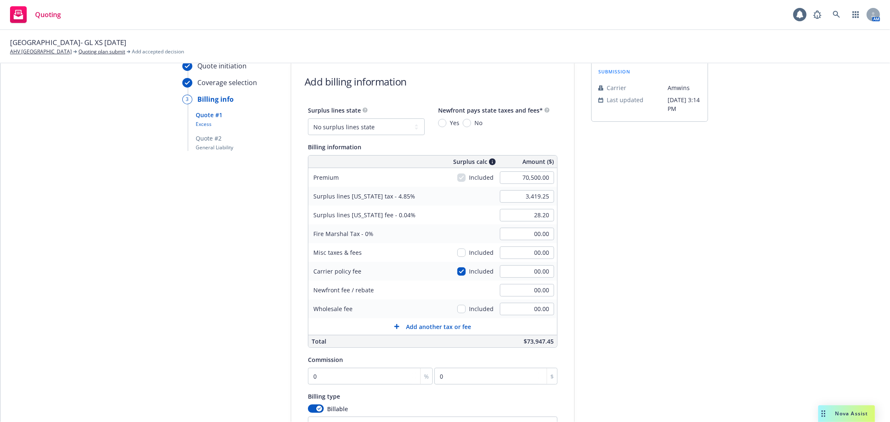
scroll to position [46, 0]
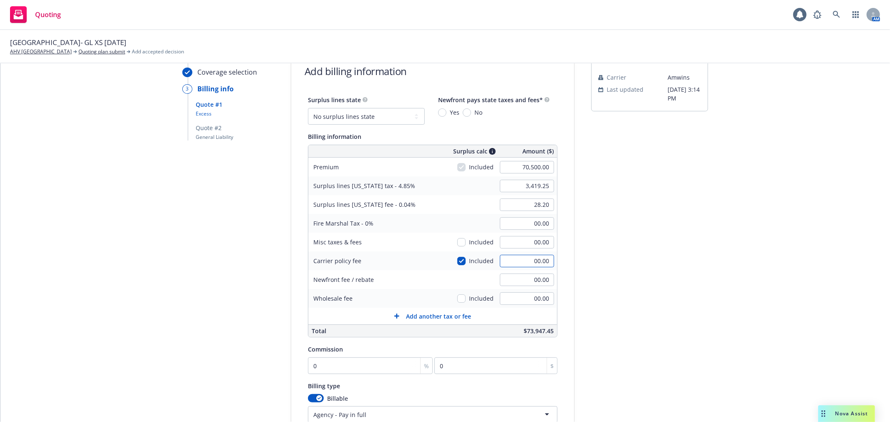
click at [531, 263] on input "00.00" at bounding box center [527, 261] width 54 height 13
click at [511, 297] on input "00.00" at bounding box center [527, 298] width 54 height 13
type input "500.00"
click at [670, 249] on div "submission Carrier Amwins Last updated 9/24, 3:14 PM" at bounding box center [649, 261] width 117 height 423
click at [457, 260] on input "checkbox" at bounding box center [461, 261] width 8 height 8
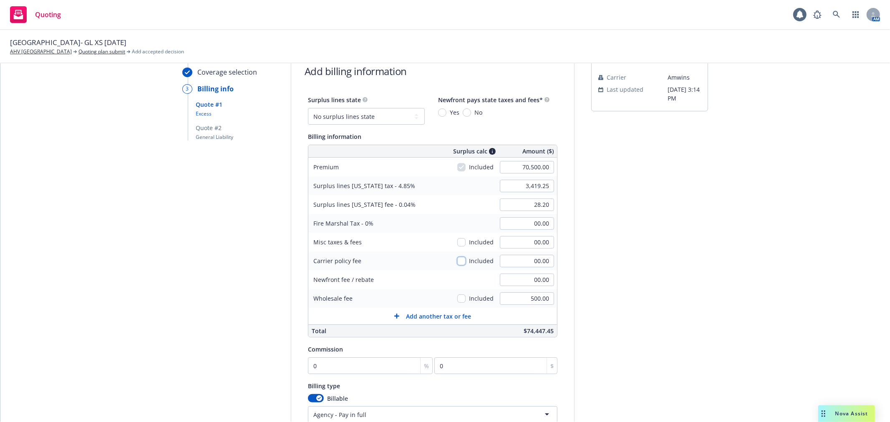
checkbox input "false"
click at [457, 299] on input "checkbox" at bounding box center [461, 299] width 8 height 8
checkbox input "true"
type input "3,443.50"
type input "28.40"
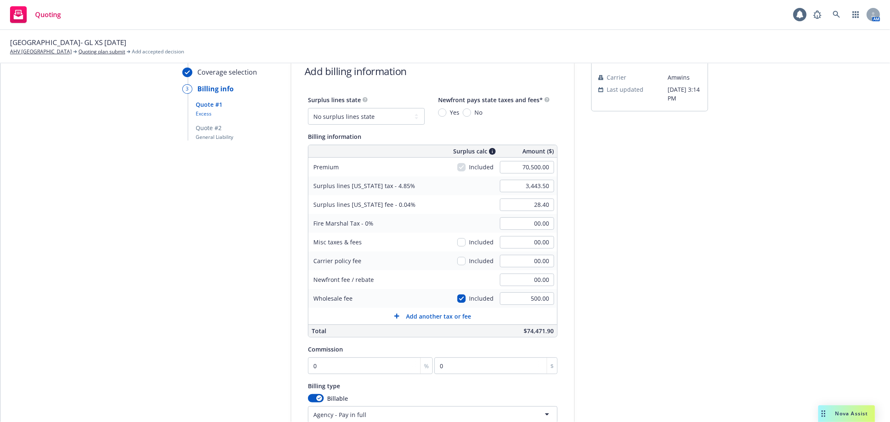
click at [704, 311] on div "Quote initiation Coverage selection 3 Billing info Quote #1 Excess Quote #2 Gen…" at bounding box center [445, 261] width 870 height 423
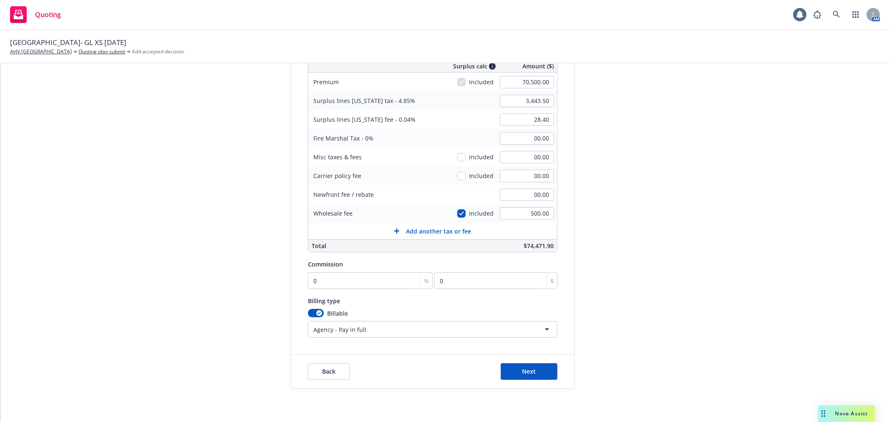
scroll to position [139, 0]
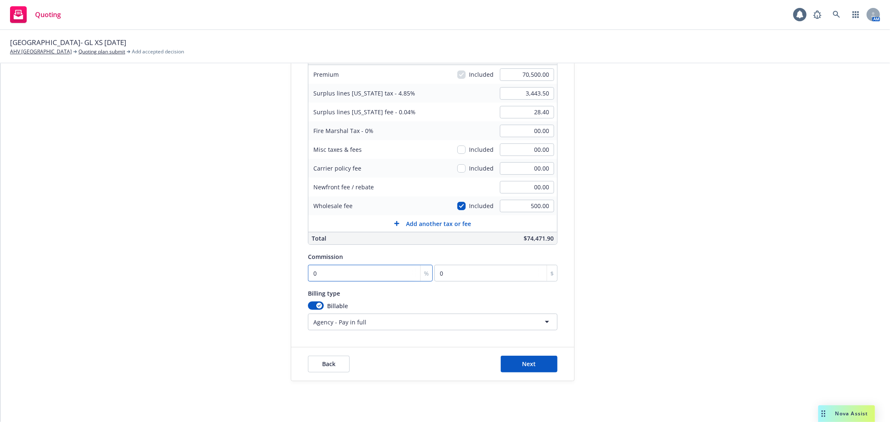
click at [369, 273] on input "0" at bounding box center [370, 273] width 125 height 17
type input "1"
type input "705"
type input "11"
type input "7755"
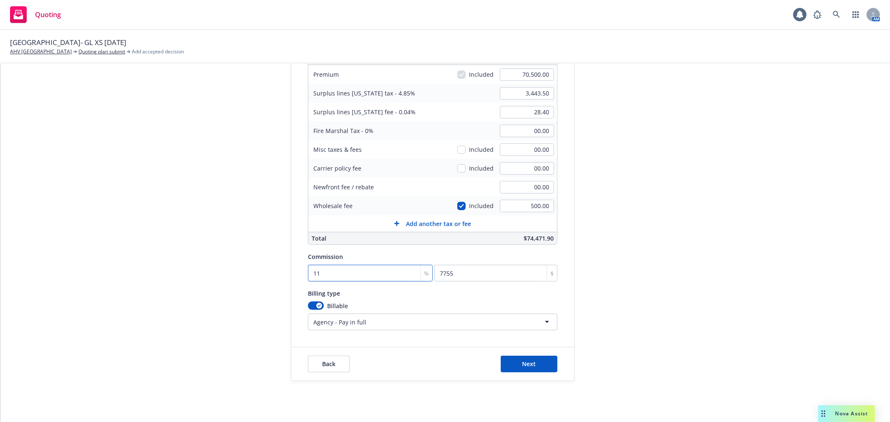
type input "11"
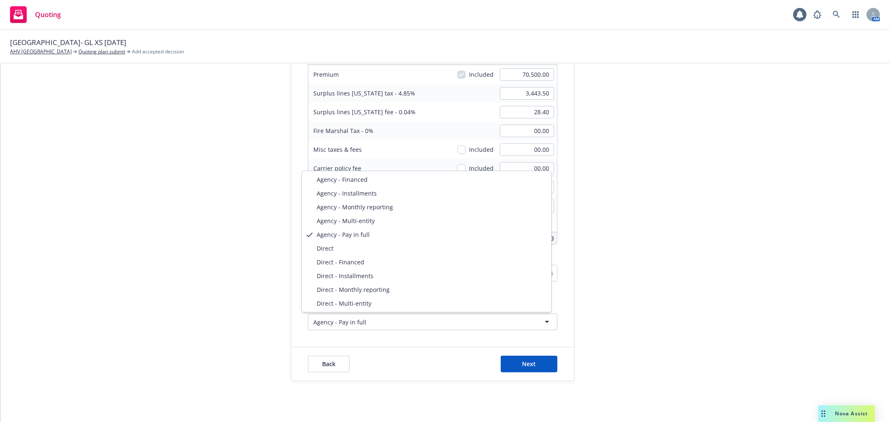
click at [382, 320] on html "Quoting 1 AM Cypress Heights- GL XS October 2025 AHV Cypress Heights Quoting pl…" at bounding box center [445, 211] width 890 height 422
click at [716, 290] on html "Quoting 1 AM Cypress Heights- GL XS October 2025 AHV Cypress Heights Quoting pl…" at bounding box center [445, 211] width 890 height 422
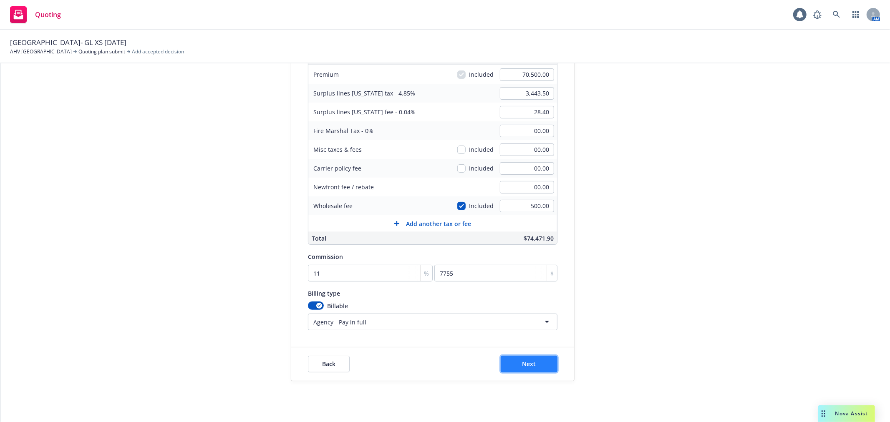
click at [533, 362] on button "Next" at bounding box center [529, 364] width 57 height 17
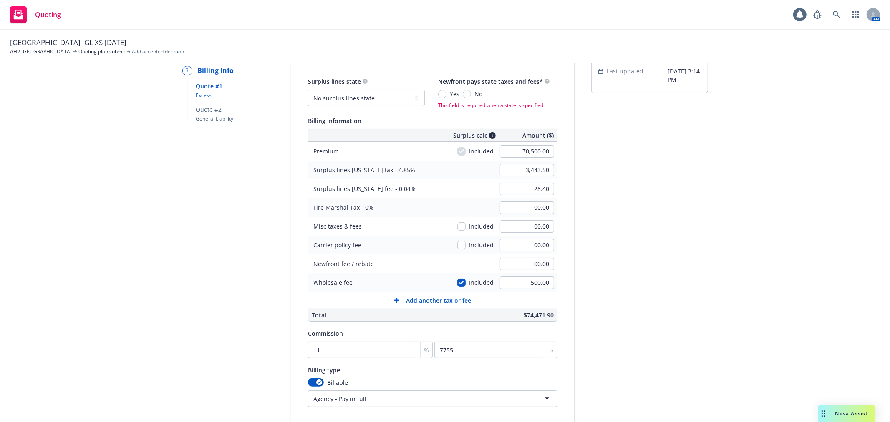
scroll to position [0, 0]
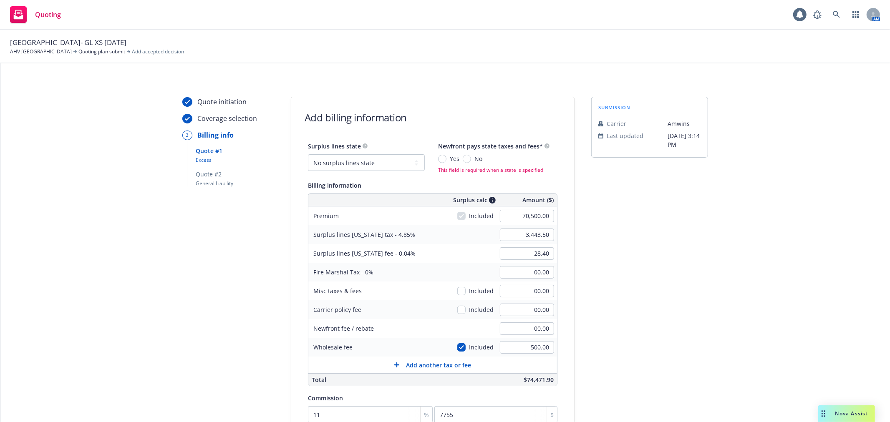
click at [471, 159] on span "No" at bounding box center [476, 158] width 11 height 9
click at [466, 159] on input "No" at bounding box center [467, 159] width 8 height 8
radio input "true"
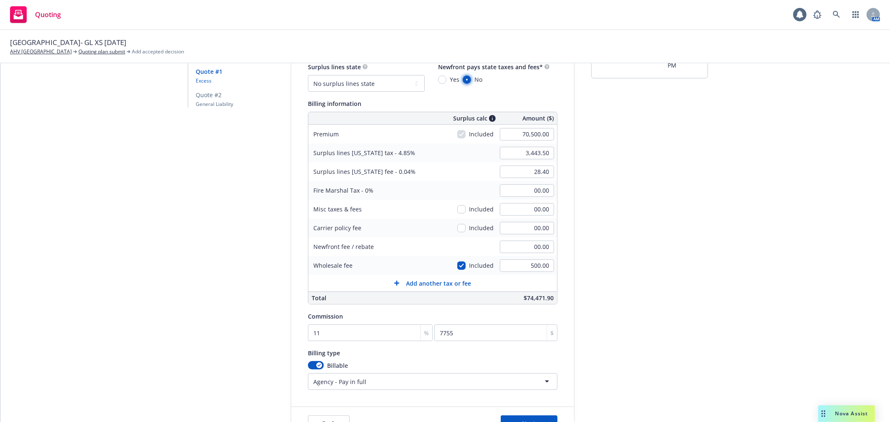
scroll to position [152, 0]
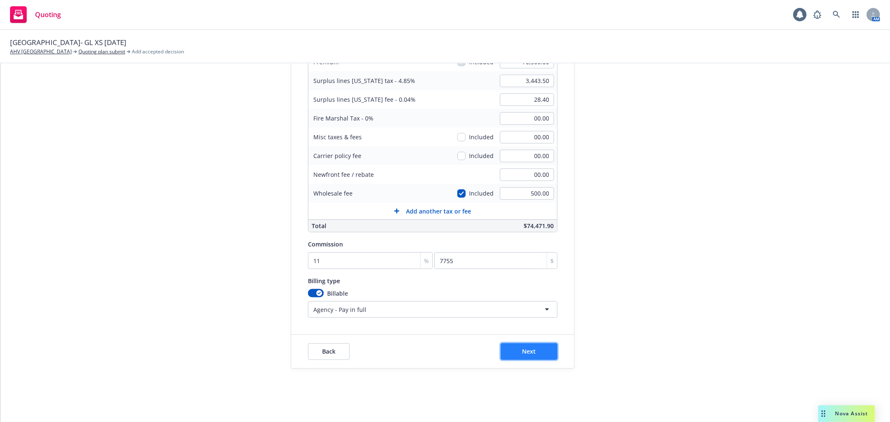
click at [513, 353] on button "Next" at bounding box center [529, 351] width 57 height 17
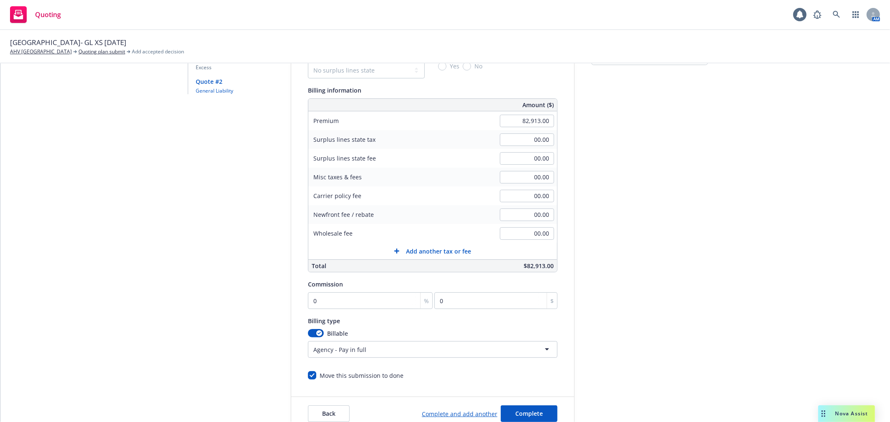
scroll to position [13, 0]
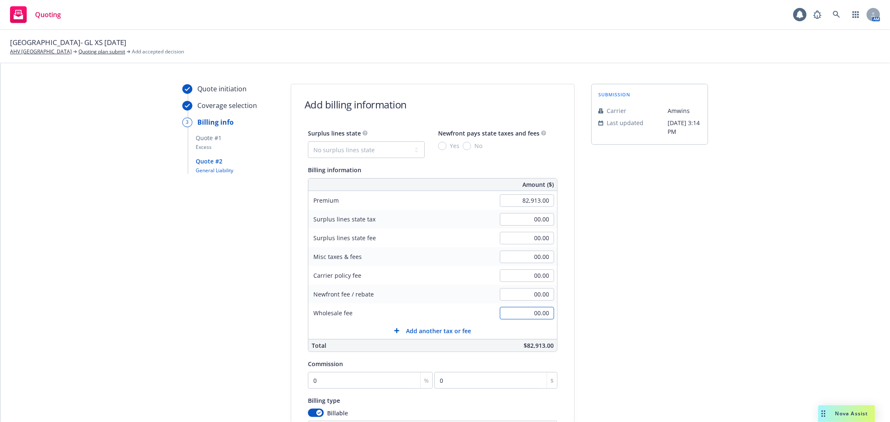
click at [528, 310] on input "00.00" at bounding box center [527, 313] width 54 height 13
type input "500.00"
click at [429, 307] on div "Wholesale fee 500.00" at bounding box center [432, 313] width 249 height 19
click at [416, 327] on span "Add another tax or fee" at bounding box center [438, 331] width 65 height 9
click at [366, 330] on div at bounding box center [362, 334] width 93 height 10
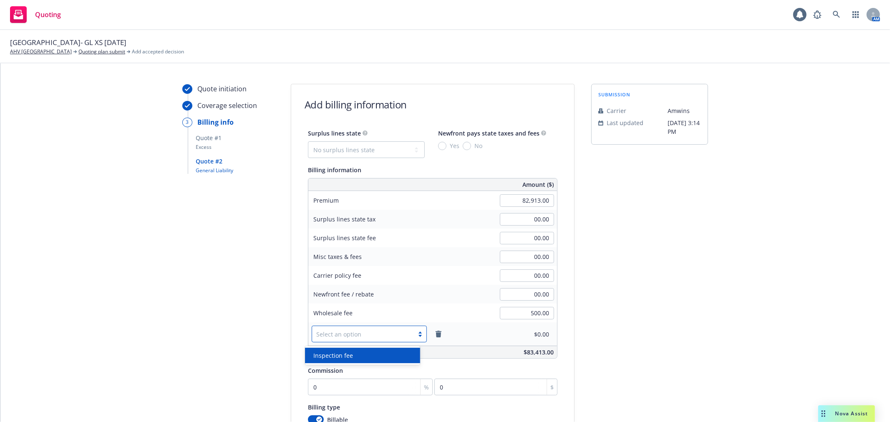
click at [360, 354] on div "Inspection fee" at bounding box center [362, 355] width 105 height 9
click at [501, 337] on input "00.00" at bounding box center [527, 334] width 54 height 13
type input "500.00"
click at [667, 301] on div "submission Carrier Amwins Last updated 9/24, 3:14 PM" at bounding box center [649, 301] width 117 height 434
click at [386, 151] on select "No surplus lines state Alaska Alabama Arkansas Arizona California Colorado Conn…" at bounding box center [366, 149] width 117 height 17
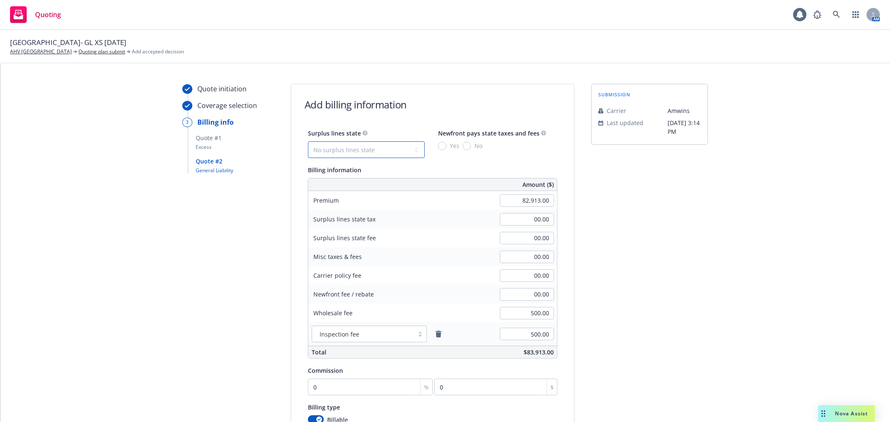
select select "TX"
click at [308, 141] on select "No surplus lines state Alaska Alabama Arkansas Arizona California Colorado Conn…" at bounding box center [366, 149] width 117 height 17
type input "4,045.53"
type input "33.37"
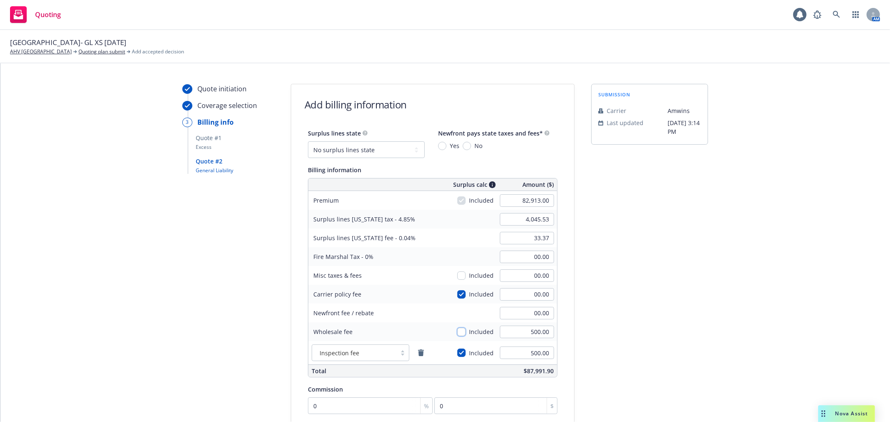
click at [457, 334] on input "checkbox" at bounding box center [461, 332] width 8 height 8
checkbox input "true"
type input "4,069.78"
type input "33.57"
click at [457, 295] on input "checkbox" at bounding box center [461, 294] width 8 height 8
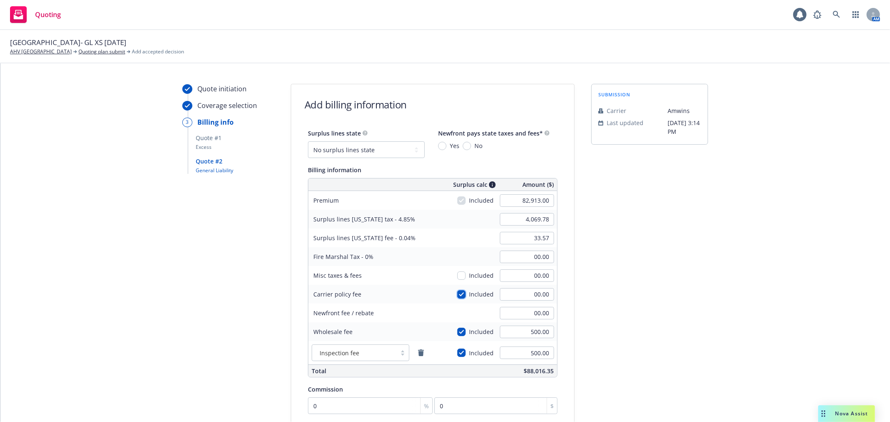
checkbox input "false"
click at [680, 295] on div "submission Carrier Amwins Last updated 9/24, 3:14 PM" at bounding box center [649, 310] width 117 height 452
click at [474, 143] on span "No" at bounding box center [478, 145] width 8 height 9
click at [470, 143] on input "No" at bounding box center [467, 146] width 8 height 8
radio input "true"
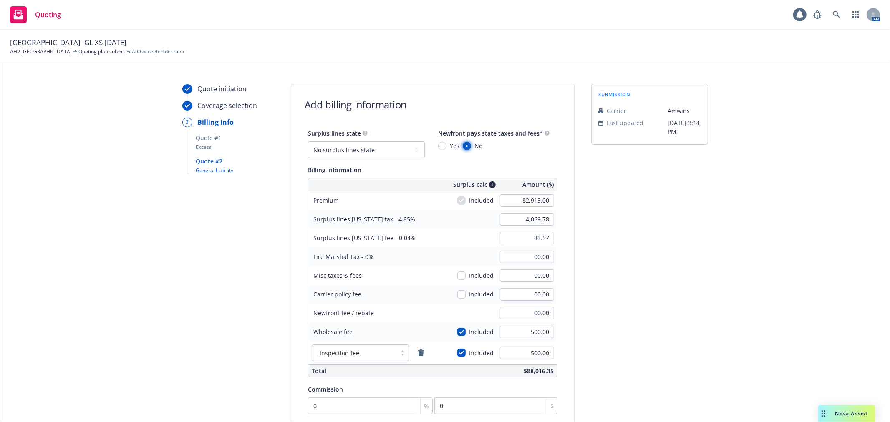
scroll to position [152, 0]
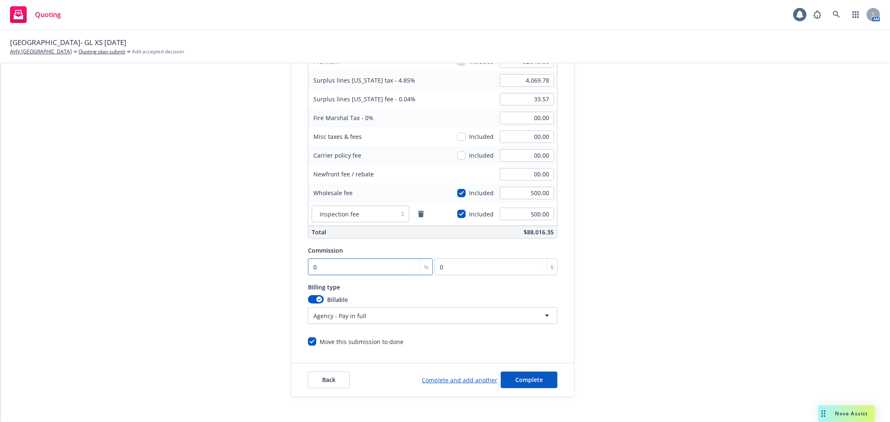
click at [371, 270] on input "0" at bounding box center [370, 267] width 125 height 17
type input "1"
type input "829.13"
type input "11"
type input "9120.43"
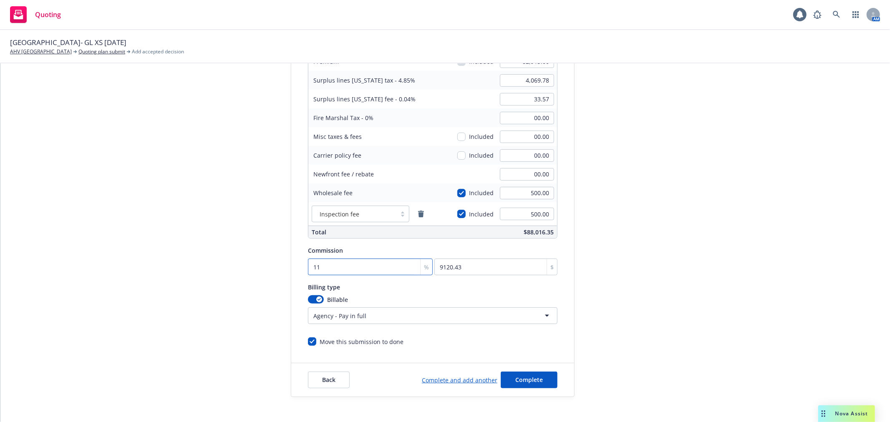
type input "11"
click at [712, 264] on div "Quote initiation Coverage selection 3 Billing info Quote #1 Excess Quote #2 Gen…" at bounding box center [445, 171] width 870 height 452
click at [529, 376] on span "Complete" at bounding box center [529, 380] width 28 height 8
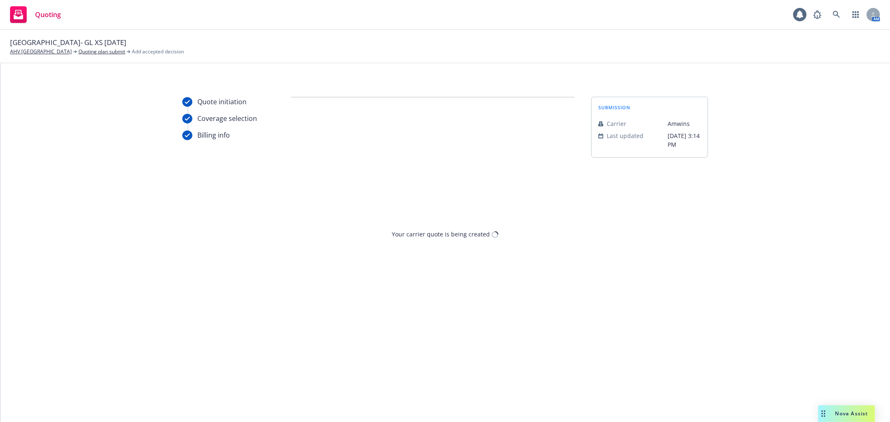
scroll to position [0, 0]
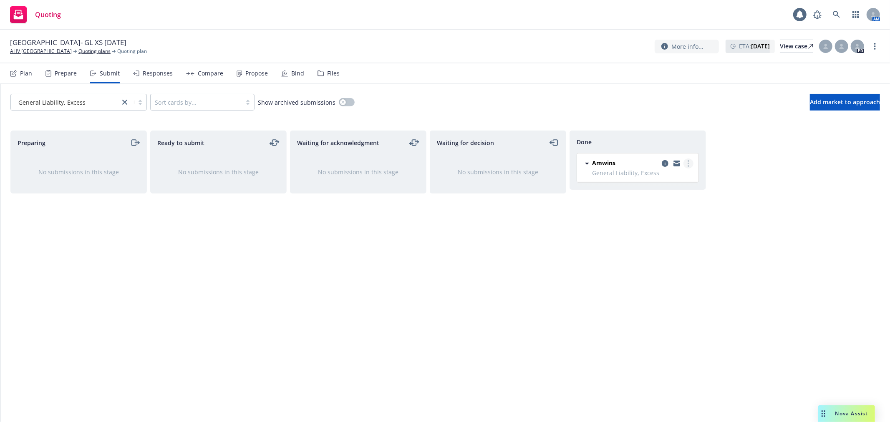
click at [691, 160] on link "more" at bounding box center [688, 164] width 10 height 10
click at [748, 198] on div "Preparing No submissions in this stage Ready to submit No submissions in this s…" at bounding box center [445, 268] width 870 height 274
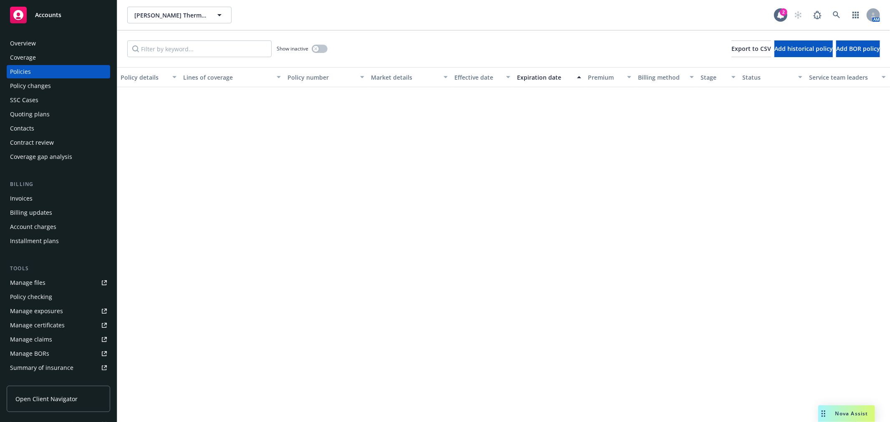
scroll to position [371, 0]
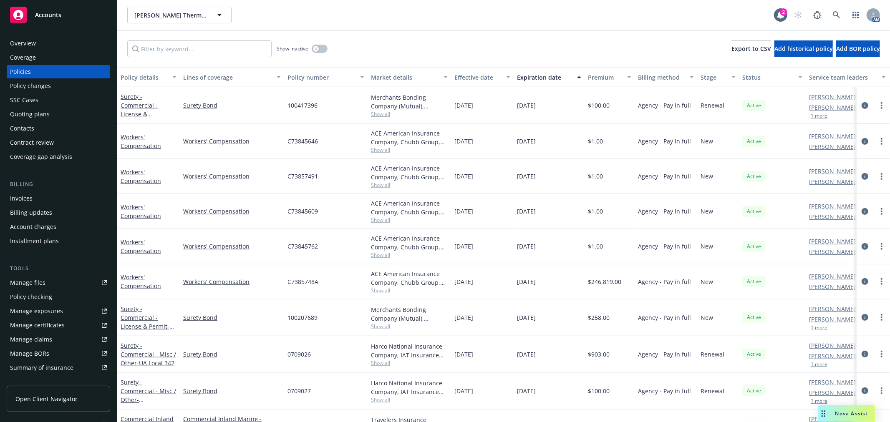
click at [72, 38] on div "Overview" at bounding box center [58, 43] width 97 height 13
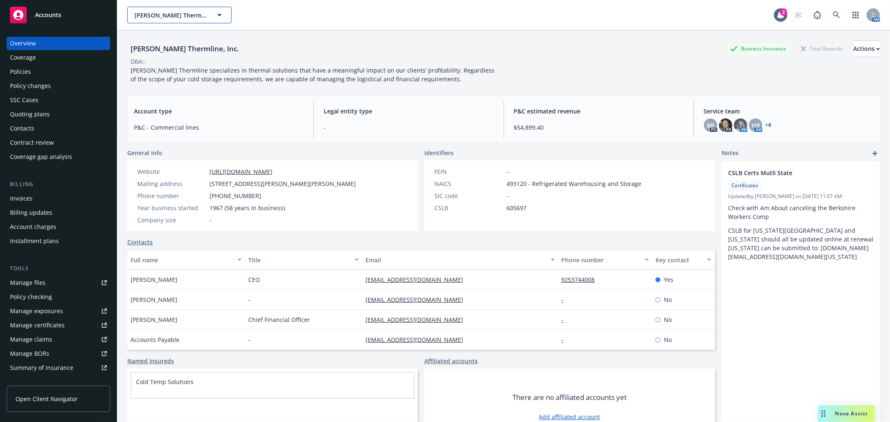
click at [180, 18] on span "[PERSON_NAME] Thermline, Inc." at bounding box center [170, 15] width 72 height 9
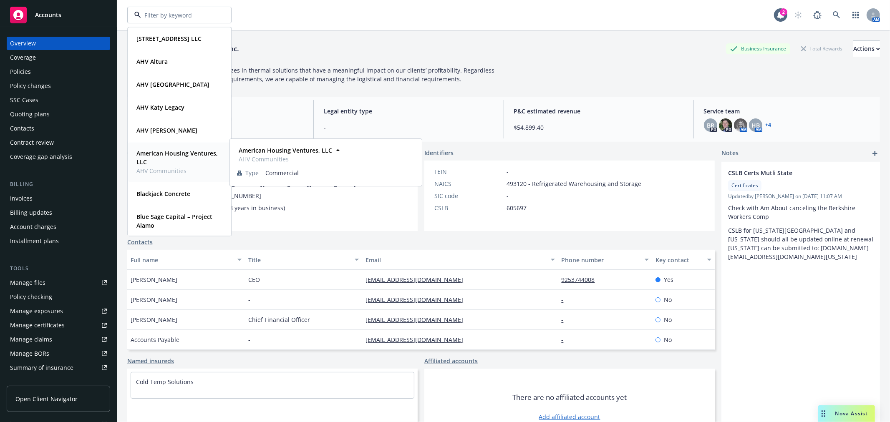
click at [184, 156] on strong "American Housing Ventures, LLC" at bounding box center [176, 157] width 81 height 17
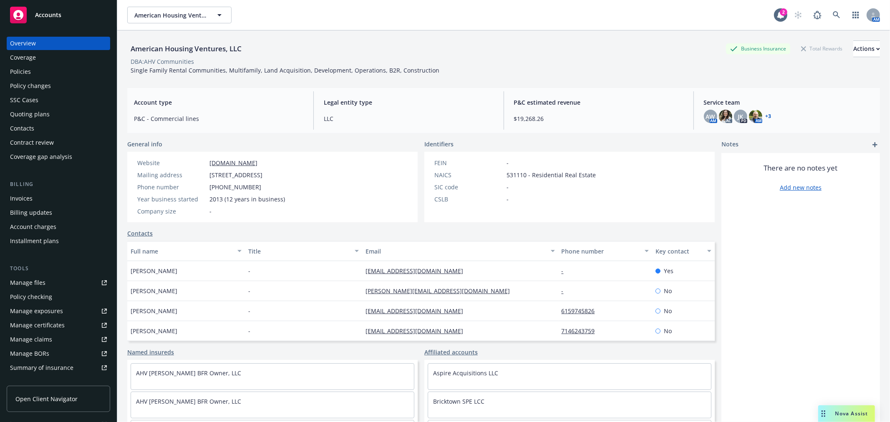
click at [30, 78] on div "Policies" at bounding box center [20, 71] width 21 height 13
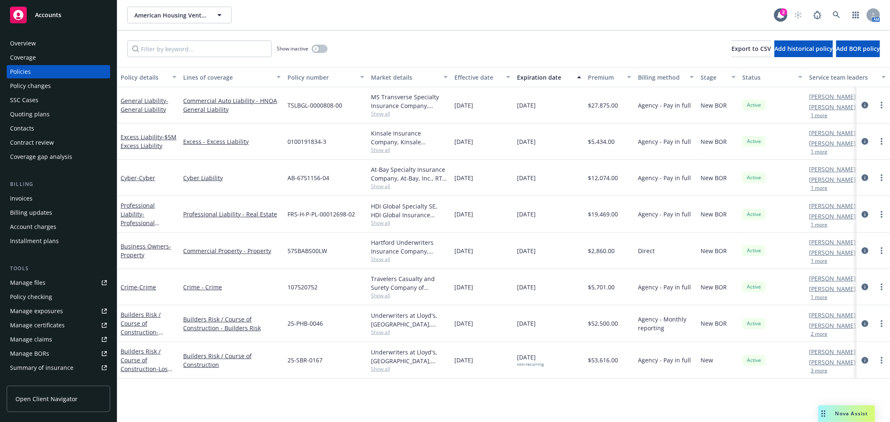
click at [47, 12] on span "Accounts" at bounding box center [48, 15] width 26 height 7
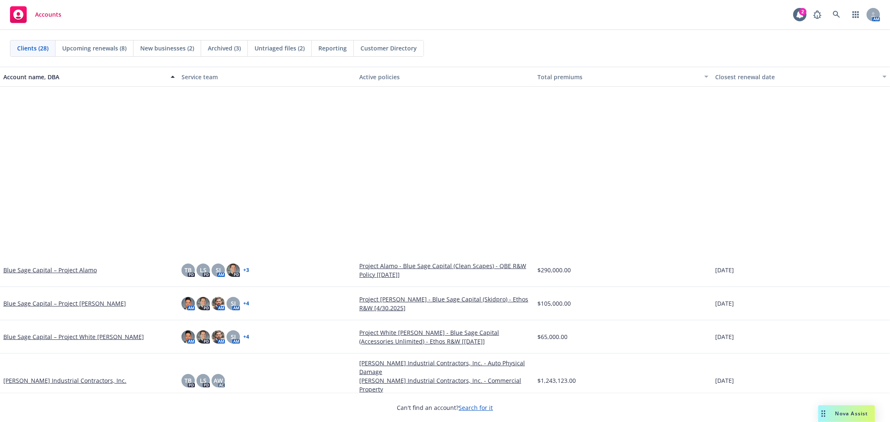
scroll to position [278, 0]
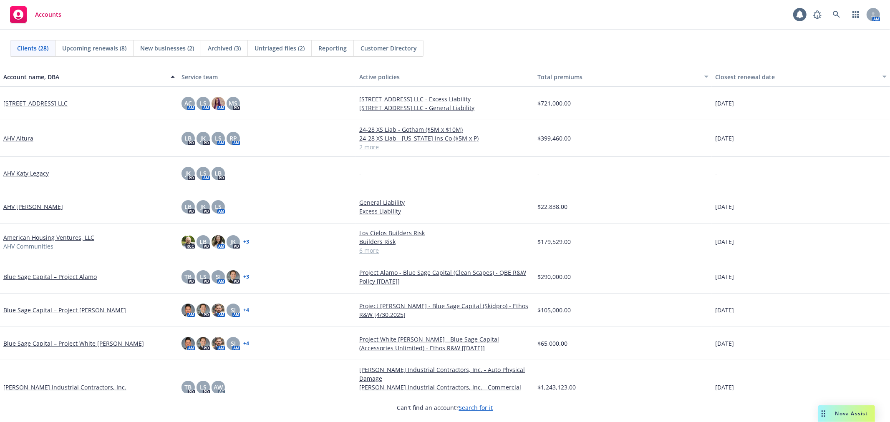
click at [142, 47] on span "New businesses (2)" at bounding box center [167, 48] width 54 height 9
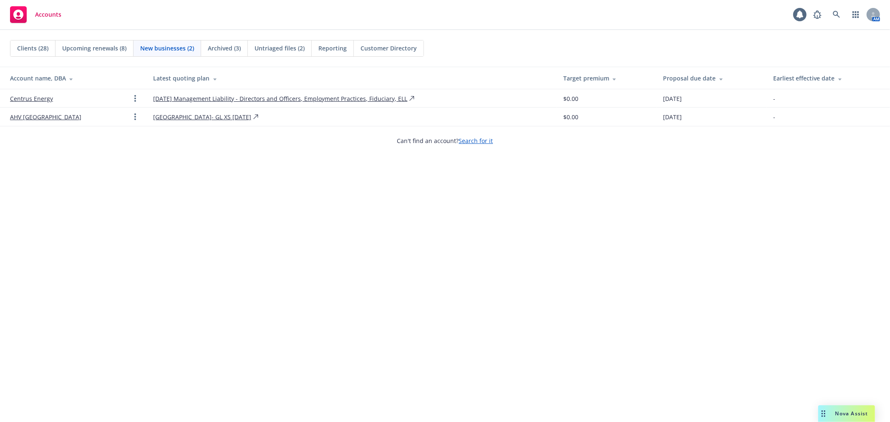
click at [38, 47] on span "Clients (28)" at bounding box center [32, 48] width 31 height 9
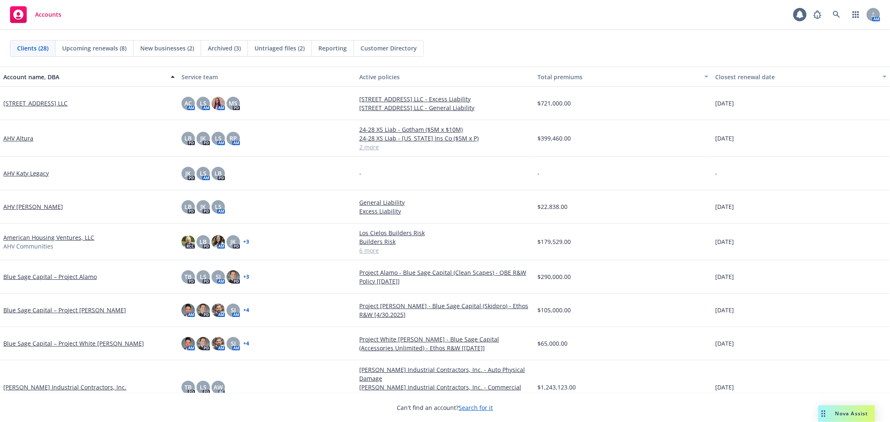
click at [468, 45] on div "Clients (28) Upcoming renewals (8) New businesses (2) Archived (3) Untriaged fi…" at bounding box center [445, 48] width 870 height 17
click at [495, 27] on div "Accounts 1 AM" at bounding box center [445, 15] width 890 height 30
click at [495, 34] on div "Clients (28) Upcoming renewals (8) New businesses (2) Archived (3) Untriaged fi…" at bounding box center [445, 48] width 890 height 37
